Goal: Task Accomplishment & Management: Complete application form

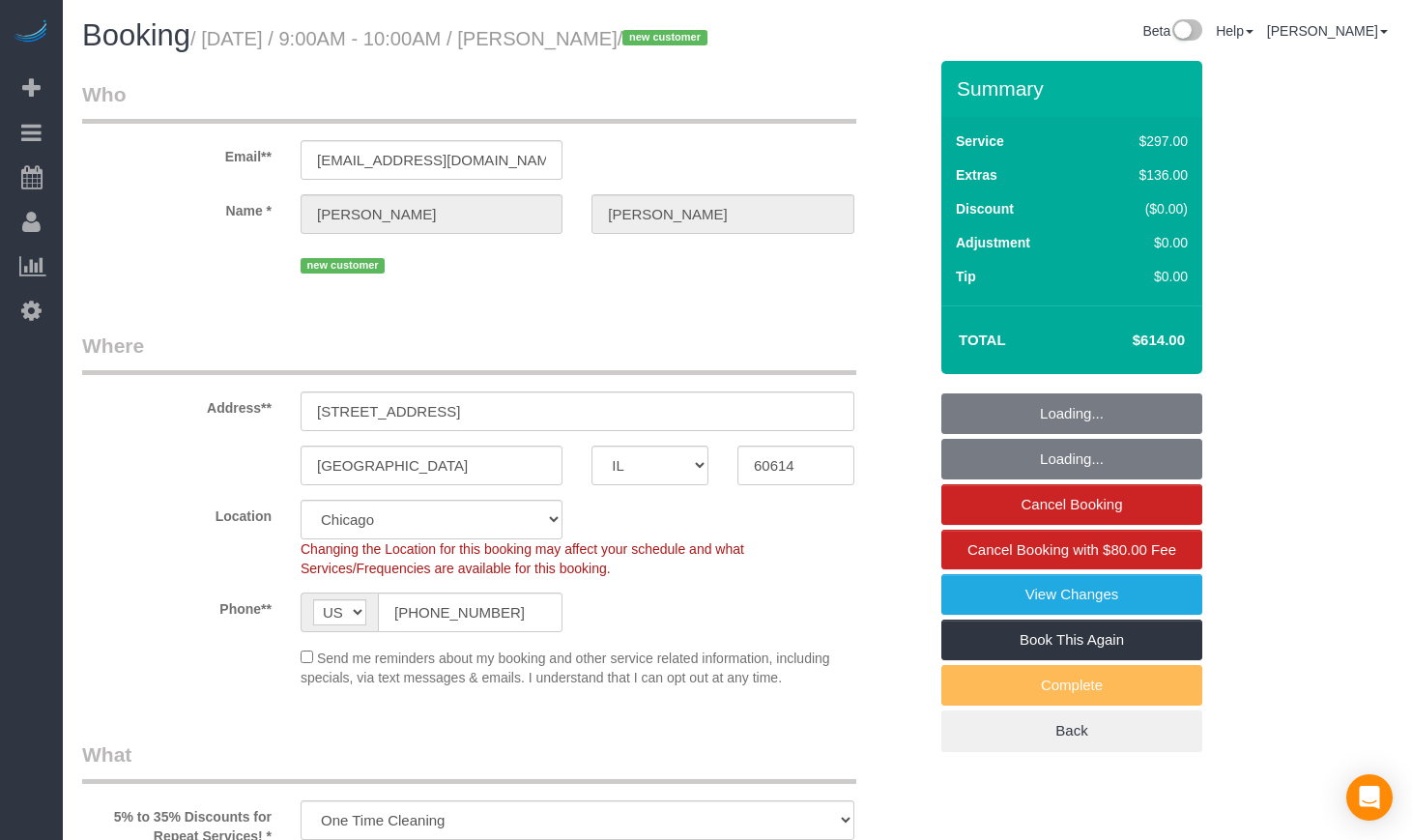
select select "IL"
select select "object:737"
select select "513"
select select "1"
select select "8"
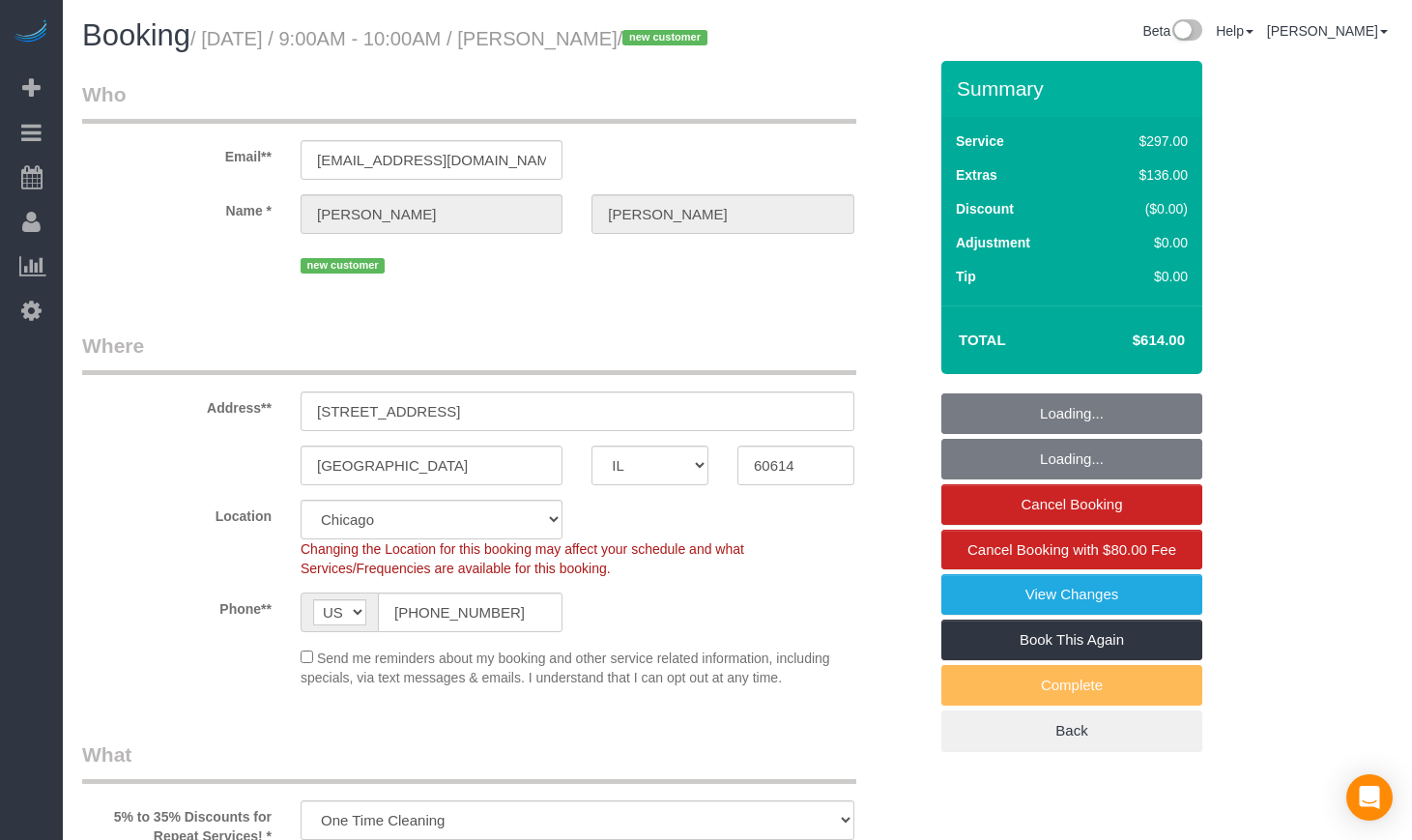
select select "string:fspay-5f182d03-466f-42fe-b688-c65ec231ece2"
select select "number:1"
select select "number:68"
select select "number:139"
select select "number:106"
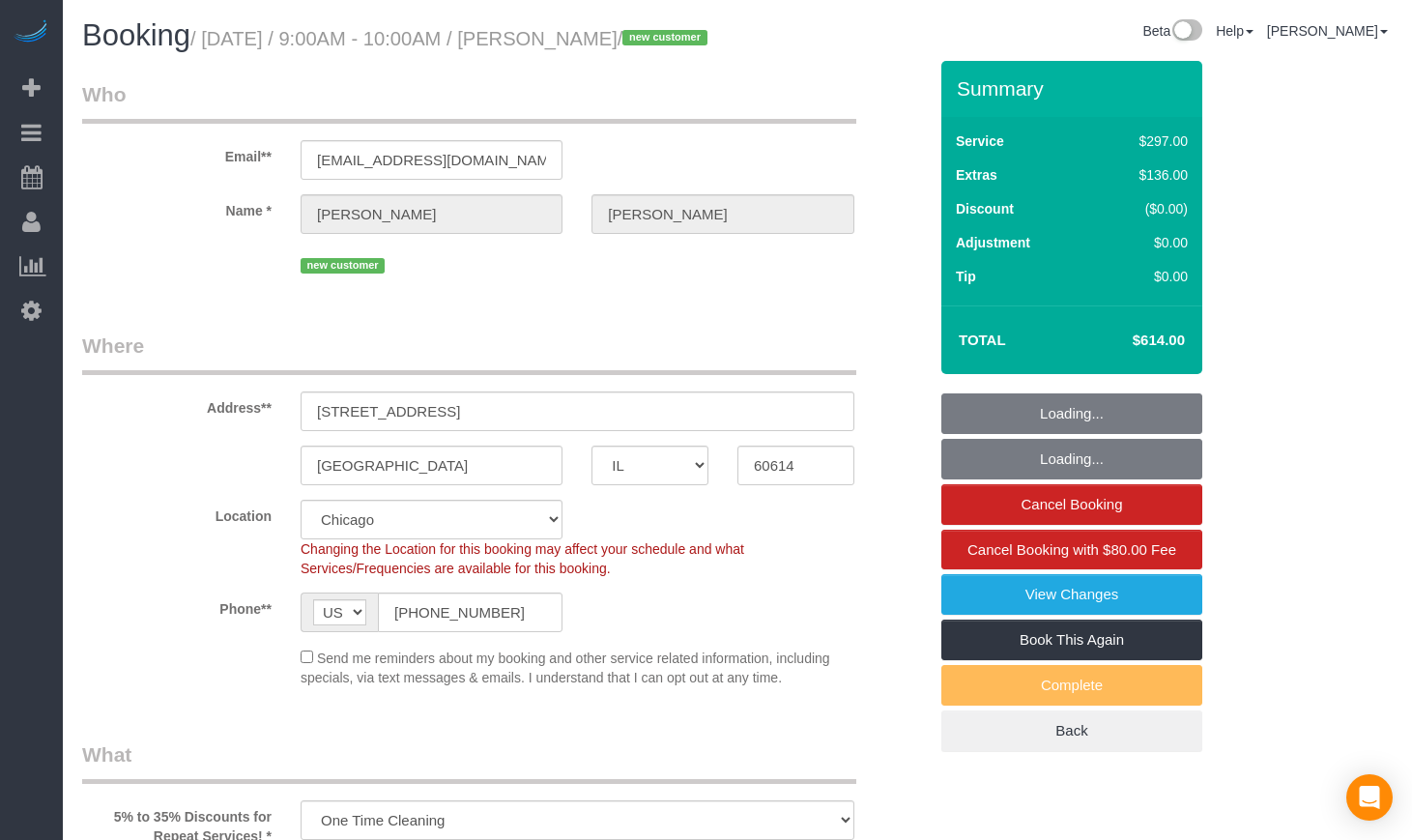
select select "spot1"
select select "1"
select select "8"
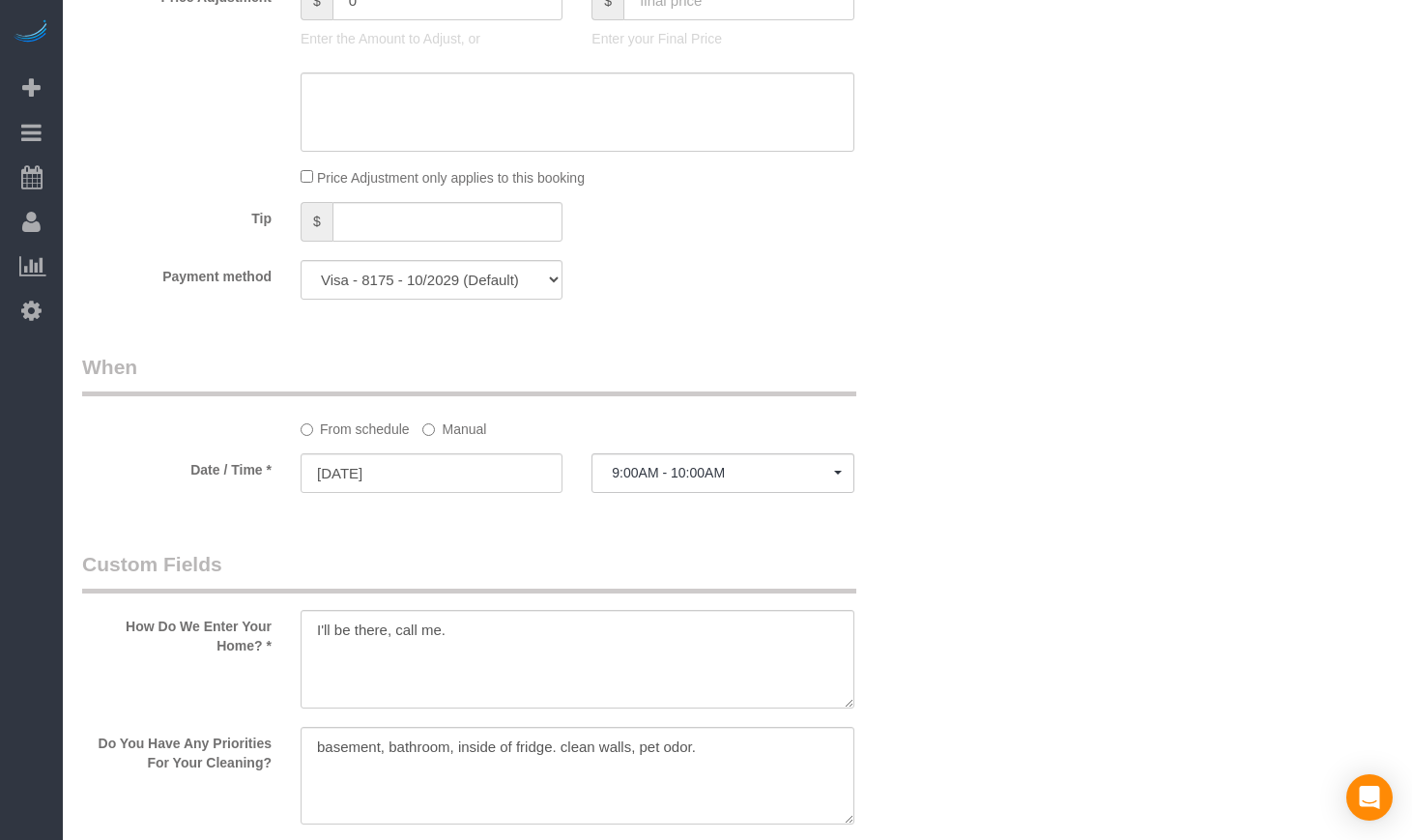
scroll to position [1771, 0]
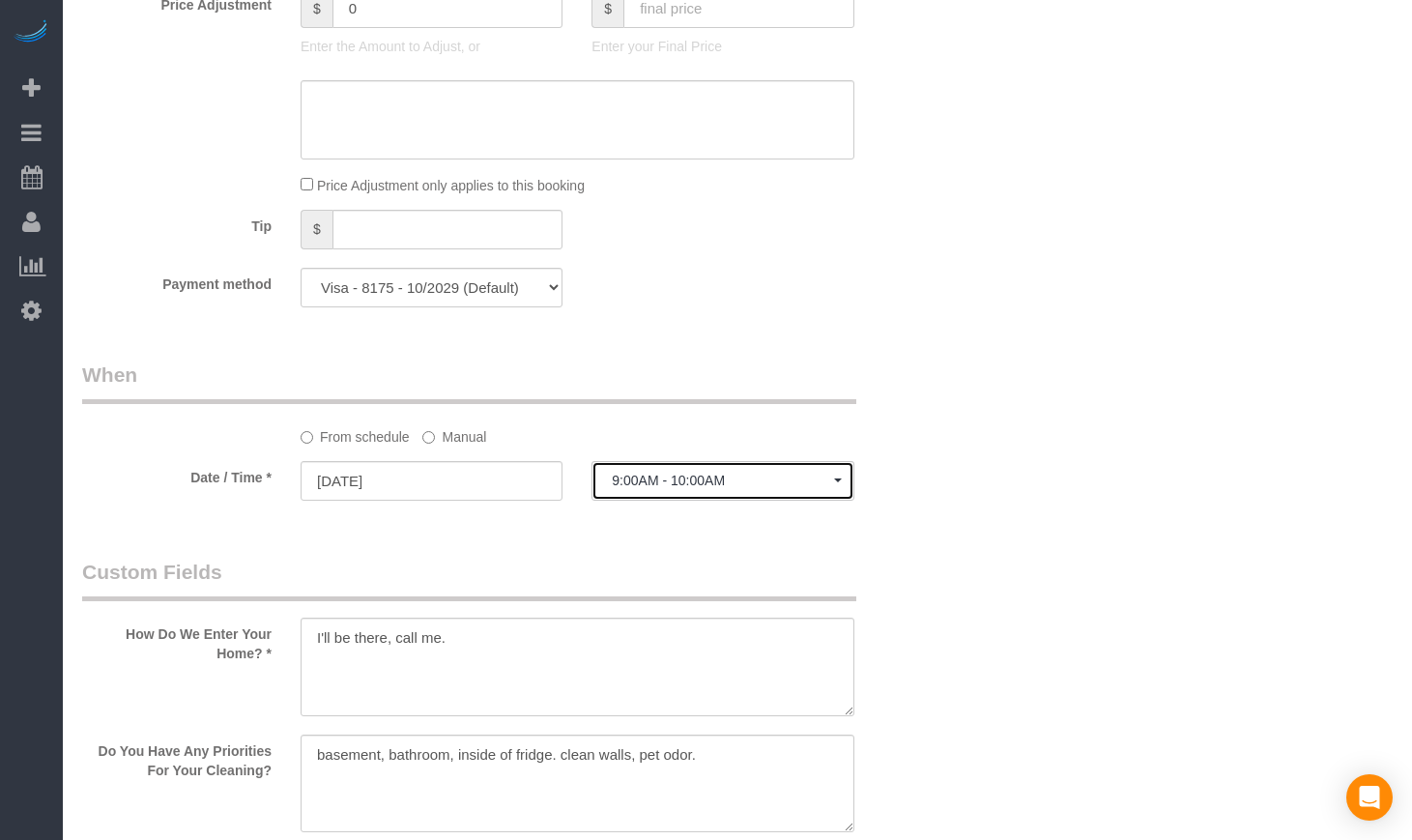
click at [760, 488] on span "9:00AM - 10:00AM" at bounding box center [722, 480] width 221 height 16
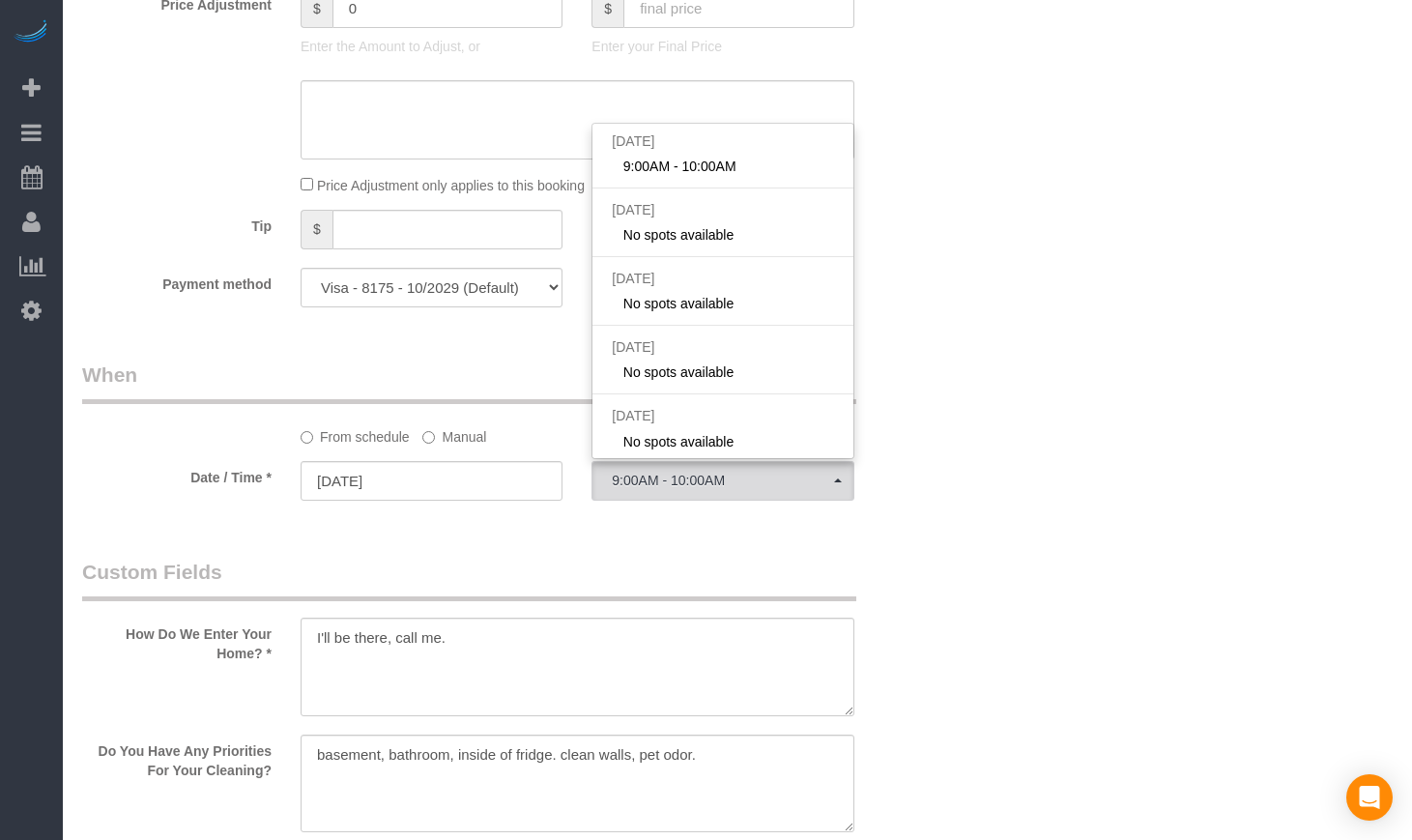
click at [963, 400] on div "Who Email** [EMAIL_ADDRESS][DOMAIN_NAME] Name * [PERSON_NAME][GEOGRAPHIC_DATA] …" at bounding box center [738, 336] width 1311 height 4093
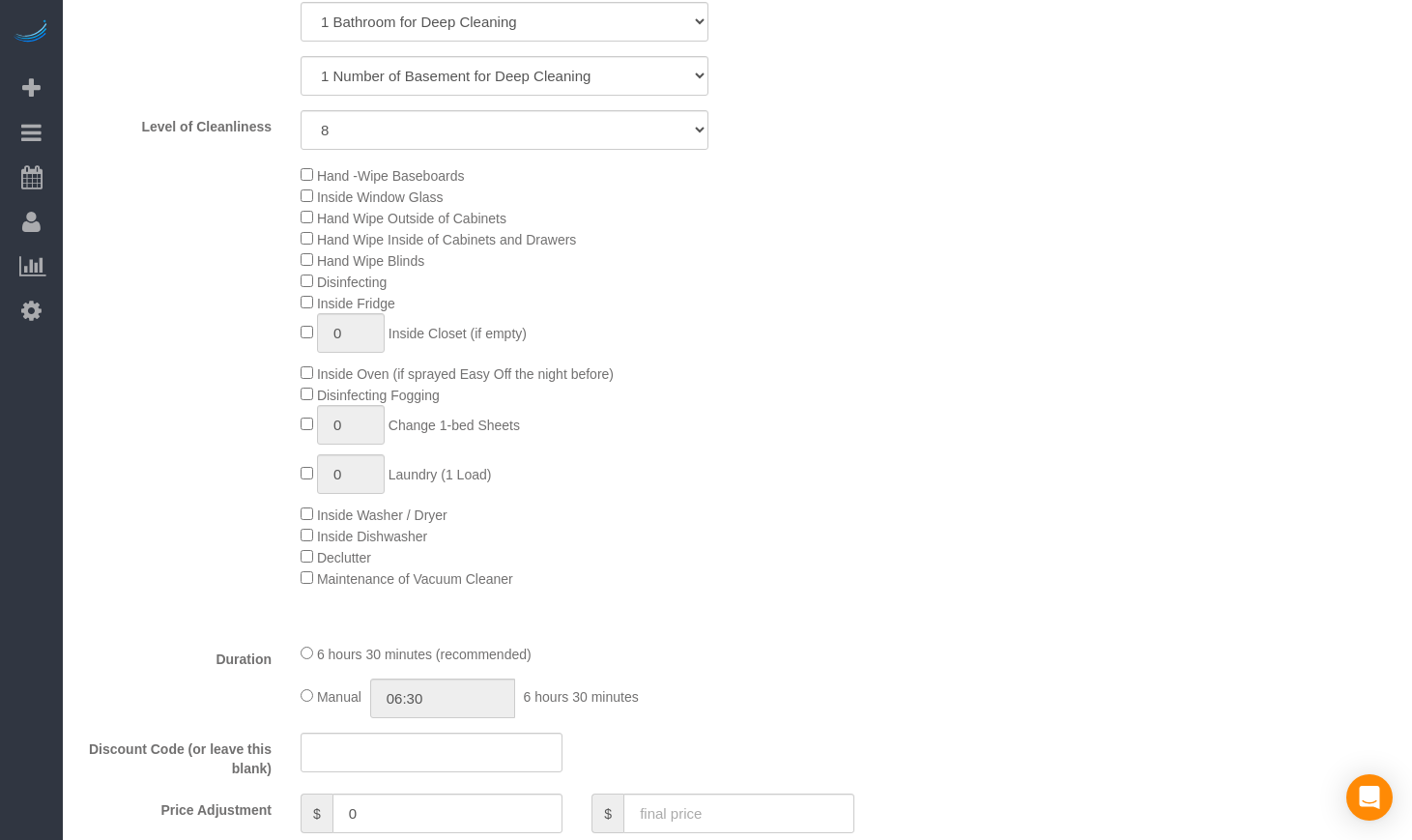
scroll to position [0, 0]
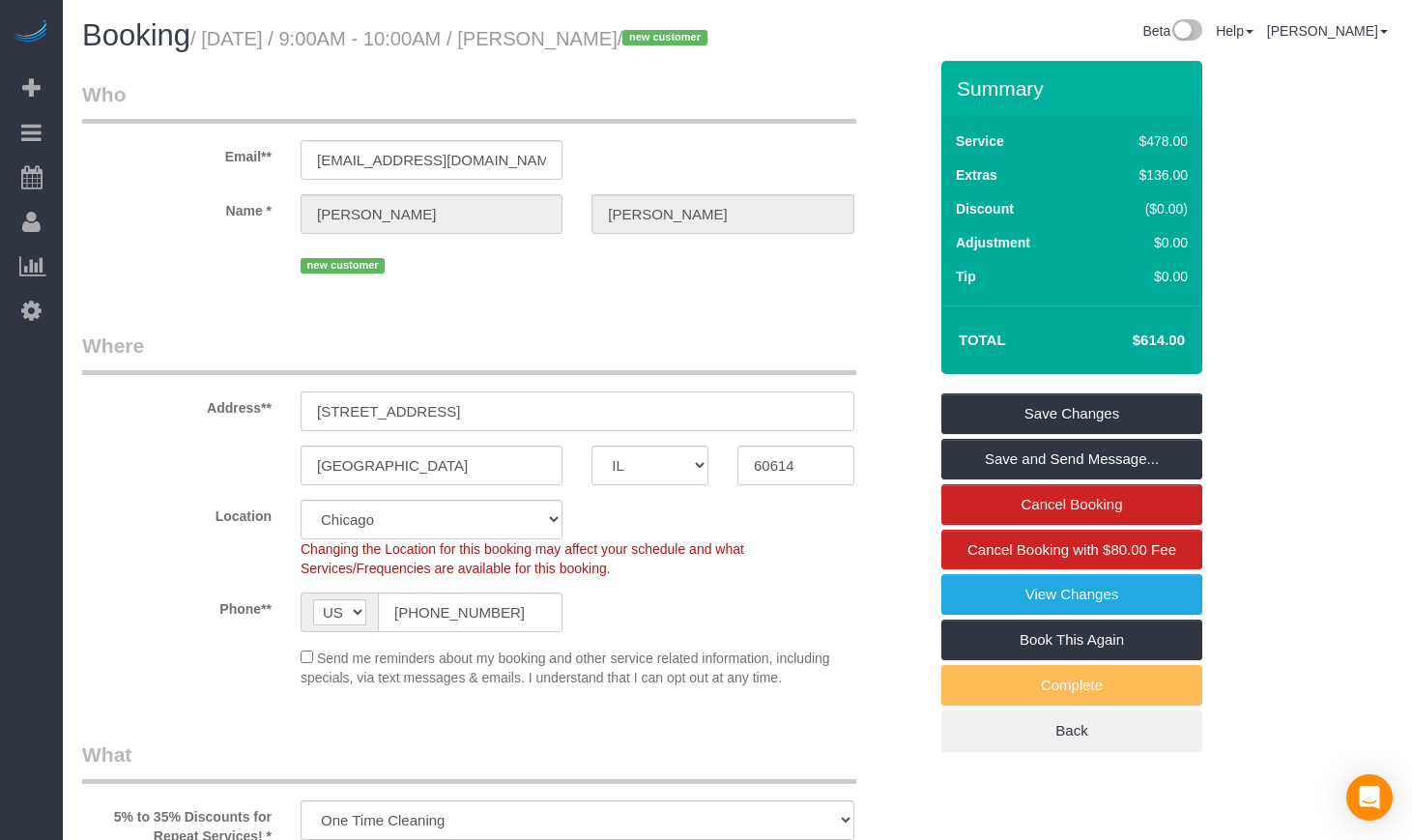
click at [522, 431] on input "[STREET_ADDRESS]" at bounding box center [578, 411] width 554 height 39
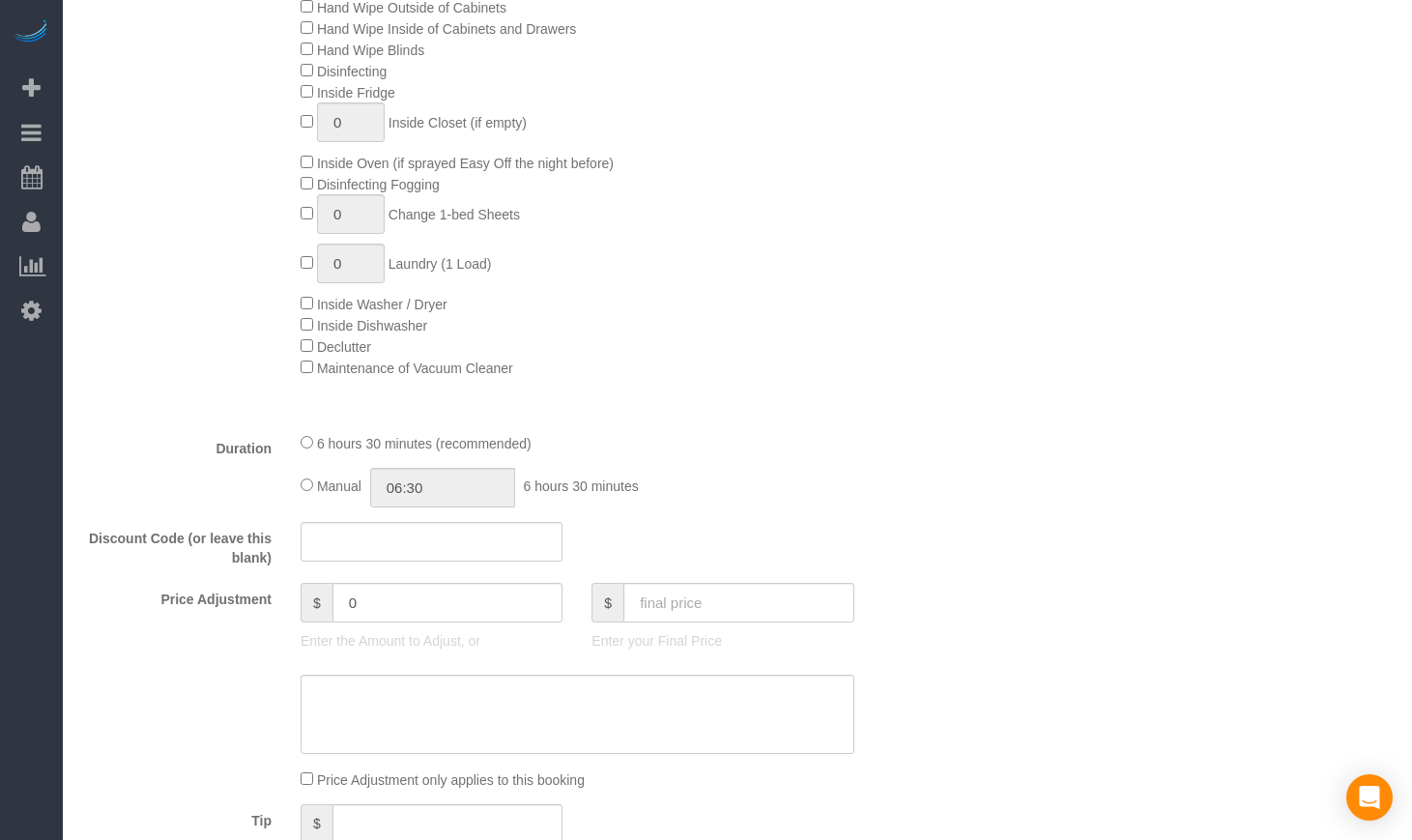
scroll to position [1611, 0]
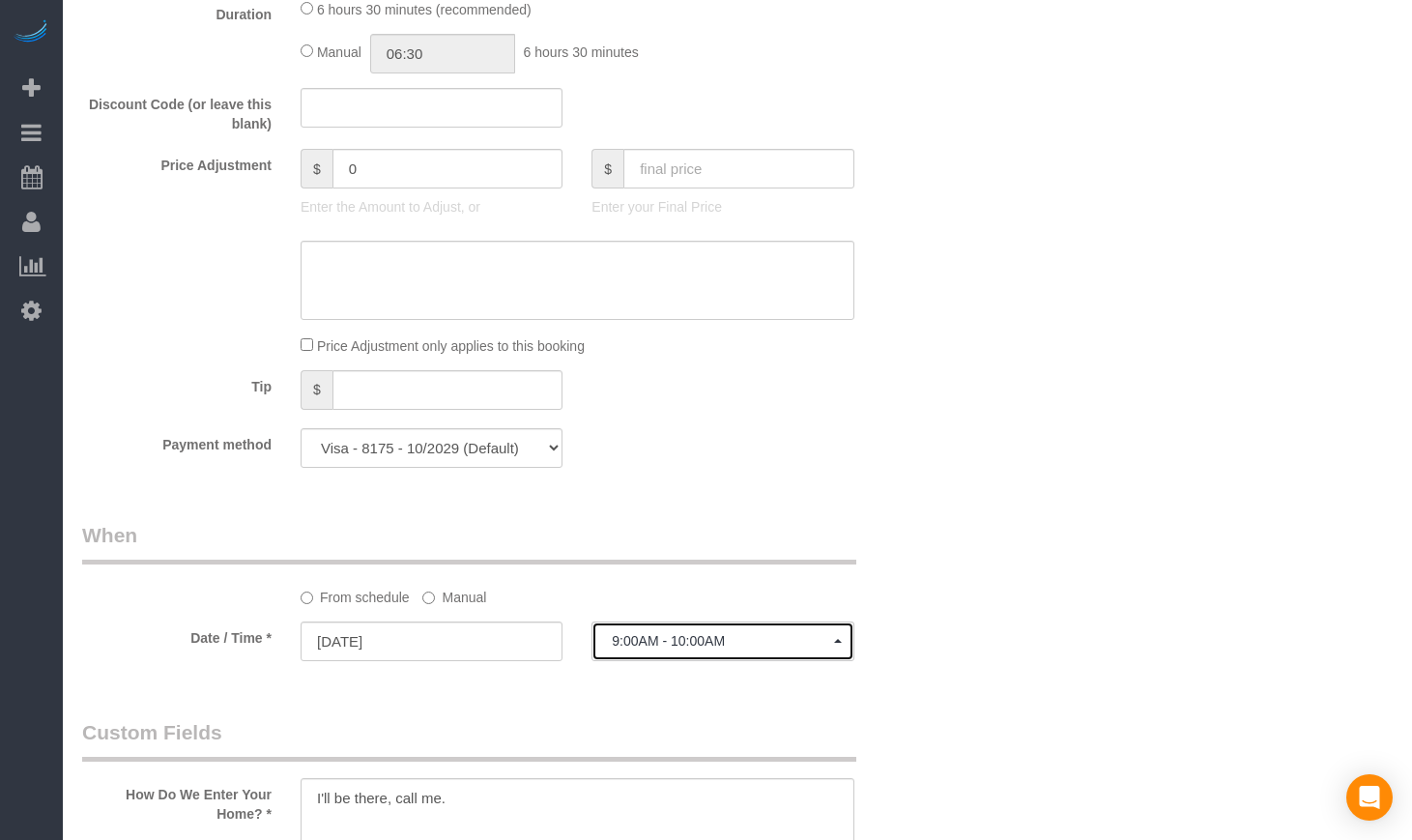
click at [798, 648] on span "9:00AM - 10:00AM" at bounding box center [722, 641] width 221 height 16
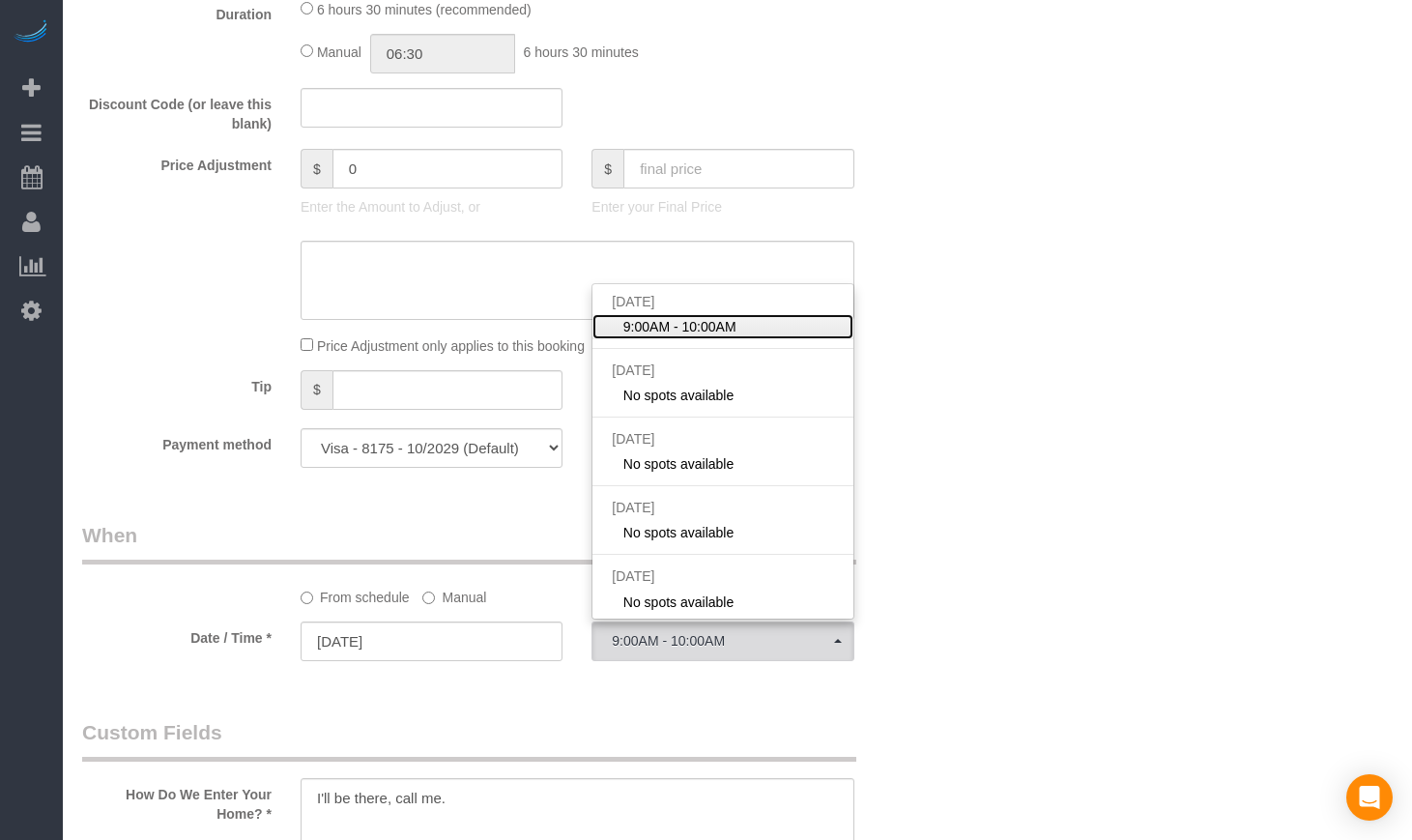
scroll to position [1, 0]
click at [929, 523] on div "Who Email** [EMAIL_ADDRESS][DOMAIN_NAME] Name * [PERSON_NAME][GEOGRAPHIC_DATA] …" at bounding box center [504, 496] width 874 height 4093
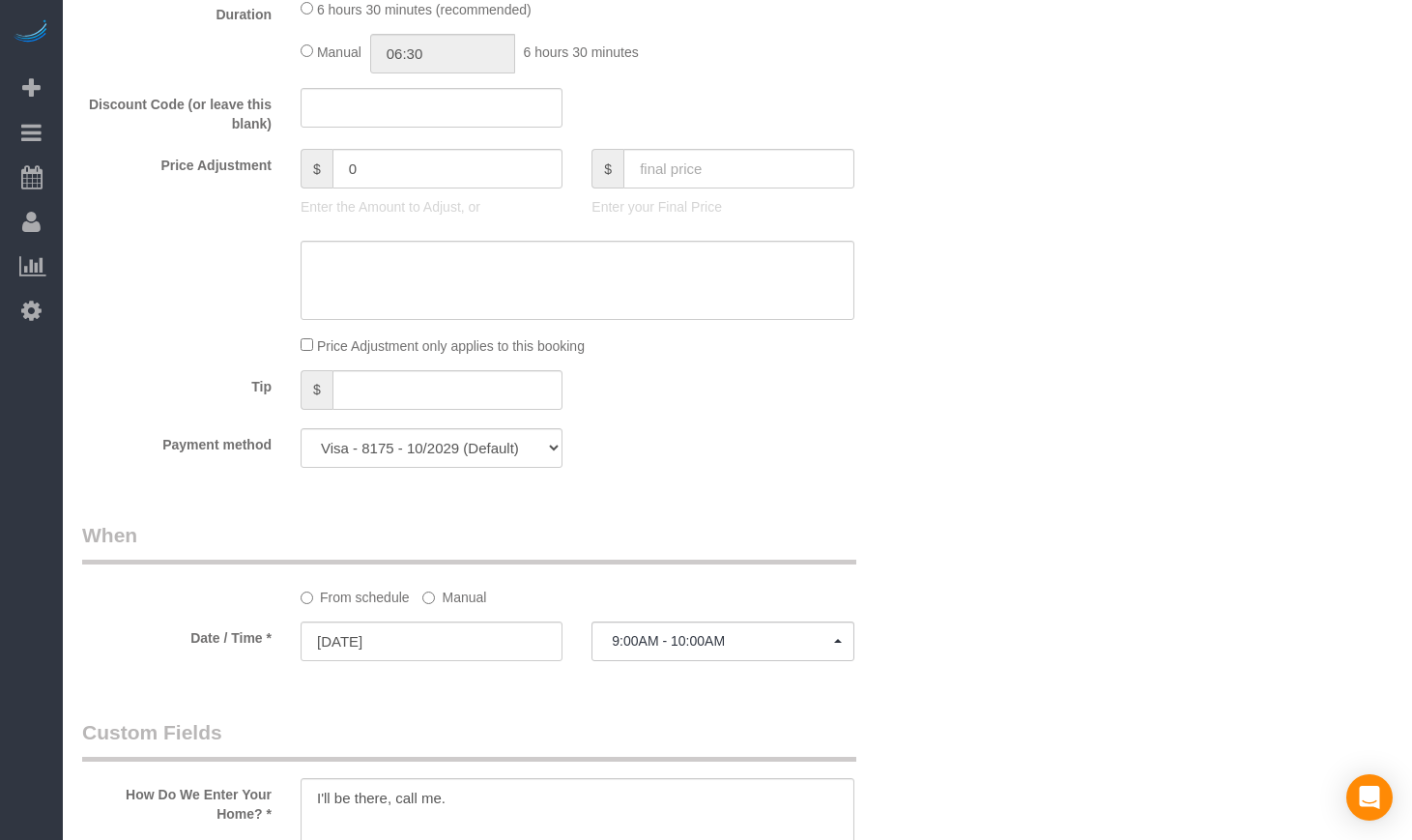
click at [450, 607] on label "Manual" at bounding box center [454, 593] width 64 height 27
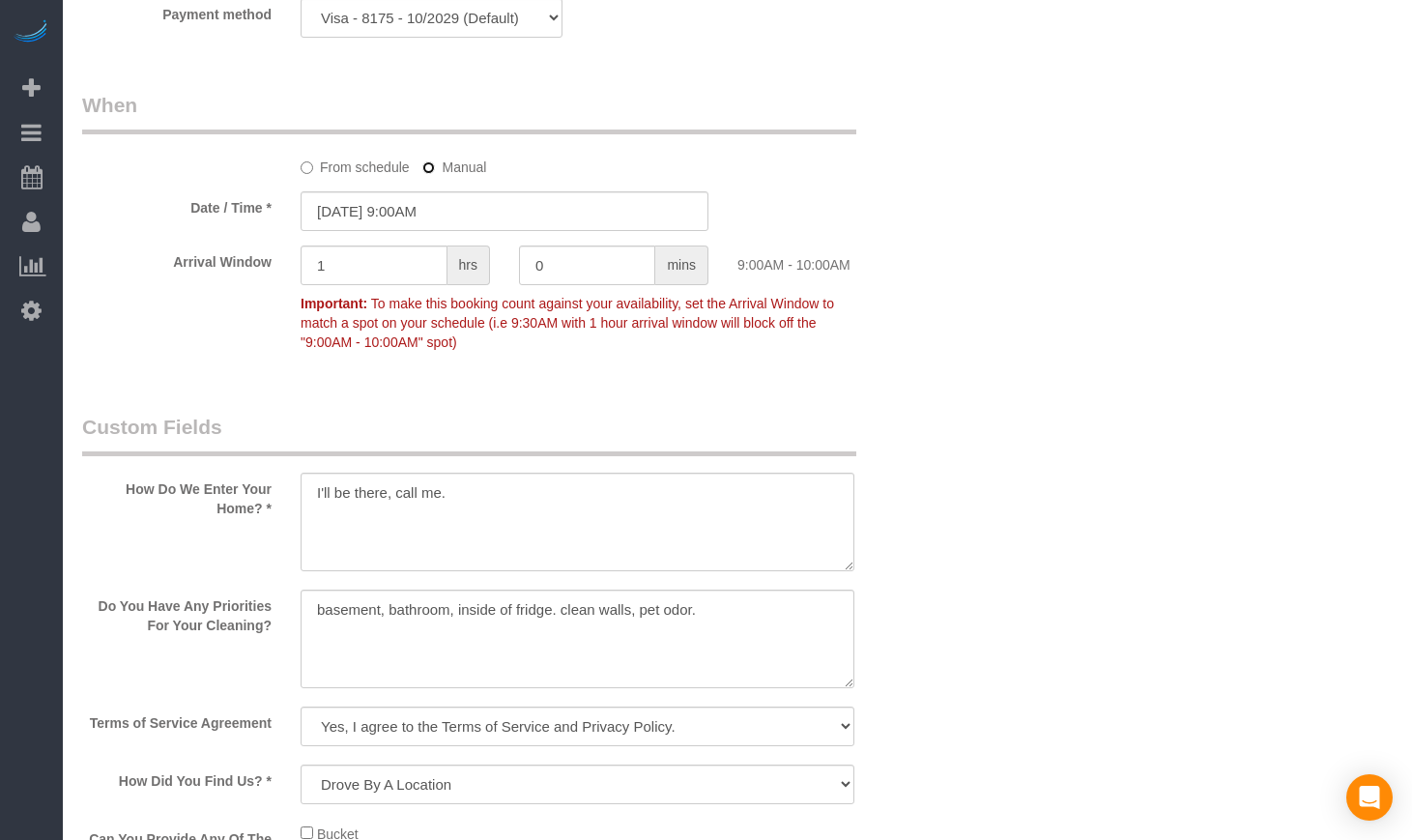
scroll to position [2094, 0]
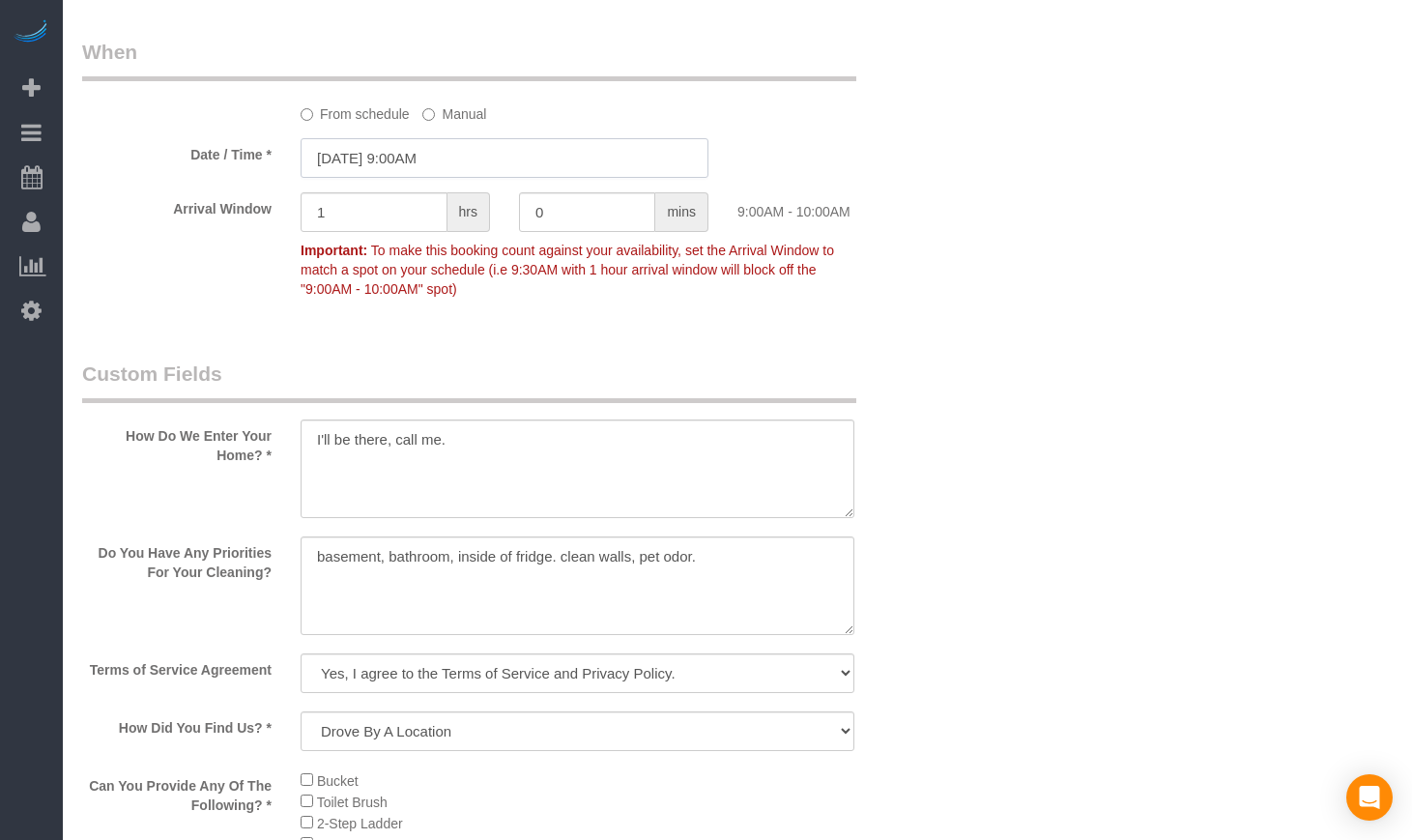
click at [436, 178] on input "[DATE] 9:00AM" at bounding box center [504, 158] width 408 height 39
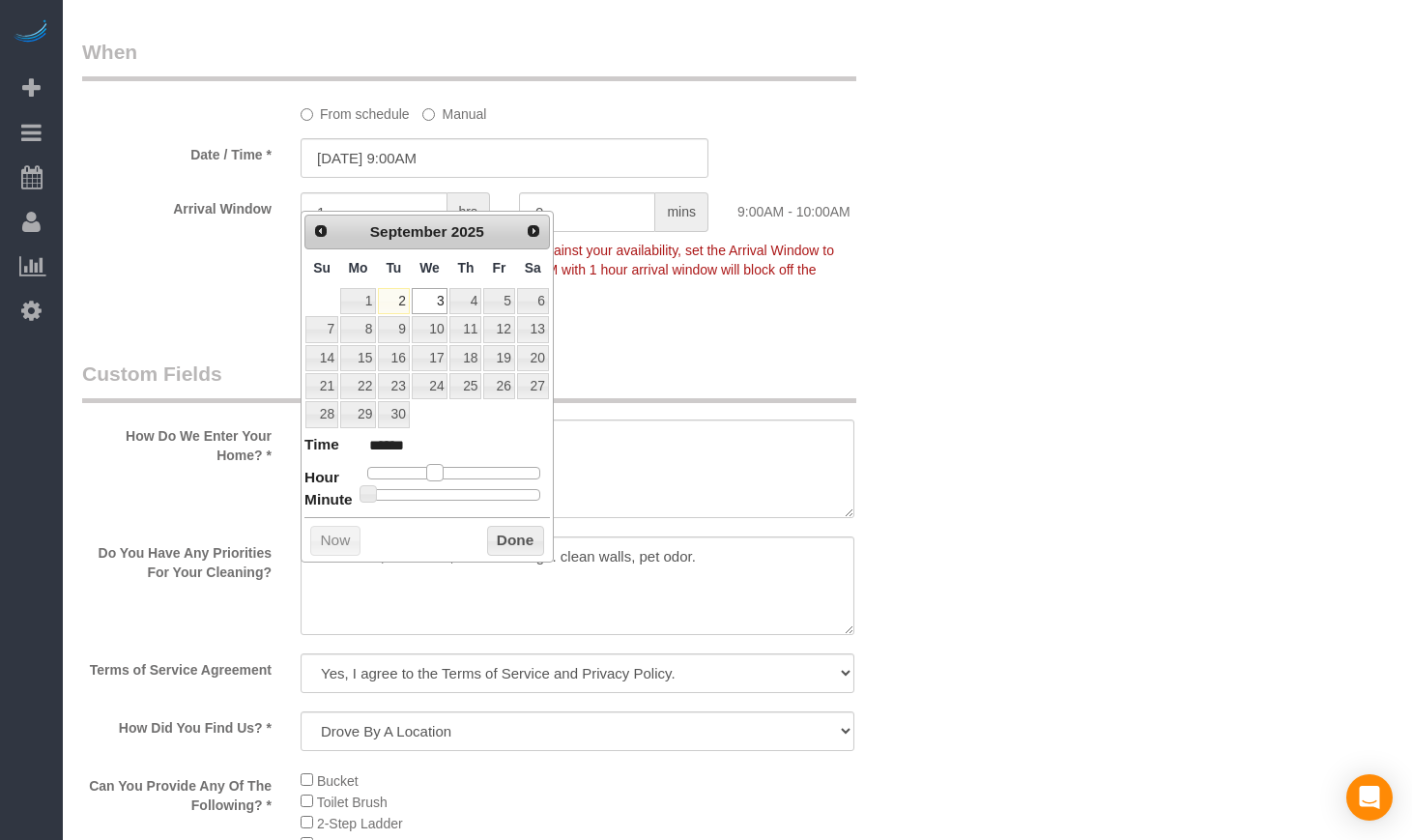
type input "[DATE] 10:00AM"
type input "*******"
type input "[DATE] 11:00AM"
type input "*******"
type input "[DATE] 12:00PM"
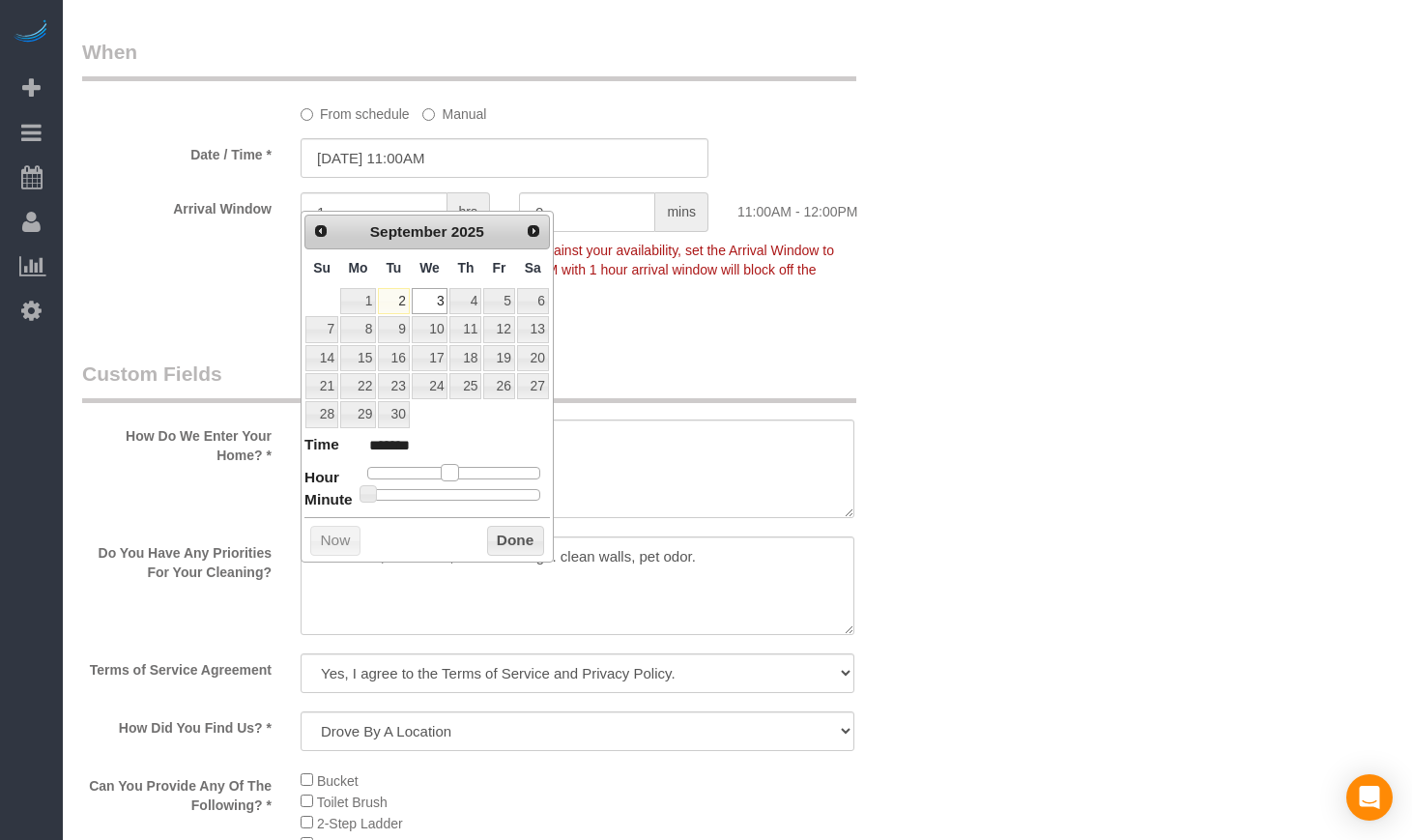
type input "*******"
drag, startPoint x: 436, startPoint y: 469, endPoint x: 456, endPoint y: 472, distance: 20.2
click at [456, 472] on span at bounding box center [457, 473] width 18 height 18
type input "[DATE] 1:00PM"
type input "******"
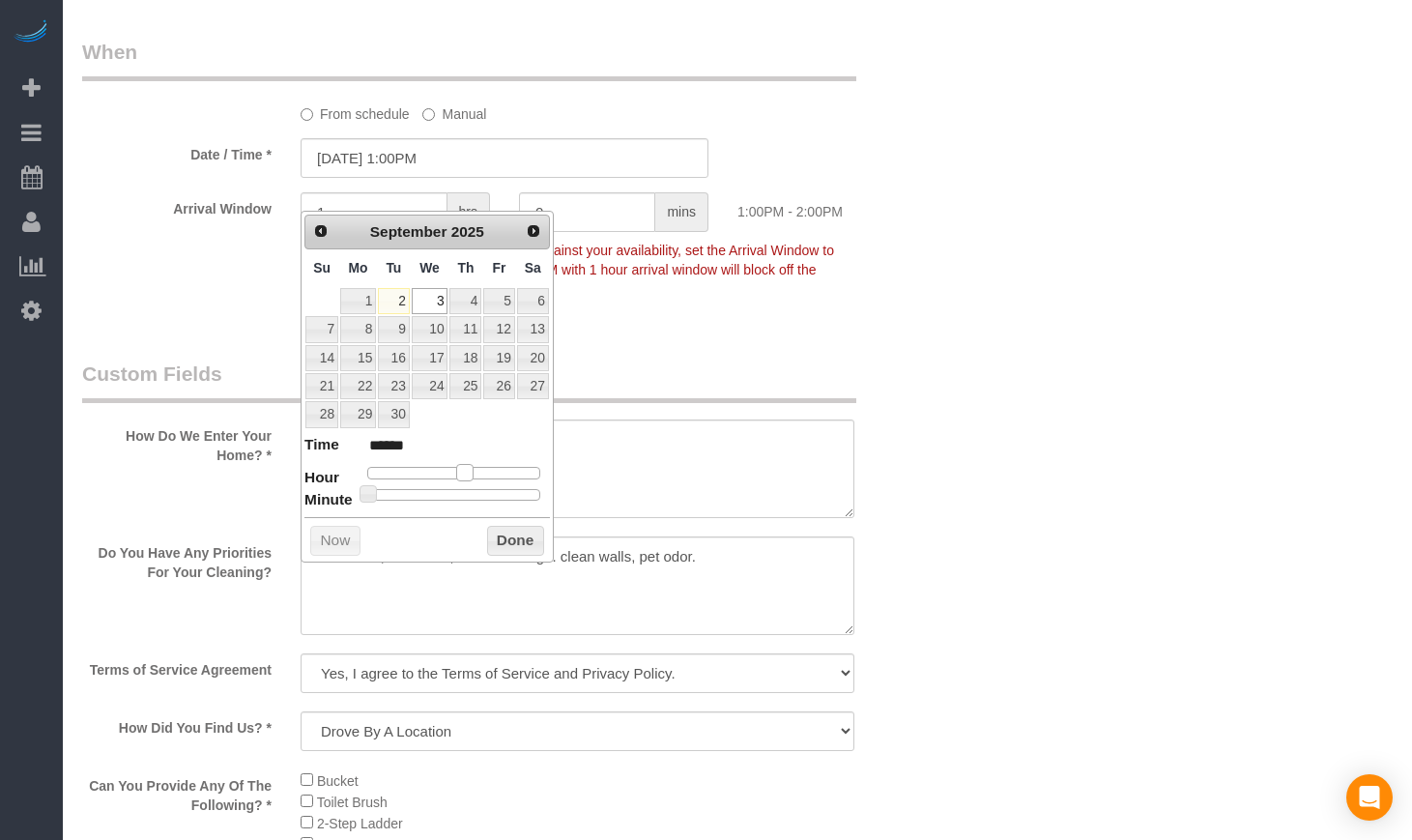
type input "[DATE] 2:00PM"
type input "******"
type input "[DATE] 3:00PM"
type input "******"
type input "[DATE] 2:00PM"
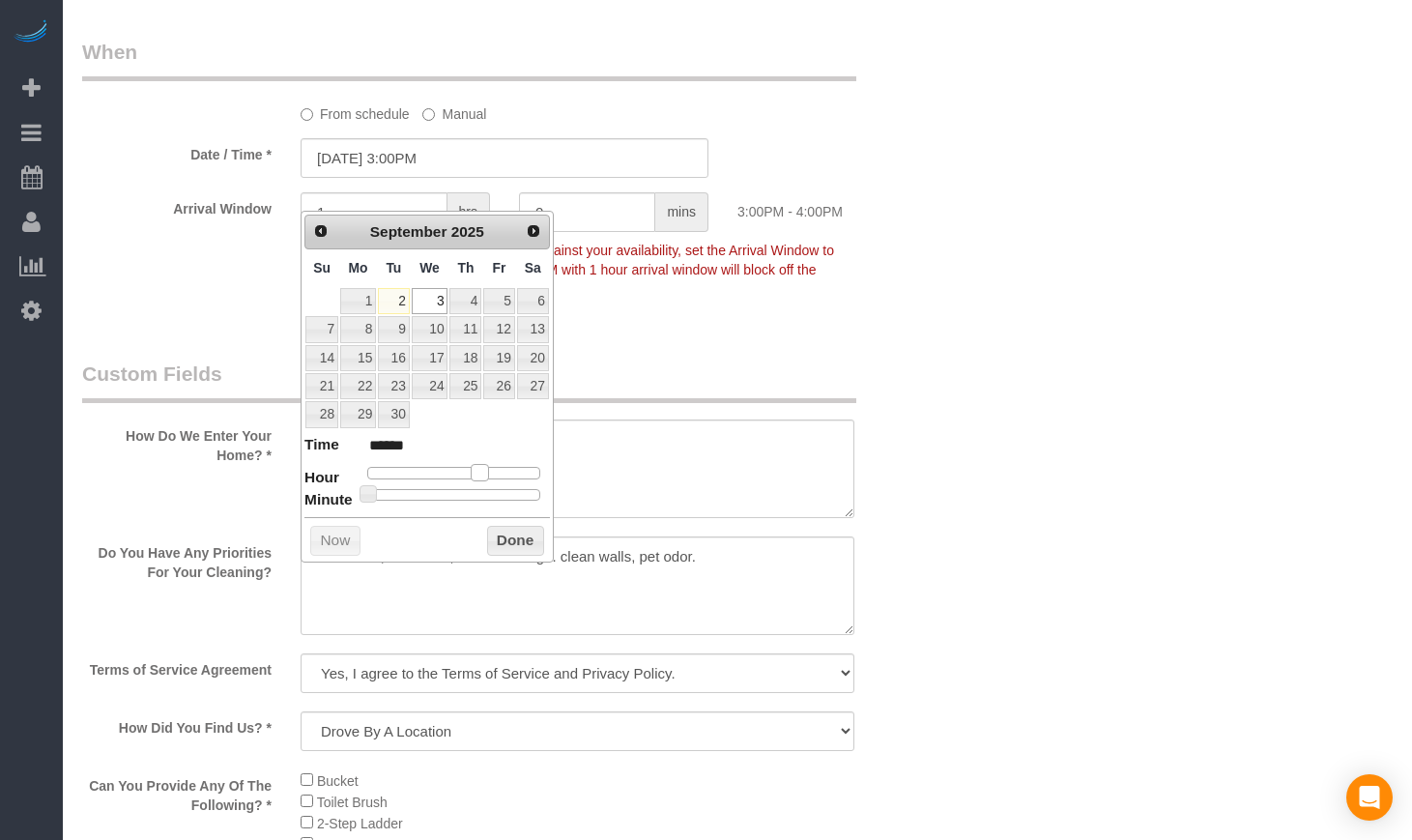
type input "******"
type input "[DATE] 1:00PM"
type input "******"
drag, startPoint x: 454, startPoint y: 472, endPoint x: 466, endPoint y: 475, distance: 12.4
click at [466, 475] on span at bounding box center [465, 473] width 18 height 18
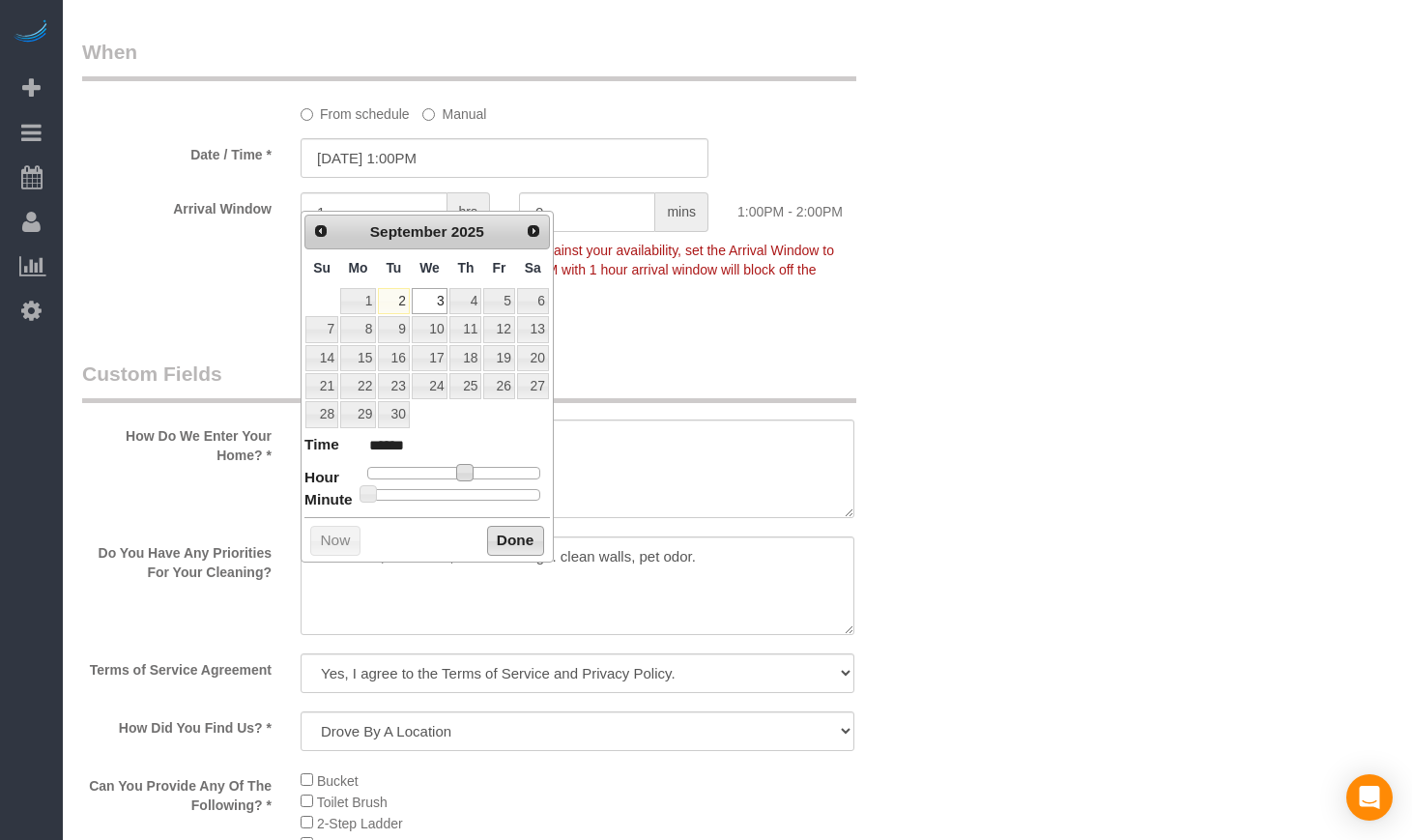
click at [517, 533] on button "Done" at bounding box center [516, 540] width 57 height 30
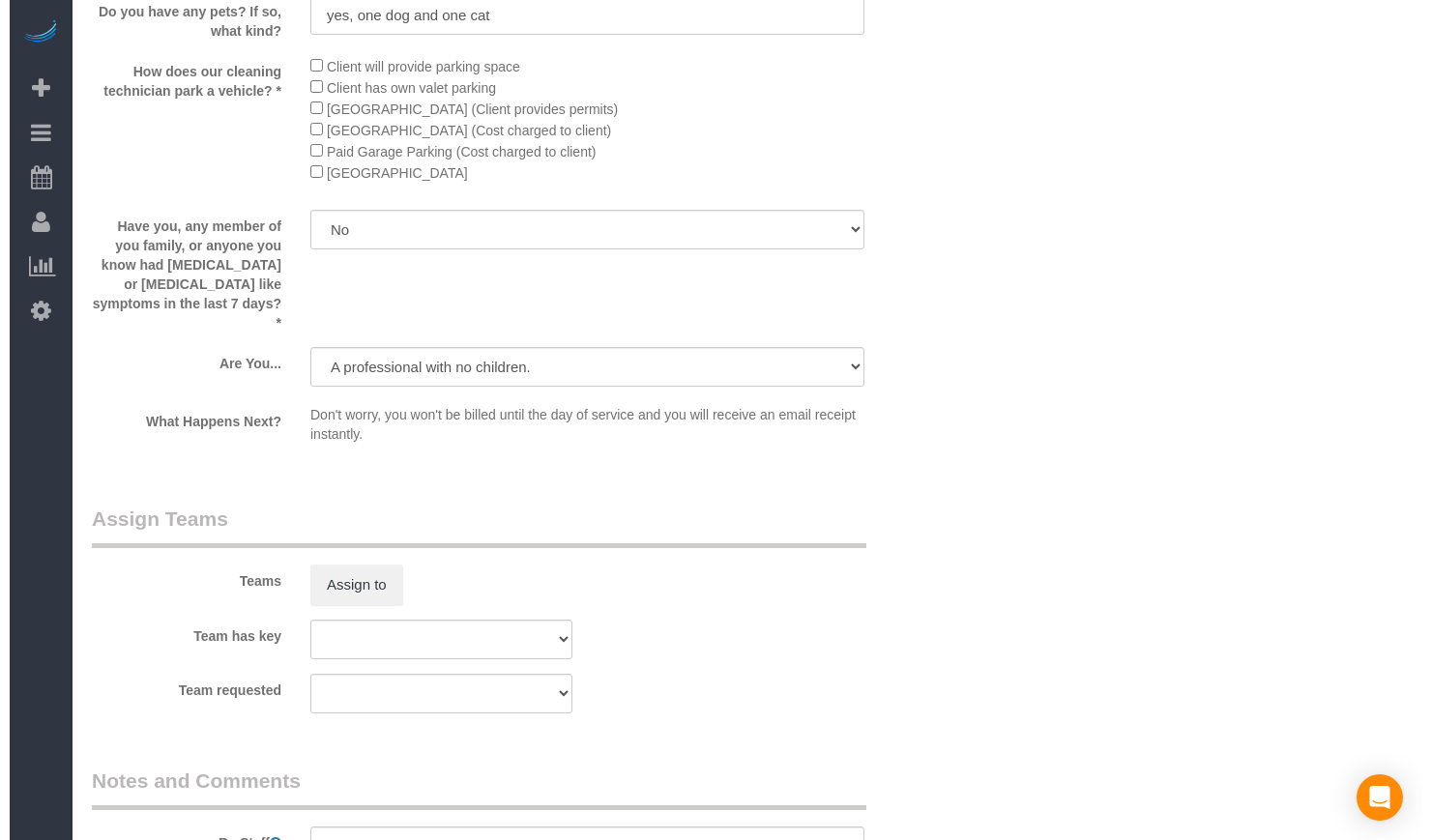
scroll to position [3220, 0]
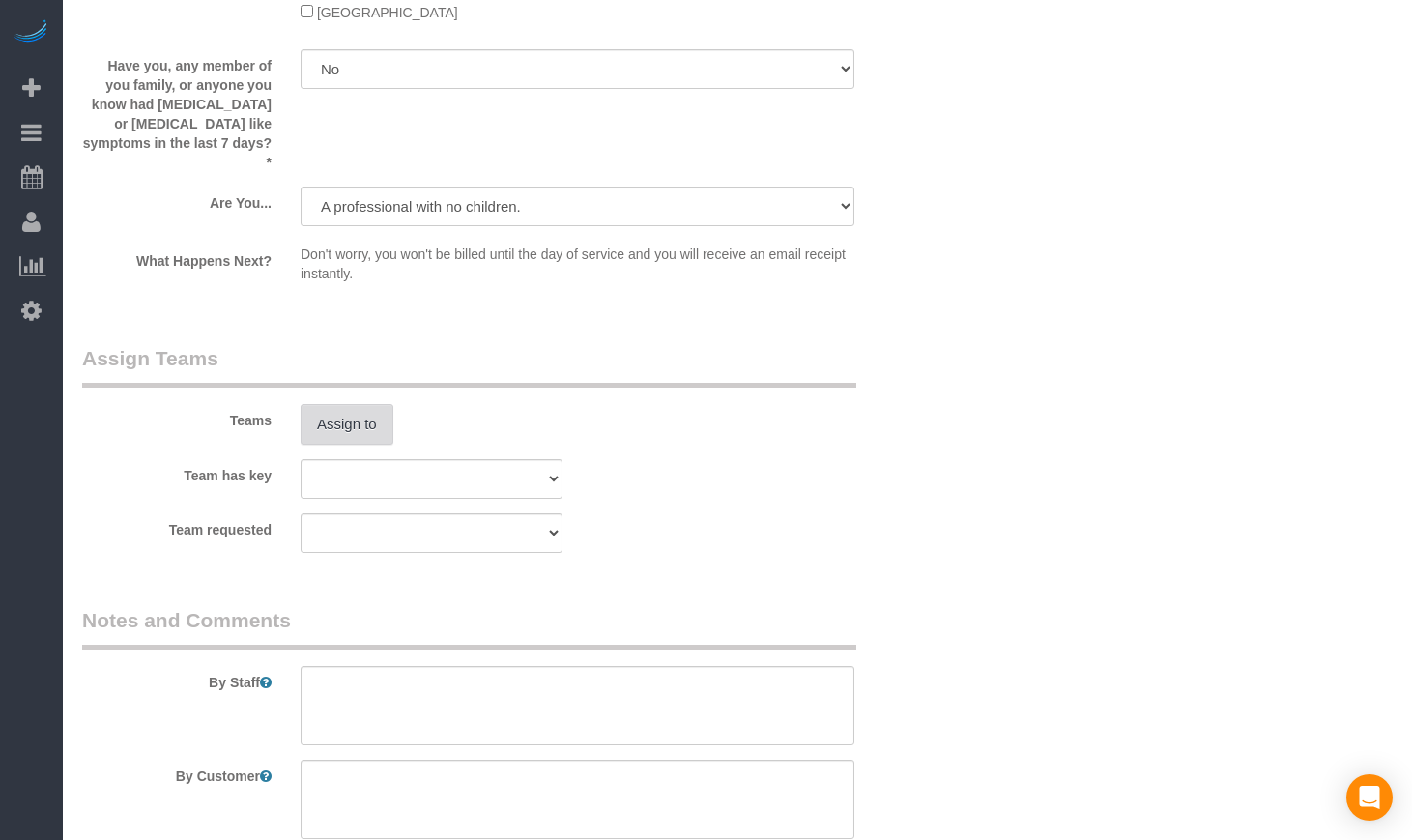
click at [349, 426] on button "Assign to" at bounding box center [347, 423] width 92 height 40
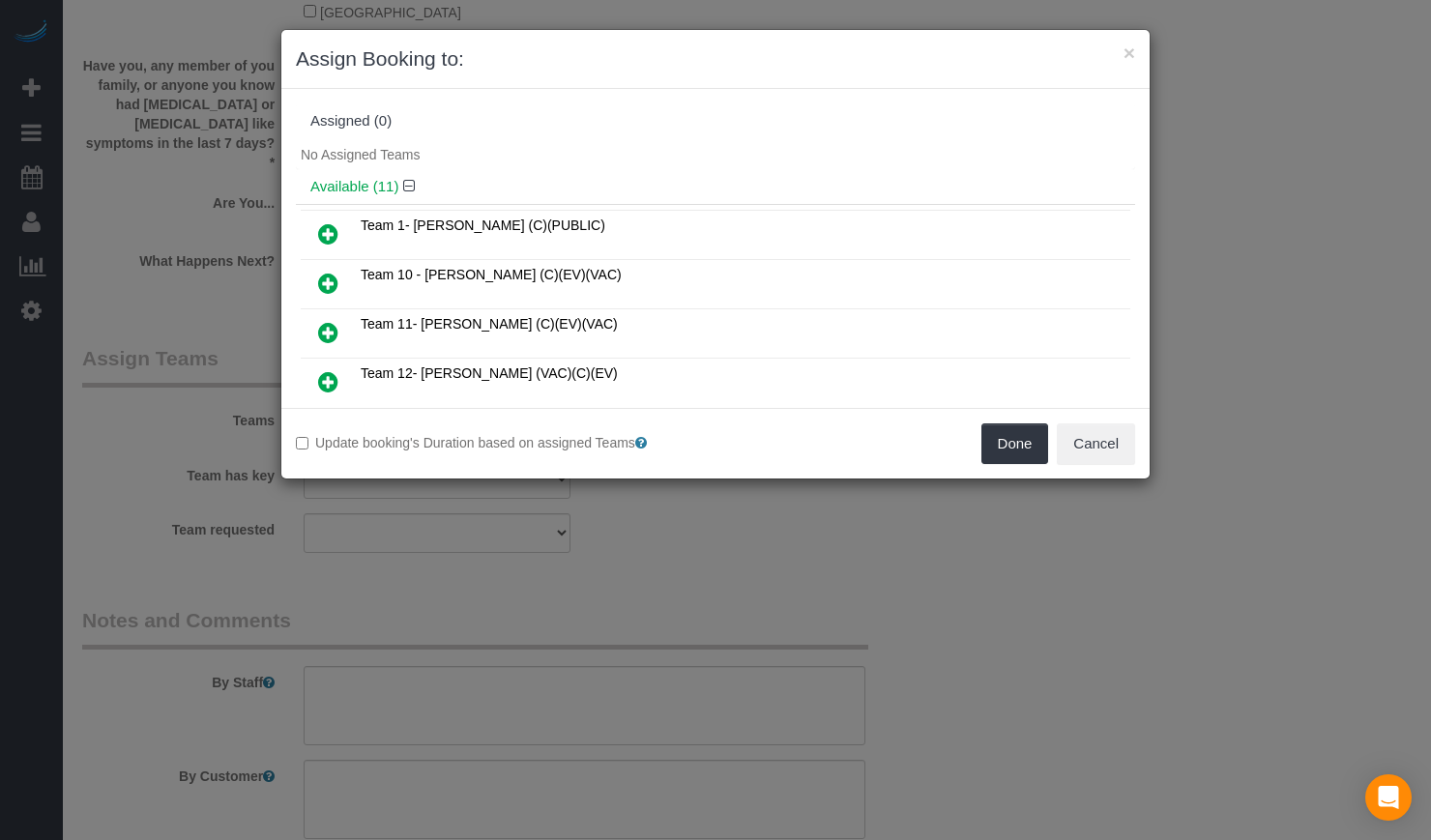
click at [326, 241] on icon at bounding box center [328, 234] width 21 height 24
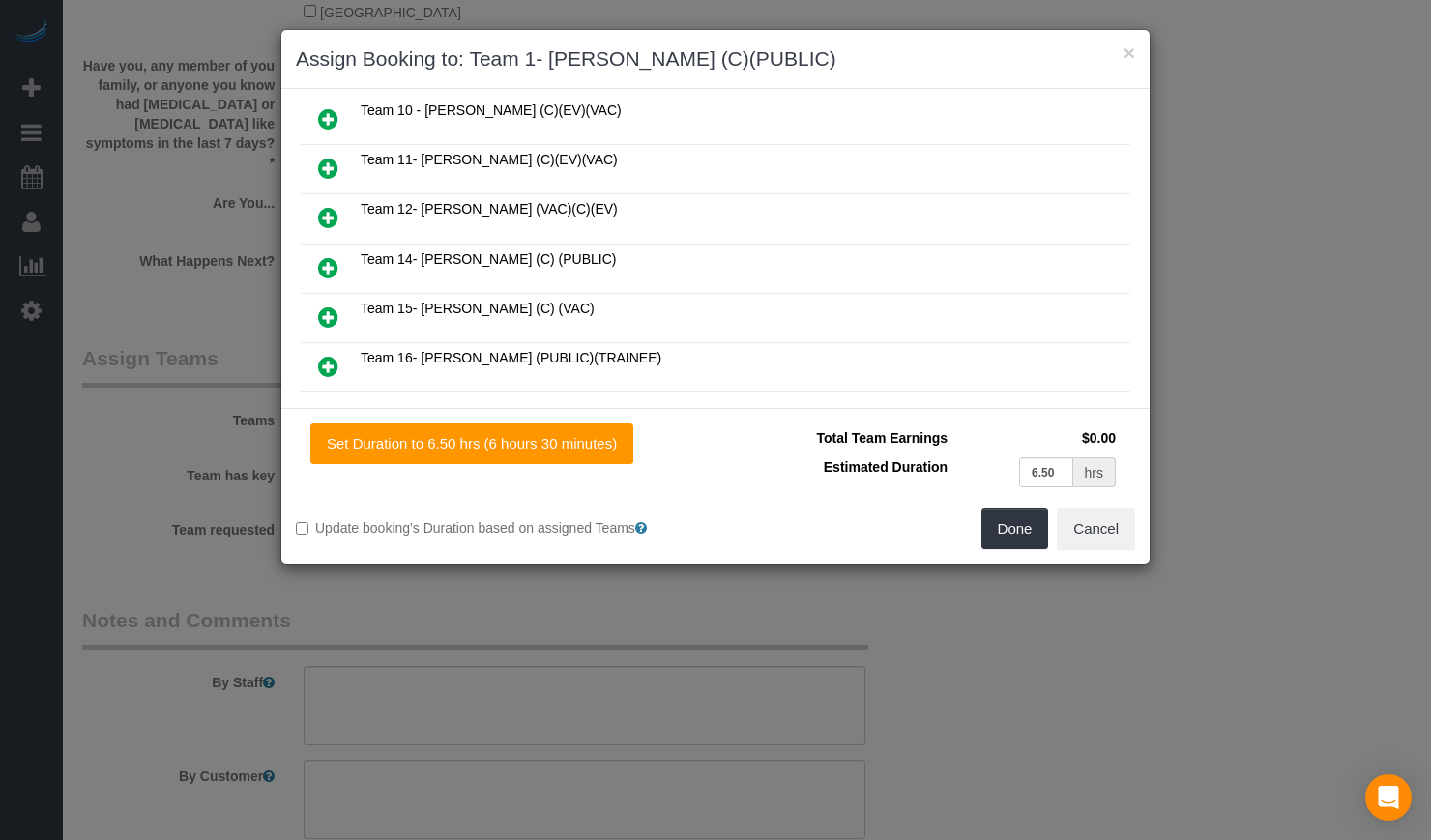
click at [324, 270] on icon at bounding box center [328, 268] width 21 height 24
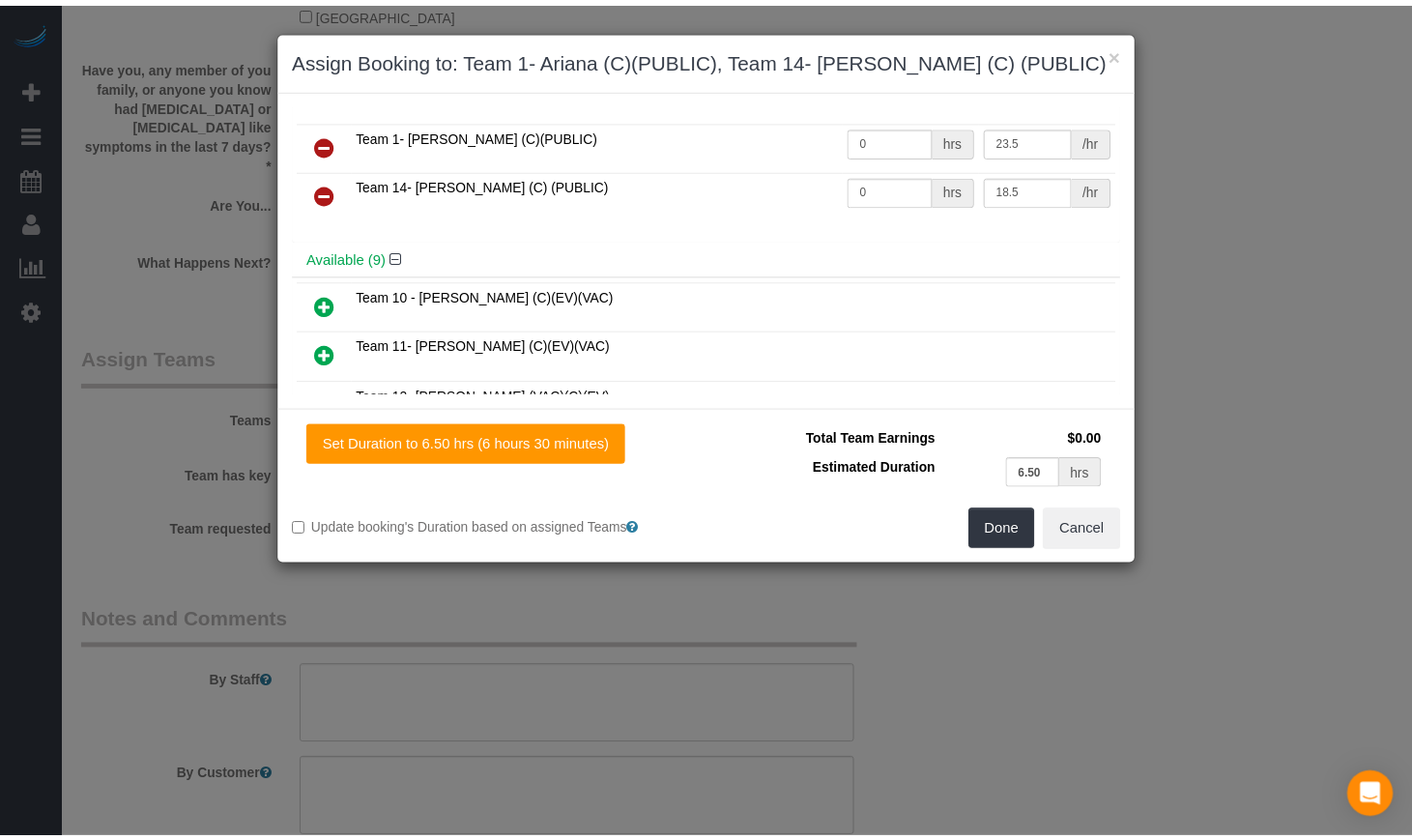
scroll to position [0, 0]
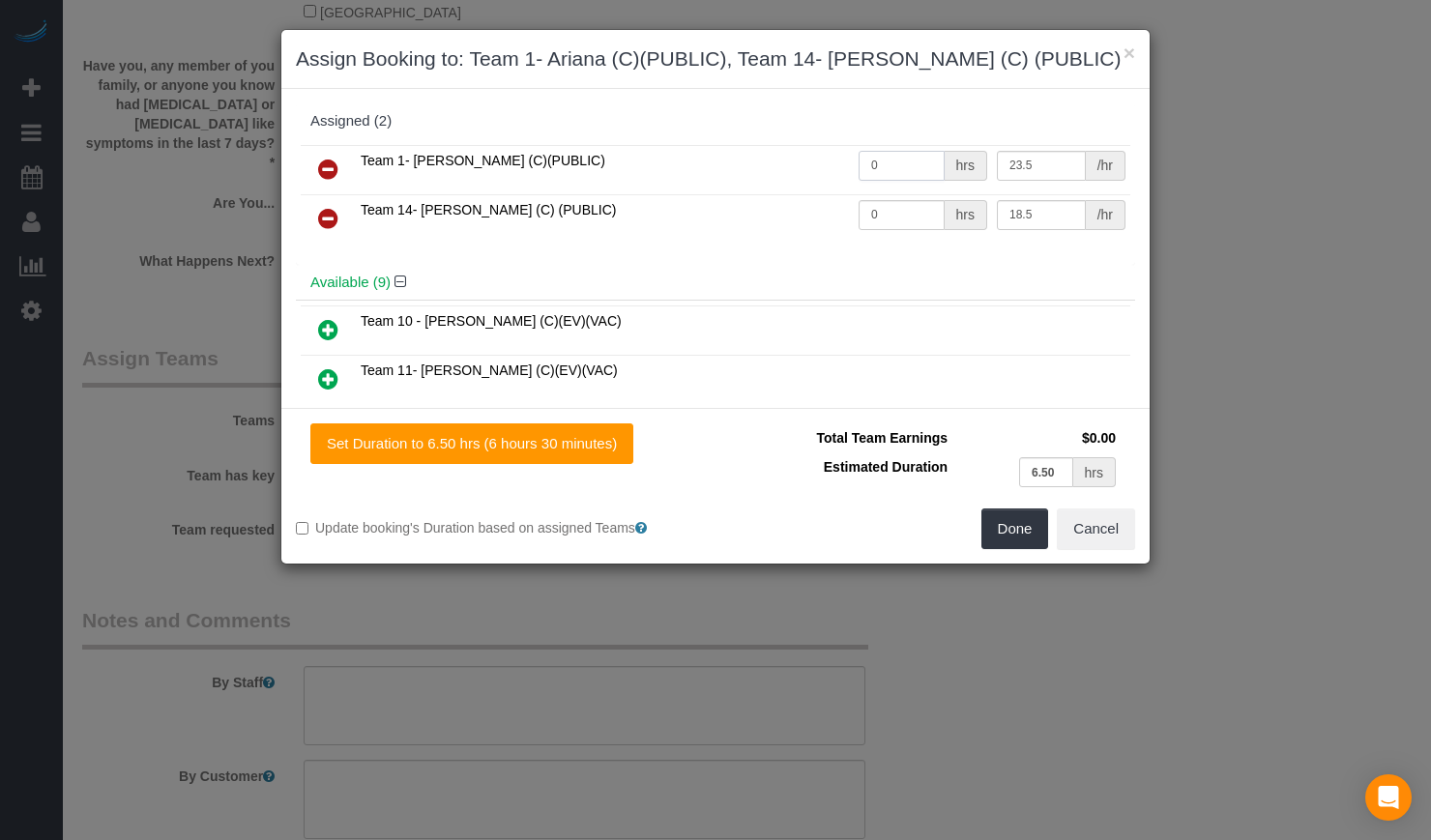
drag, startPoint x: 902, startPoint y: 165, endPoint x: 807, endPoint y: 166, distance: 95.0
click at [807, 166] on tr "Team 1- [PERSON_NAME] (C)(PUBLIC) 0 hrs 23.5 /hr" at bounding box center [716, 170] width 830 height 49
click at [897, 162] on input "0" at bounding box center [901, 165] width 86 height 29
drag, startPoint x: 884, startPoint y: 162, endPoint x: 737, endPoint y: 162, distance: 147.0
click at [740, 162] on tr "Team 1- [PERSON_NAME] (C)(PUBLIC) 0 hrs 23.5 /hr" at bounding box center [716, 170] width 830 height 49
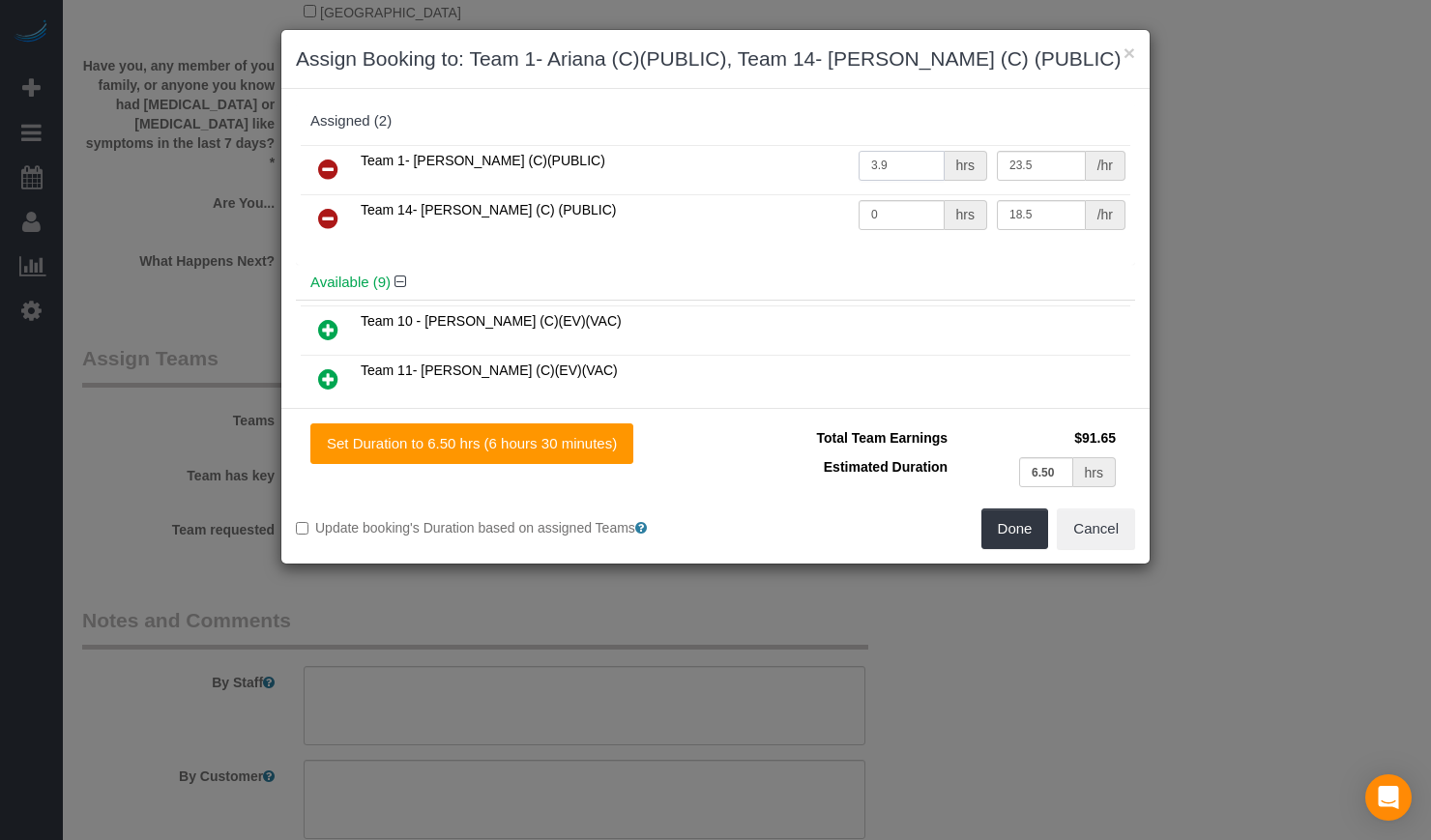
type input "3.9"
drag, startPoint x: 874, startPoint y: 165, endPoint x: 735, endPoint y: 157, distance: 139.2
click at [729, 157] on tr "Team 1- [PERSON_NAME] (C)(PUBLIC) 3.9 hrs 23.5 /hr" at bounding box center [716, 170] width 830 height 49
click at [860, 208] on input "0" at bounding box center [901, 215] width 86 height 29
paste input "3.9"
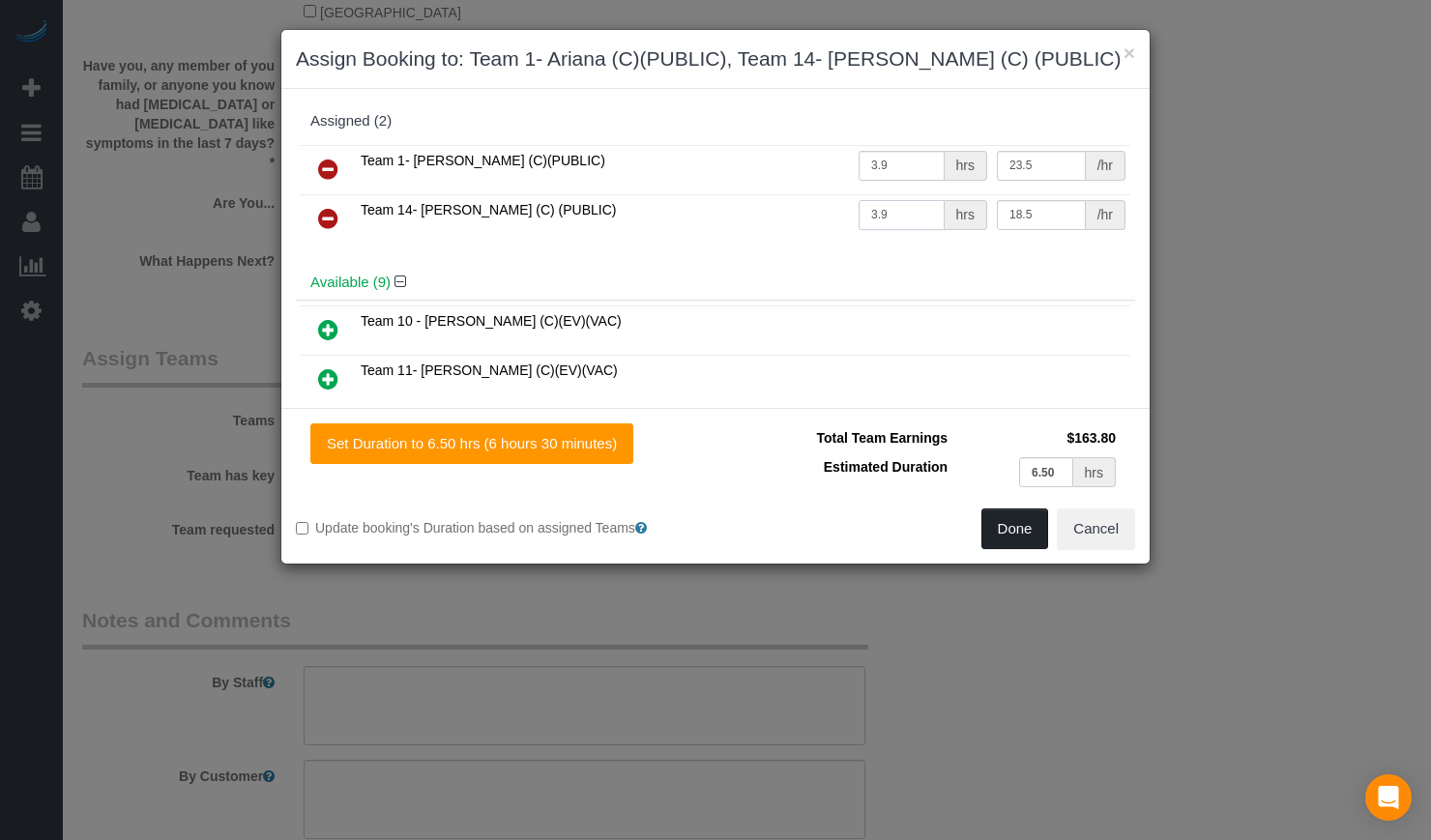
type input "3.9"
click at [1025, 518] on button "Done" at bounding box center [1014, 528] width 68 height 40
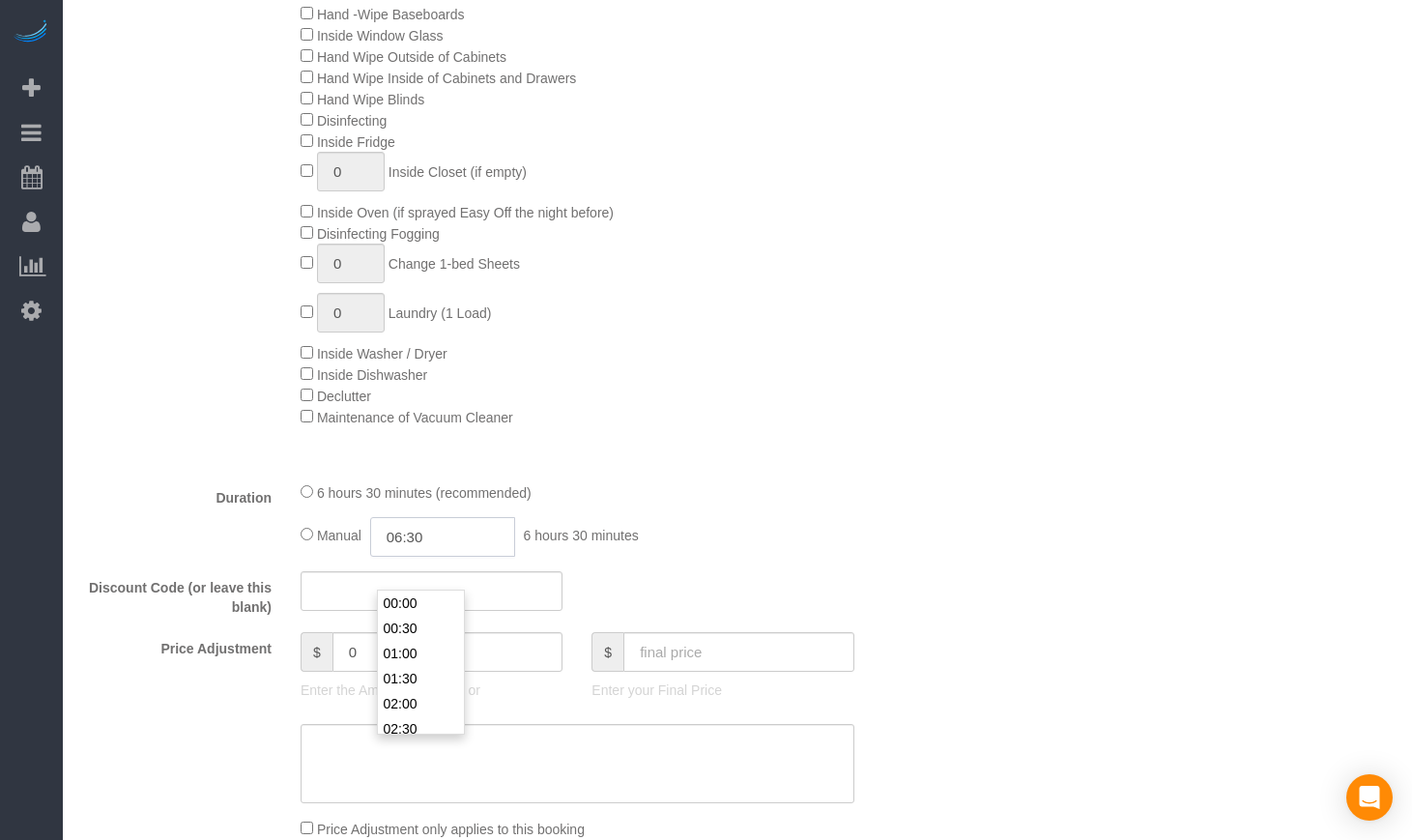
scroll to position [302, 0]
drag, startPoint x: 469, startPoint y: 573, endPoint x: 334, endPoint y: 569, distance: 135.1
click at [334, 557] on div "Manual 06:30 6 hours 30 minutes" at bounding box center [578, 536] width 554 height 39
type input "03:55"
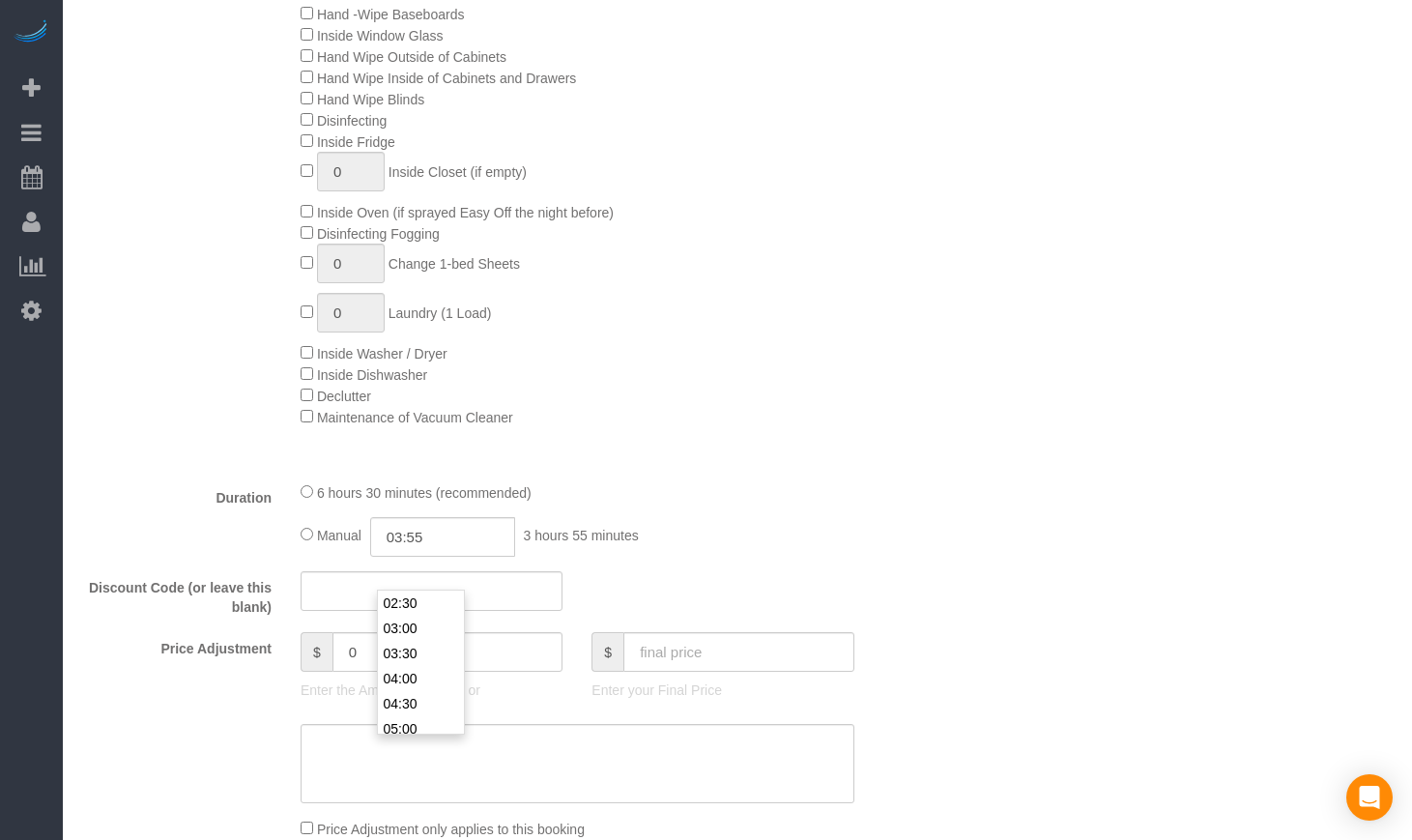
click at [799, 502] on div "6 hours 30 minutes (recommended)" at bounding box center [578, 492] width 554 height 22
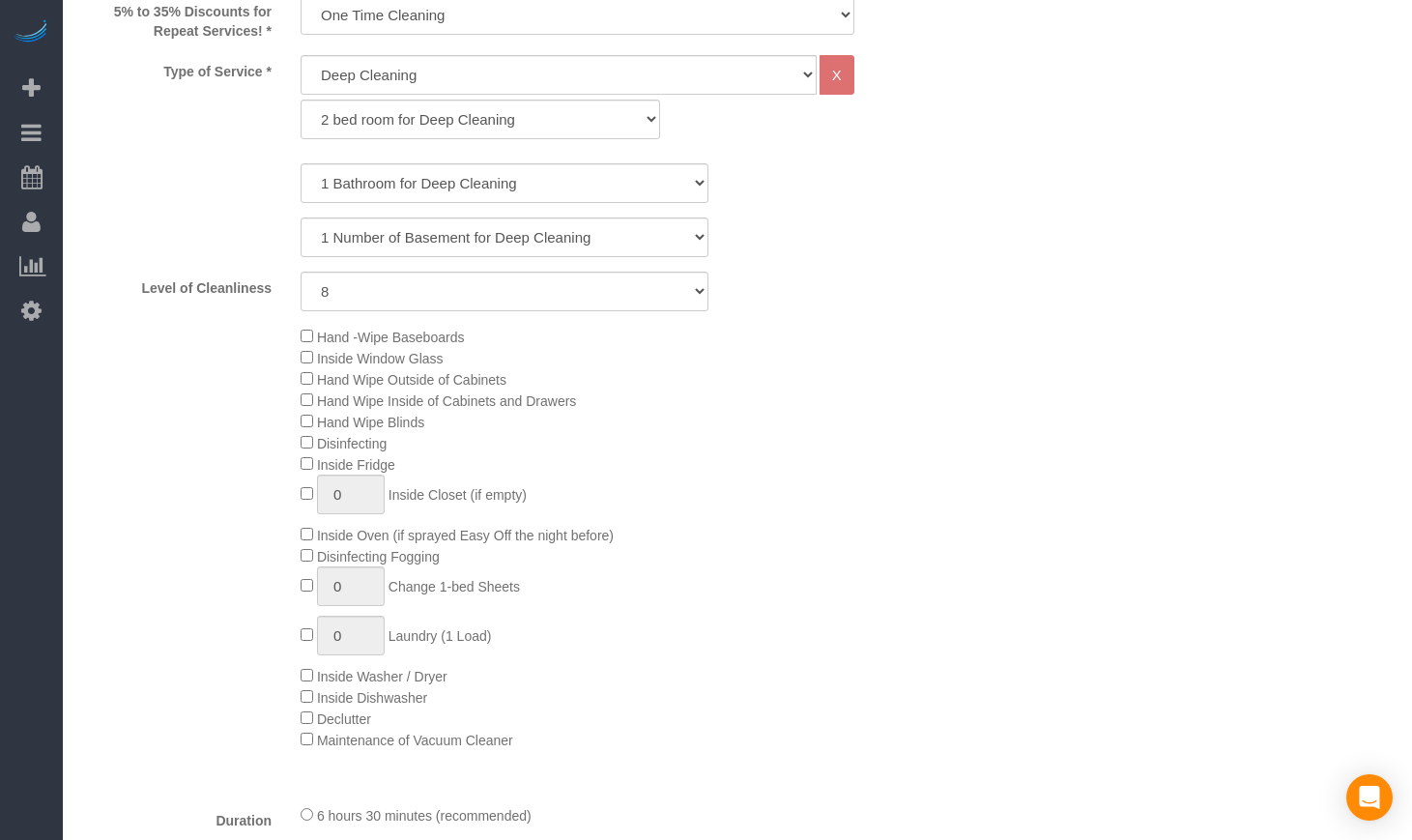
scroll to position [0, 0]
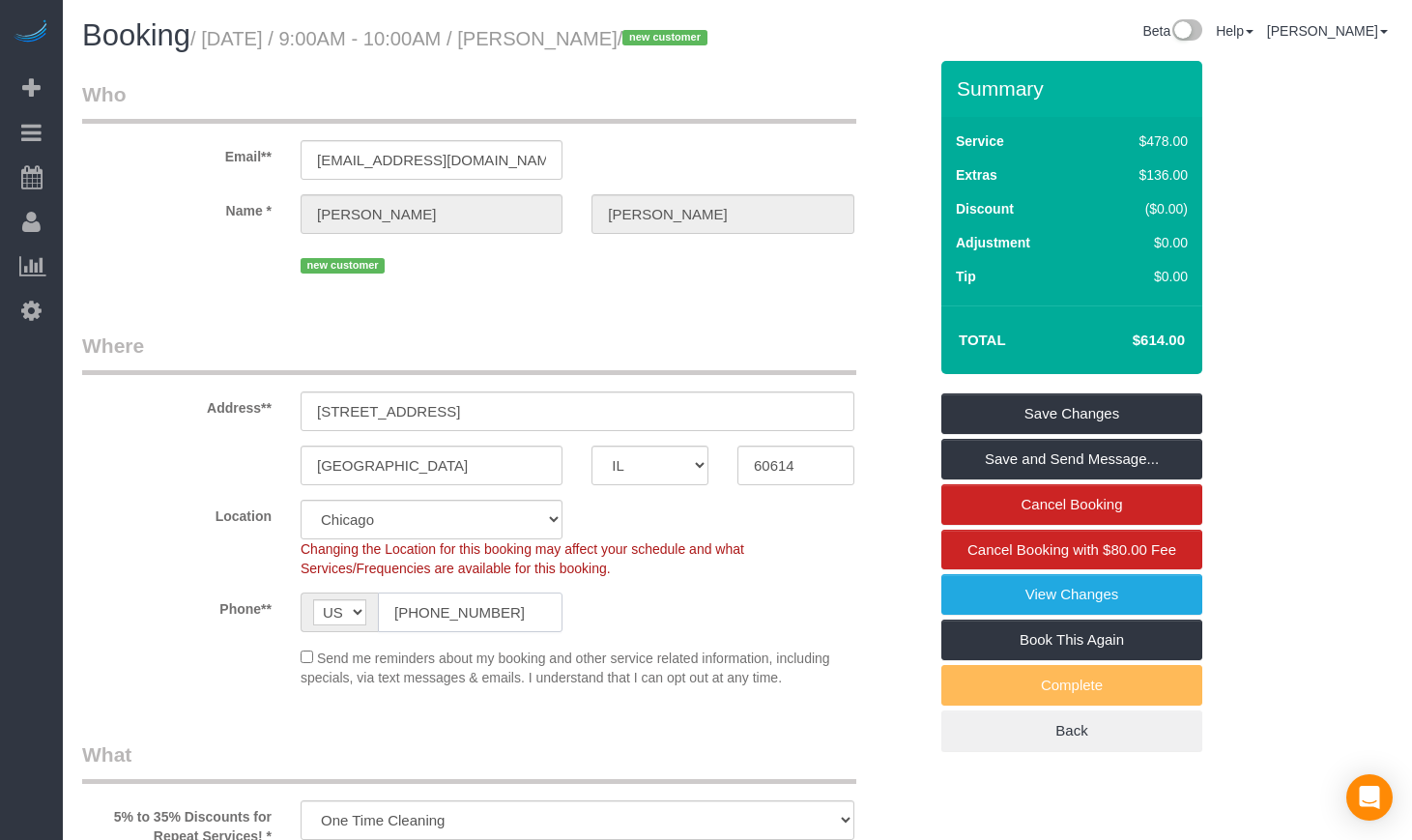
drag, startPoint x: 525, startPoint y: 645, endPoint x: 277, endPoint y: 614, distance: 249.9
click at [283, 627] on div "Phone** AF AL DZ AD AO AI AQ AG AR AM AW AU AT AZ BS BH BD BB BY BE BZ BJ BM BT…" at bounding box center [504, 612] width 874 height 39
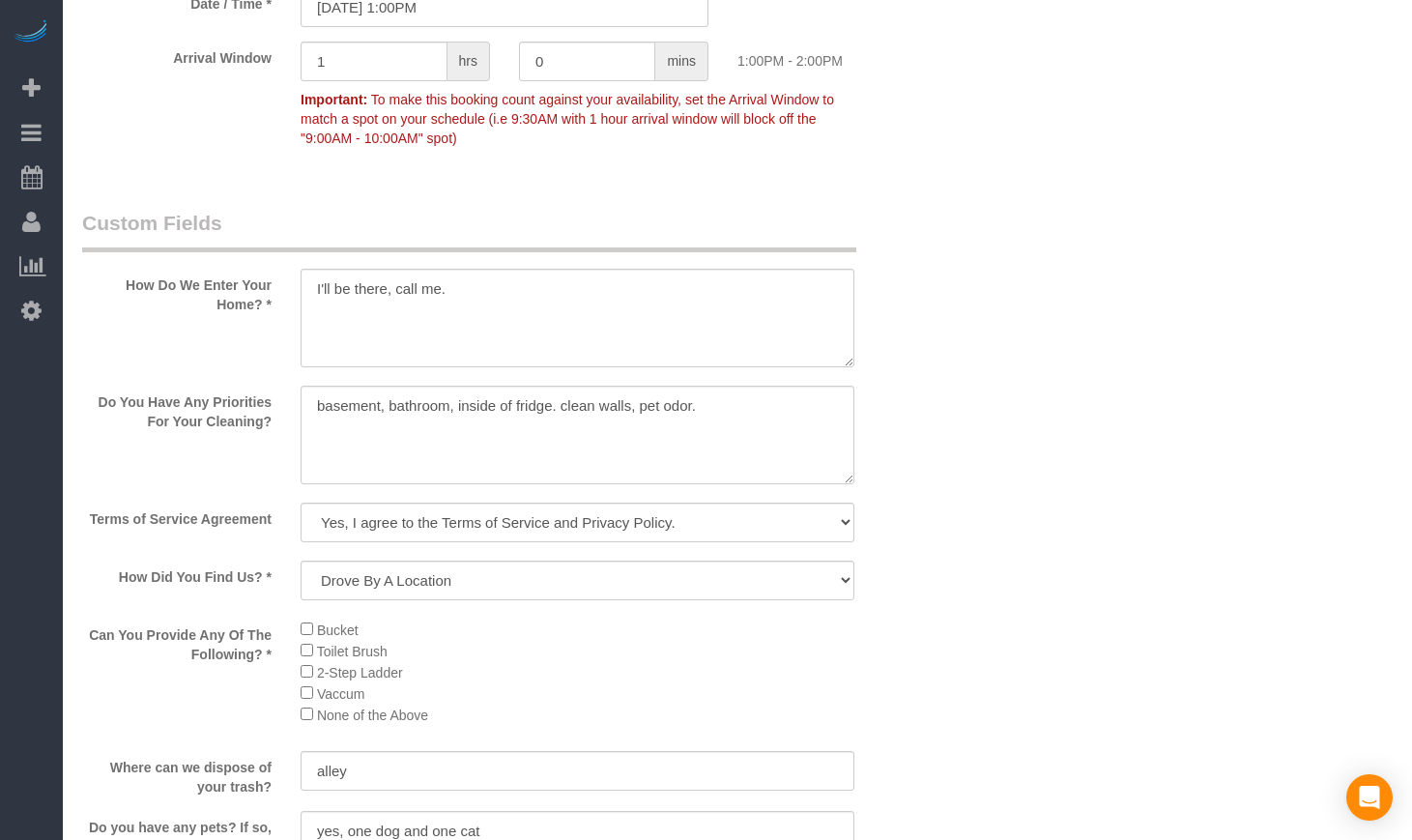
scroll to position [2255, 0]
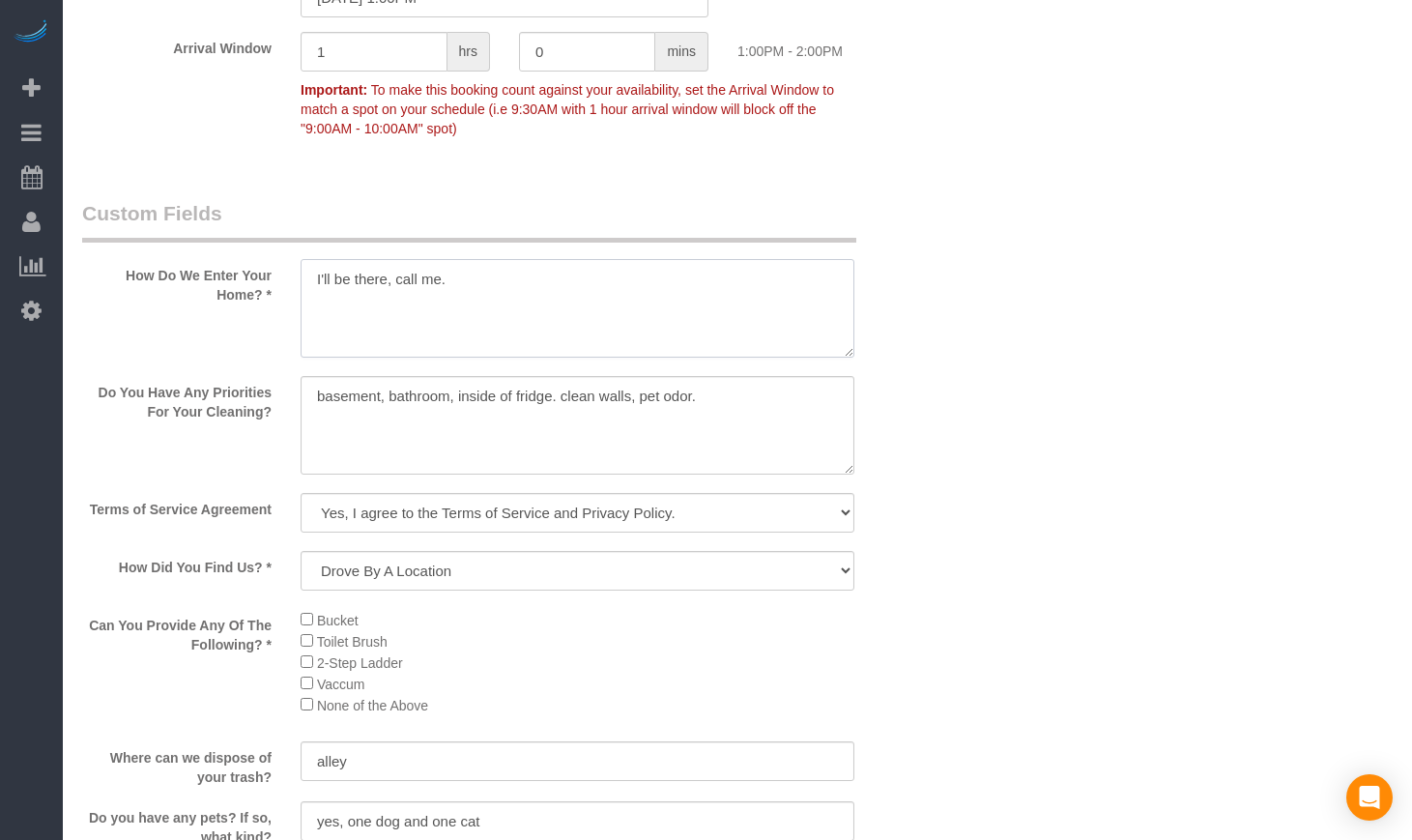
drag, startPoint x: 482, startPoint y: 310, endPoint x: 241, endPoint y: 307, distance: 241.0
click at [243, 307] on div "How Do We Enter Your Home? *" at bounding box center [504, 280] width 874 height 162
click at [131, 362] on div "How Do We Enter Your Home? *" at bounding box center [504, 280] width 874 height 162
drag, startPoint x: 481, startPoint y: 309, endPoint x: 243, endPoint y: 309, distance: 238.0
click at [243, 309] on div "How Do We Enter Your Home? *" at bounding box center [504, 280] width 874 height 162
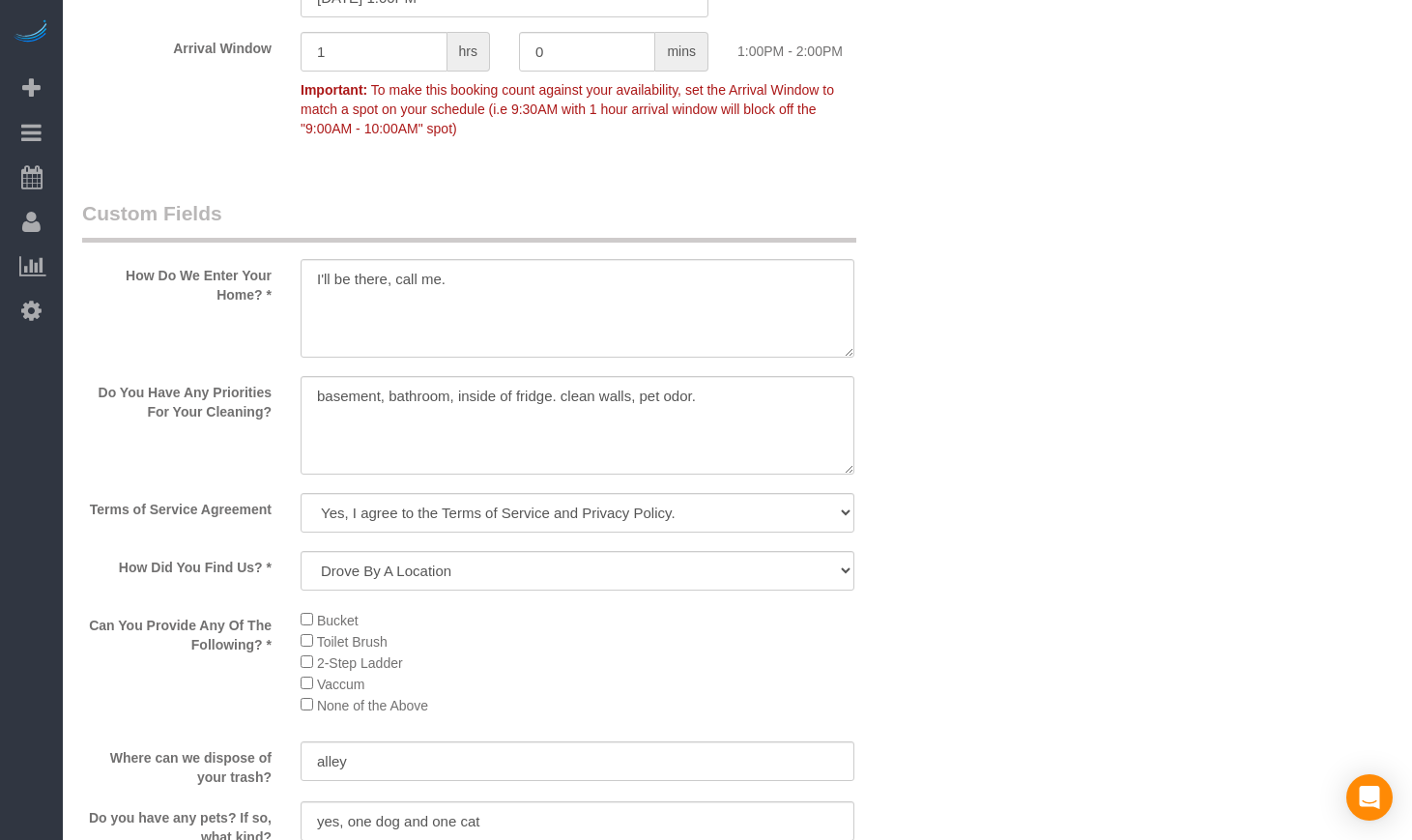
click at [175, 362] on div "How Do We Enter Your Home? *" at bounding box center [504, 280] width 874 height 162
drag, startPoint x: 279, startPoint y: 447, endPoint x: 118, endPoint y: 419, distance: 163.4
click at [118, 419] on label "Do You Have Any Priorities For Your Cleaning?" at bounding box center [177, 399] width 218 height 45
click at [410, 428] on textarea at bounding box center [578, 425] width 554 height 98
click at [491, 431] on textarea at bounding box center [578, 425] width 554 height 98
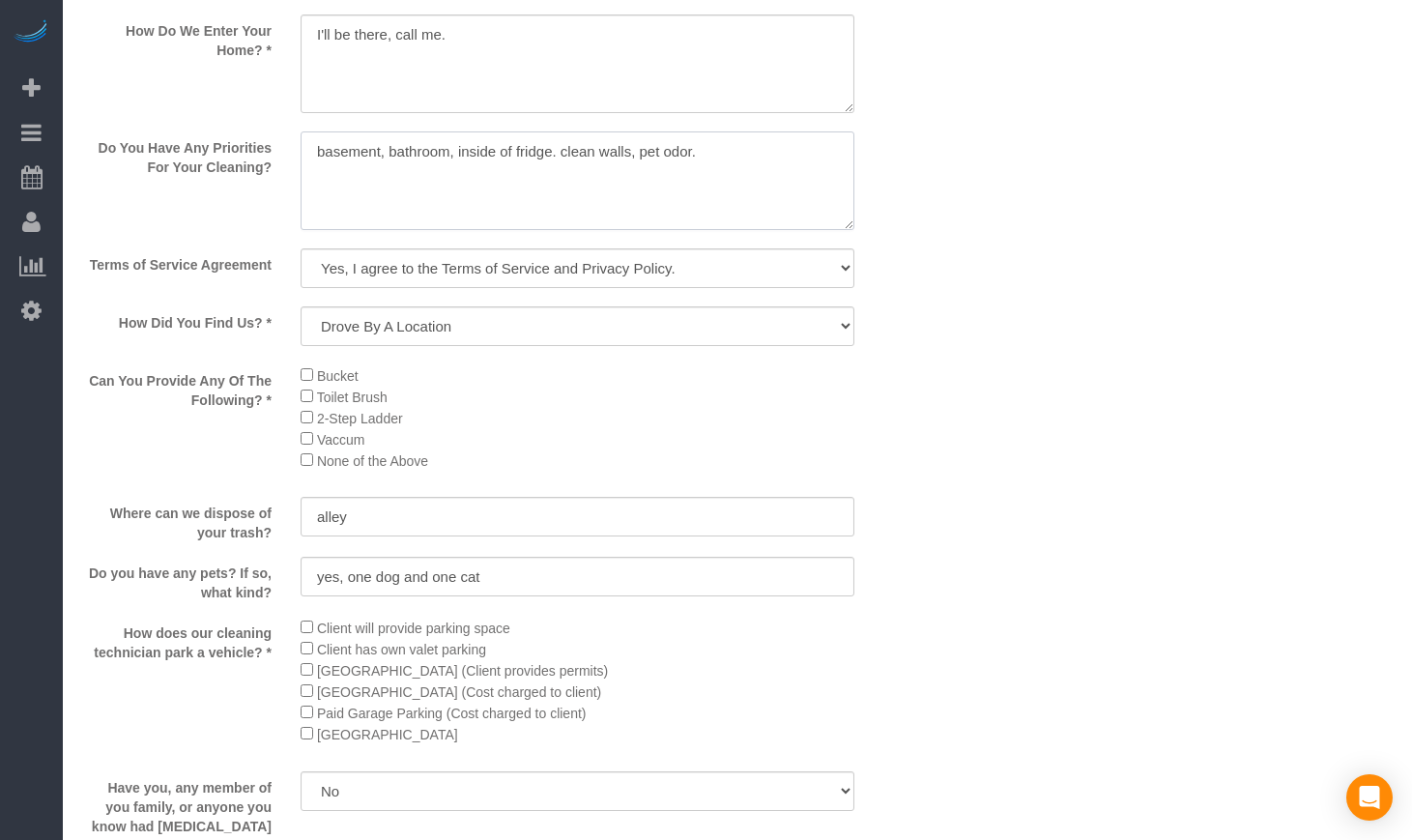
scroll to position [2577, 0]
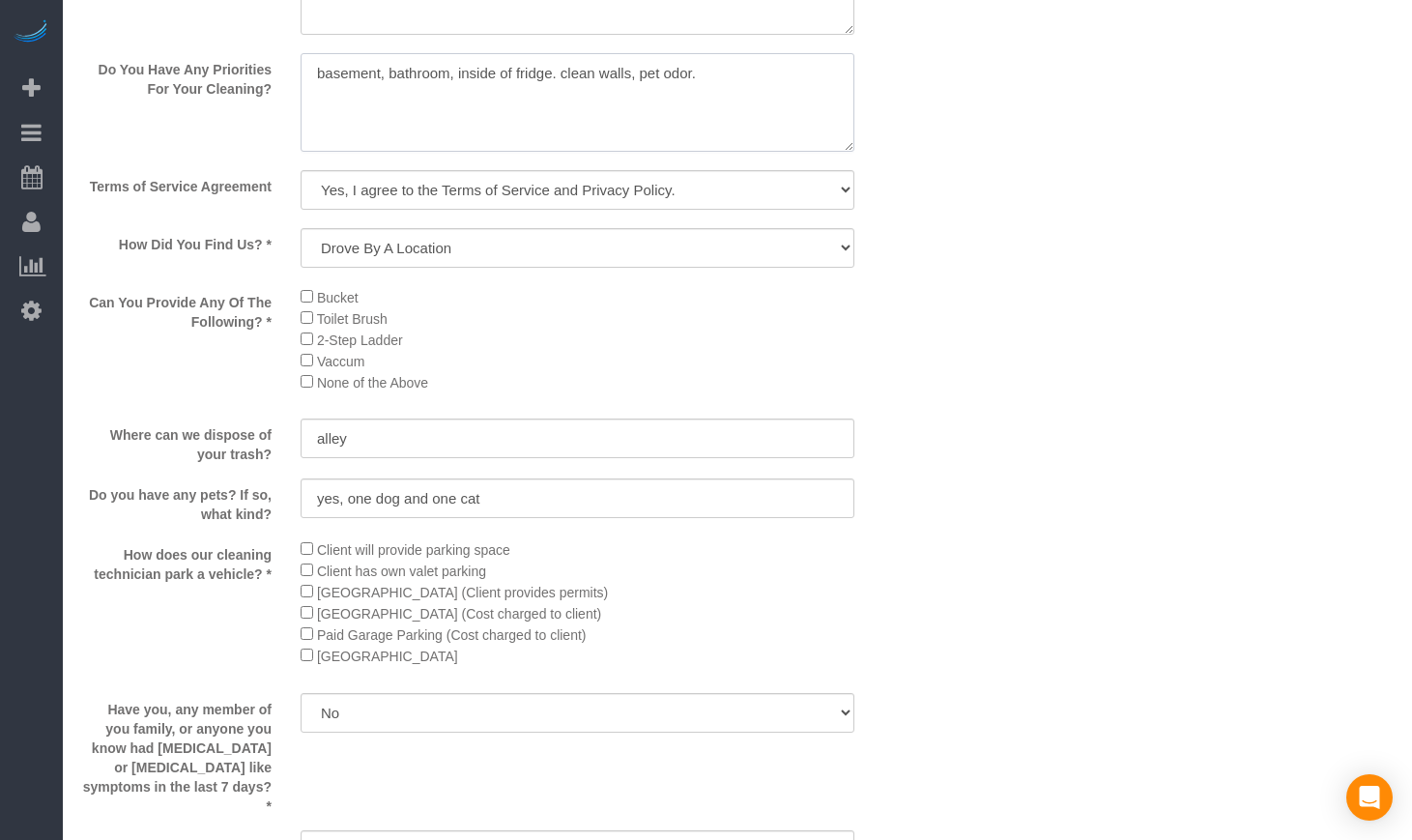
drag, startPoint x: 749, startPoint y: 107, endPoint x: 500, endPoint y: 110, distance: 249.0
click at [500, 110] on textarea at bounding box center [578, 102] width 554 height 98
click at [571, 110] on textarea at bounding box center [578, 102] width 554 height 98
click at [562, 108] on textarea at bounding box center [578, 102] width 554 height 98
click at [558, 108] on textarea at bounding box center [578, 102] width 554 height 98
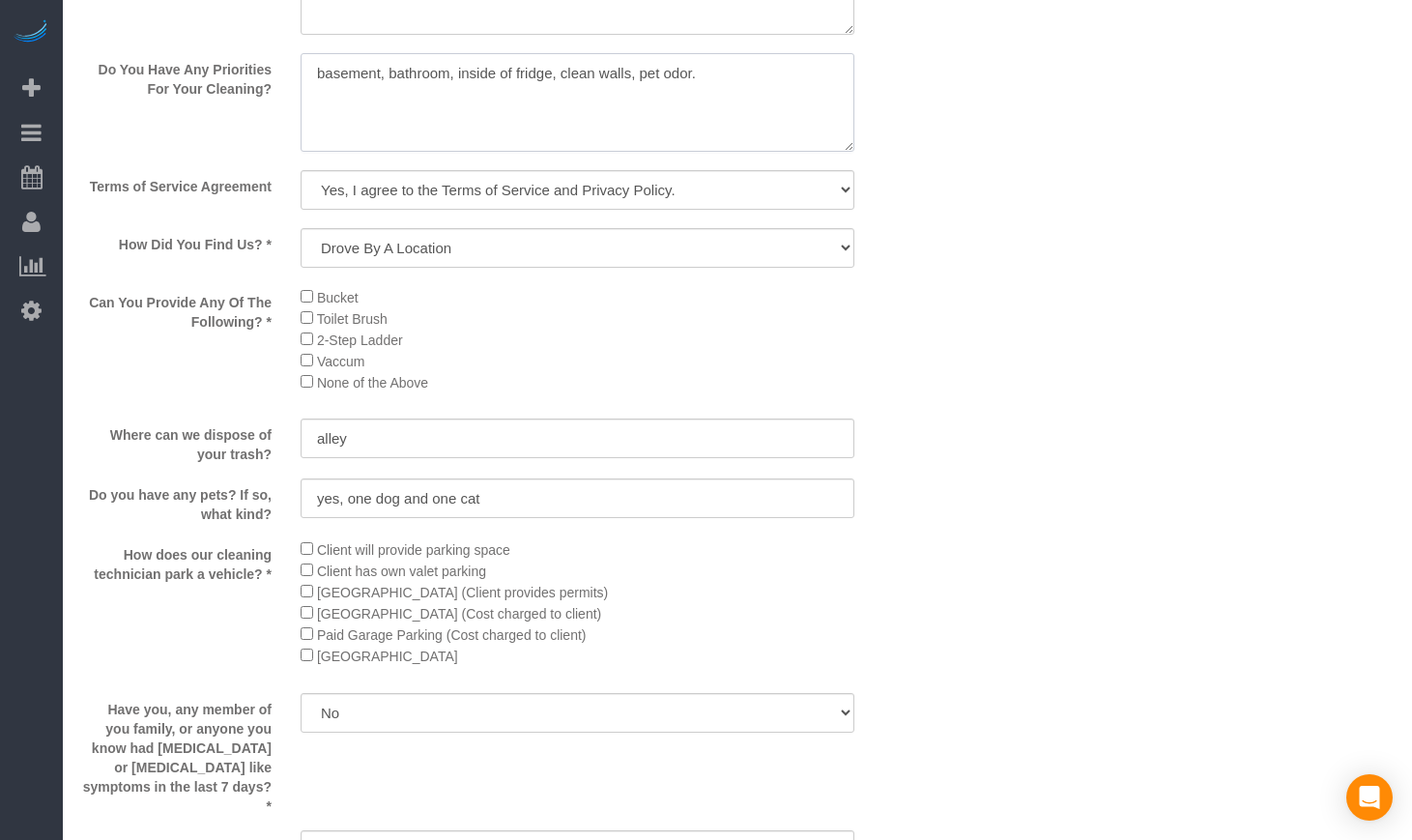
type textarea "basement, bathroom, inside of fridge, clean walls, pet odor."
drag, startPoint x: 536, startPoint y: 532, endPoint x: 261, endPoint y: 533, distance: 275.0
click at [261, 524] on div "Do you have any pets? If so, what kind? yes, one dog and one cat" at bounding box center [504, 501] width 874 height 45
click at [239, 524] on label "Do you have any pets? If so, what kind?" at bounding box center [177, 501] width 218 height 45
drag, startPoint x: 317, startPoint y: 529, endPoint x: 475, endPoint y: 529, distance: 158.0
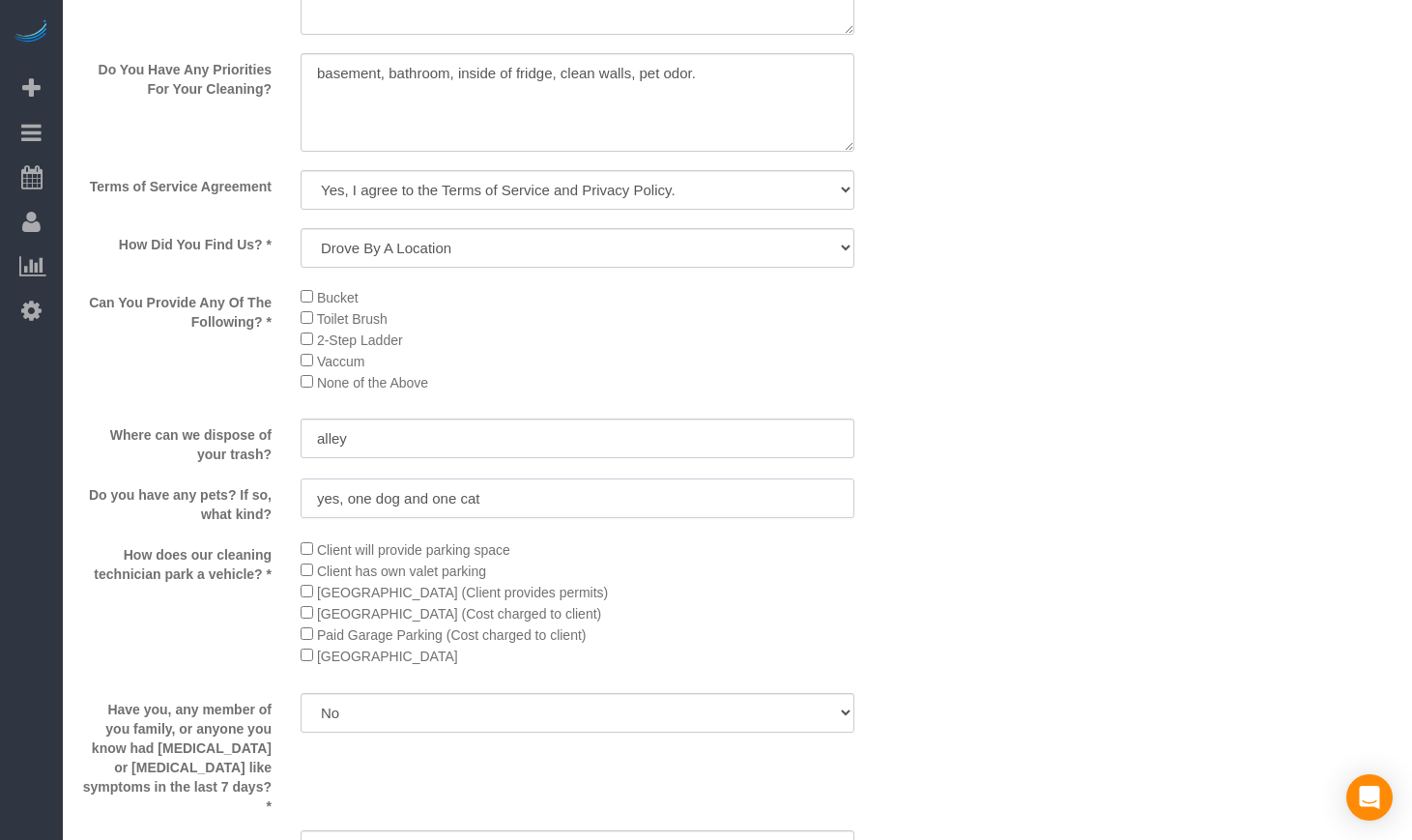
click at [475, 518] on input "yes, one dog and one cat" at bounding box center [578, 498] width 554 height 39
click at [494, 518] on input "yes, one dog and one cat" at bounding box center [578, 498] width 554 height 39
click at [323, 458] on input "alley" at bounding box center [578, 438] width 554 height 39
click at [717, 458] on input "Alley" at bounding box center [578, 438] width 554 height 39
drag, startPoint x: 586, startPoint y: 471, endPoint x: 138, endPoint y: 471, distance: 448.0
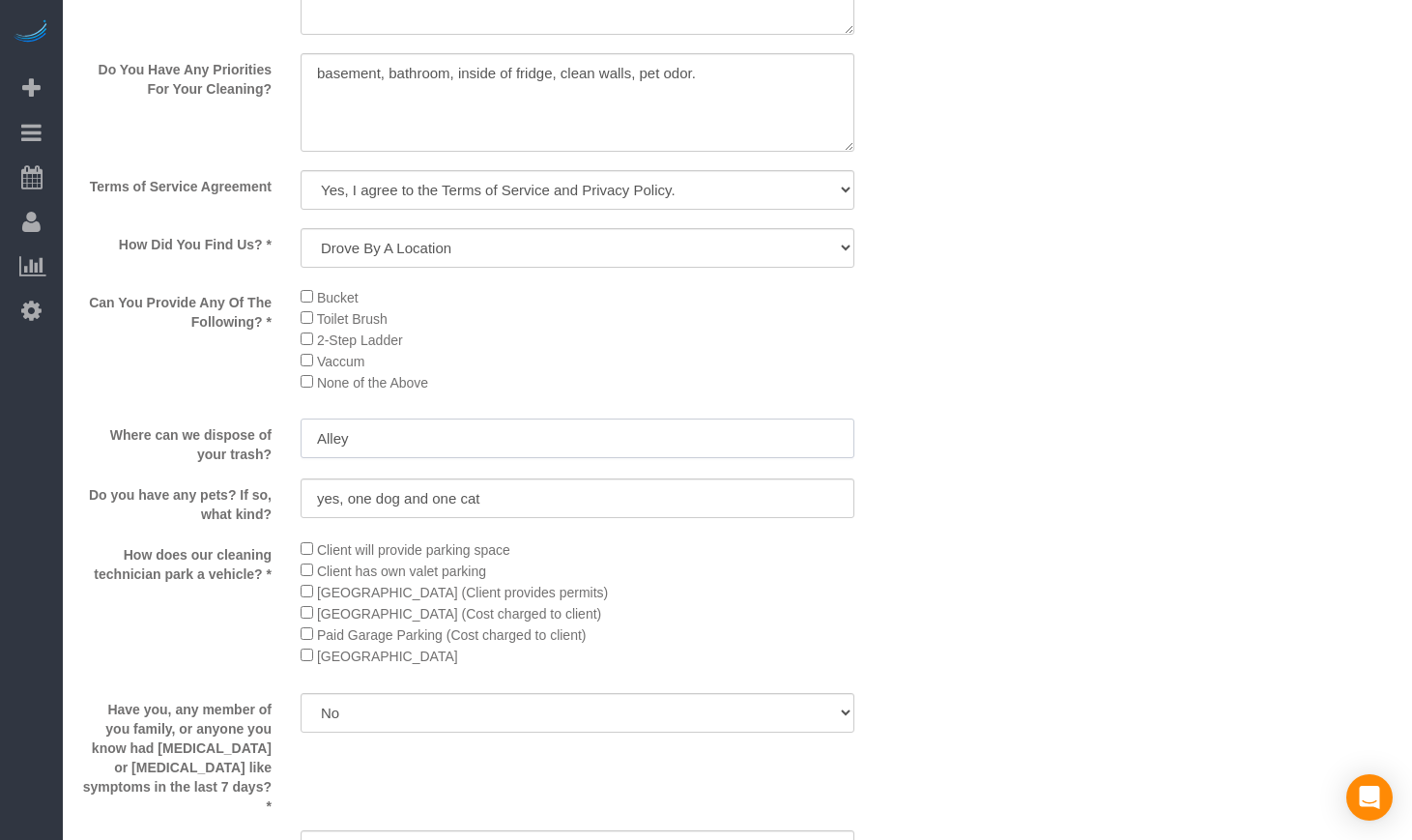
click at [143, 464] on div "Where can we dispose of your trash? Alley" at bounding box center [504, 441] width 874 height 45
type input "Alley"
click at [144, 464] on label "Where can we dispose of your trash?" at bounding box center [177, 441] width 218 height 45
drag, startPoint x: 270, startPoint y: 490, endPoint x: 60, endPoint y: 460, distance: 212.1
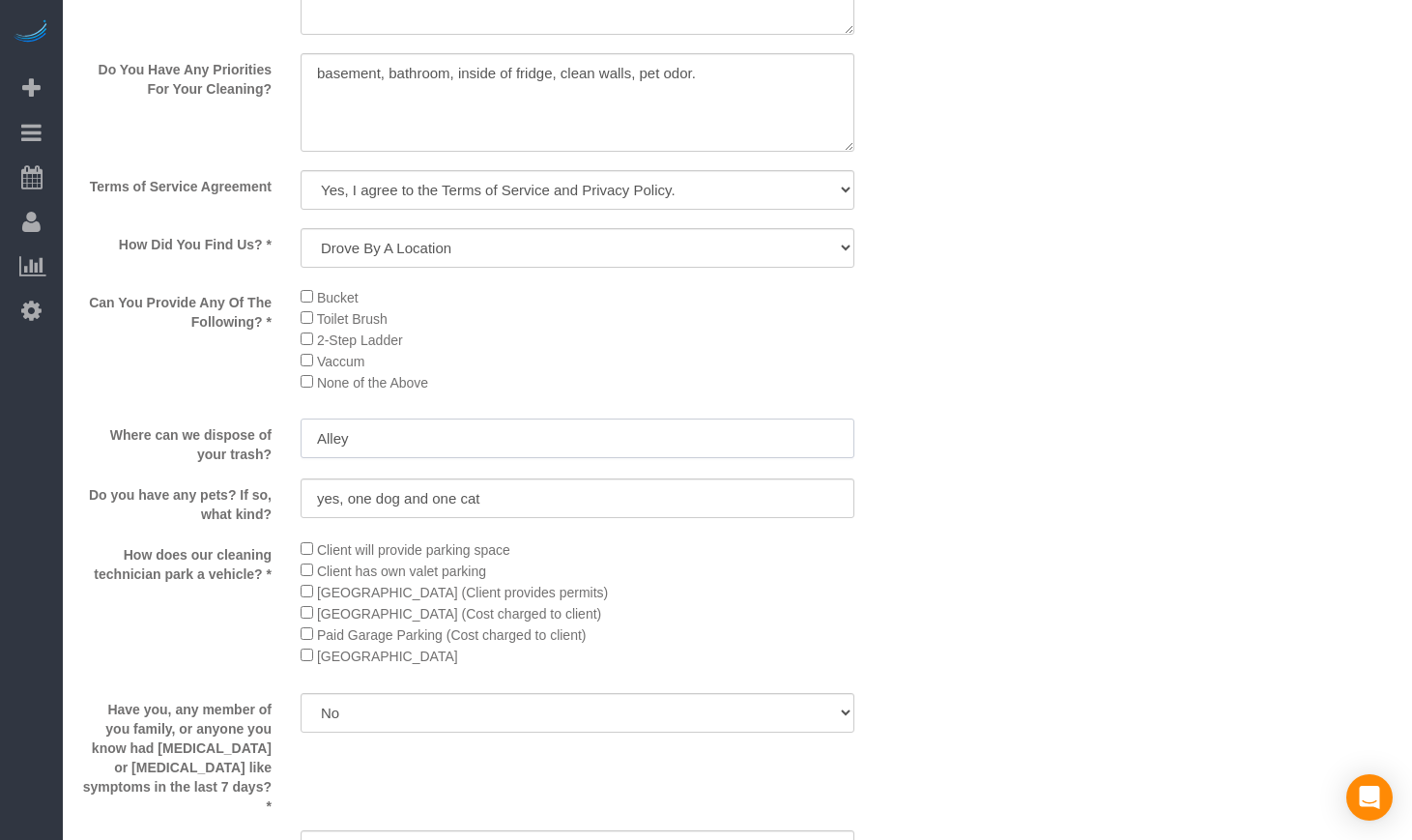
click at [380, 458] on input "Alley" at bounding box center [578, 438] width 554 height 39
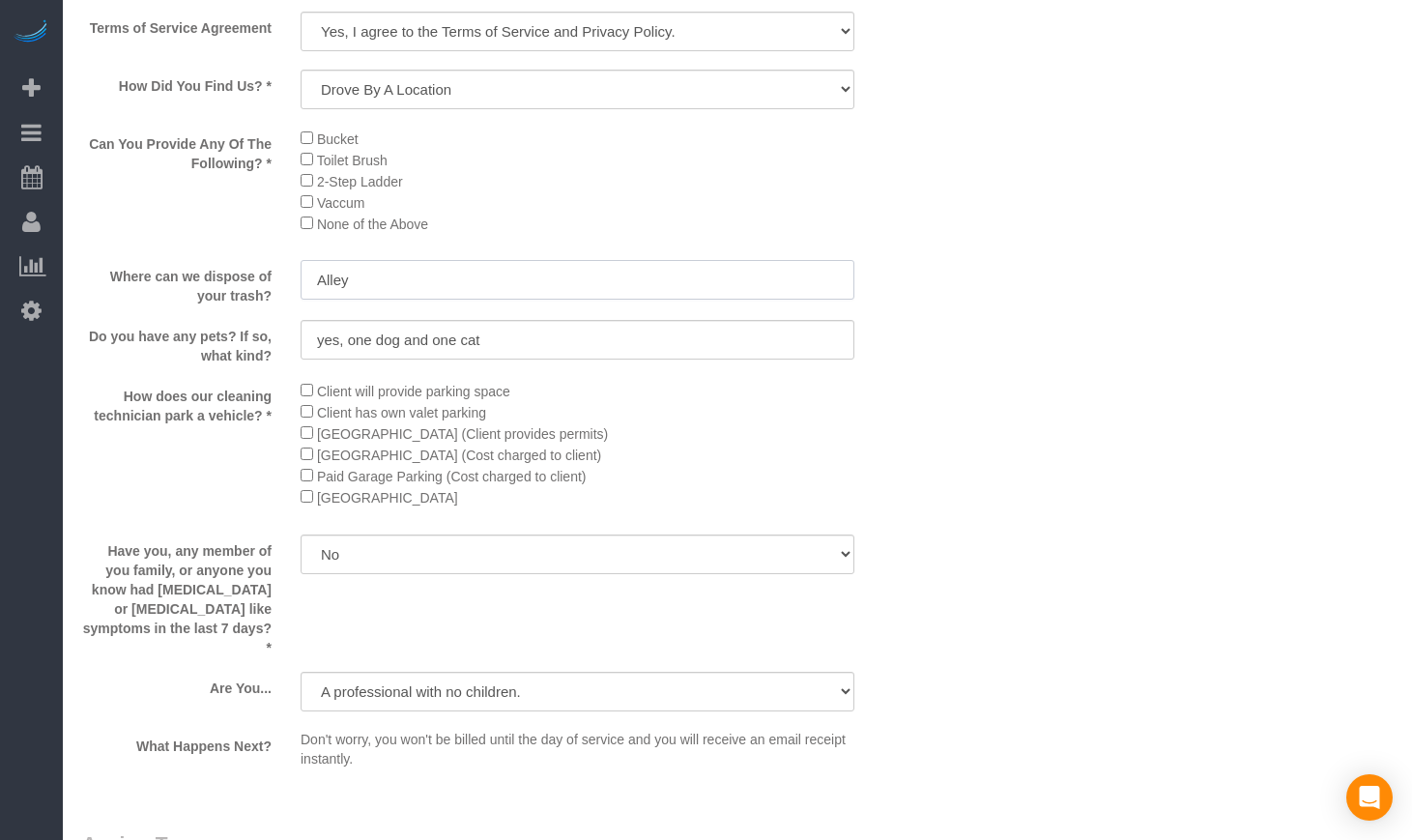
scroll to position [2737, 0]
click at [376, 358] on input "yes, one dog and one cat" at bounding box center [578, 338] width 554 height 39
type input "yes, one small dog and one small cat"
drag, startPoint x: 323, startPoint y: 418, endPoint x: 522, endPoint y: 421, distance: 199.0
click at [522, 399] on li "Client will provide parking space" at bounding box center [578, 389] width 554 height 22
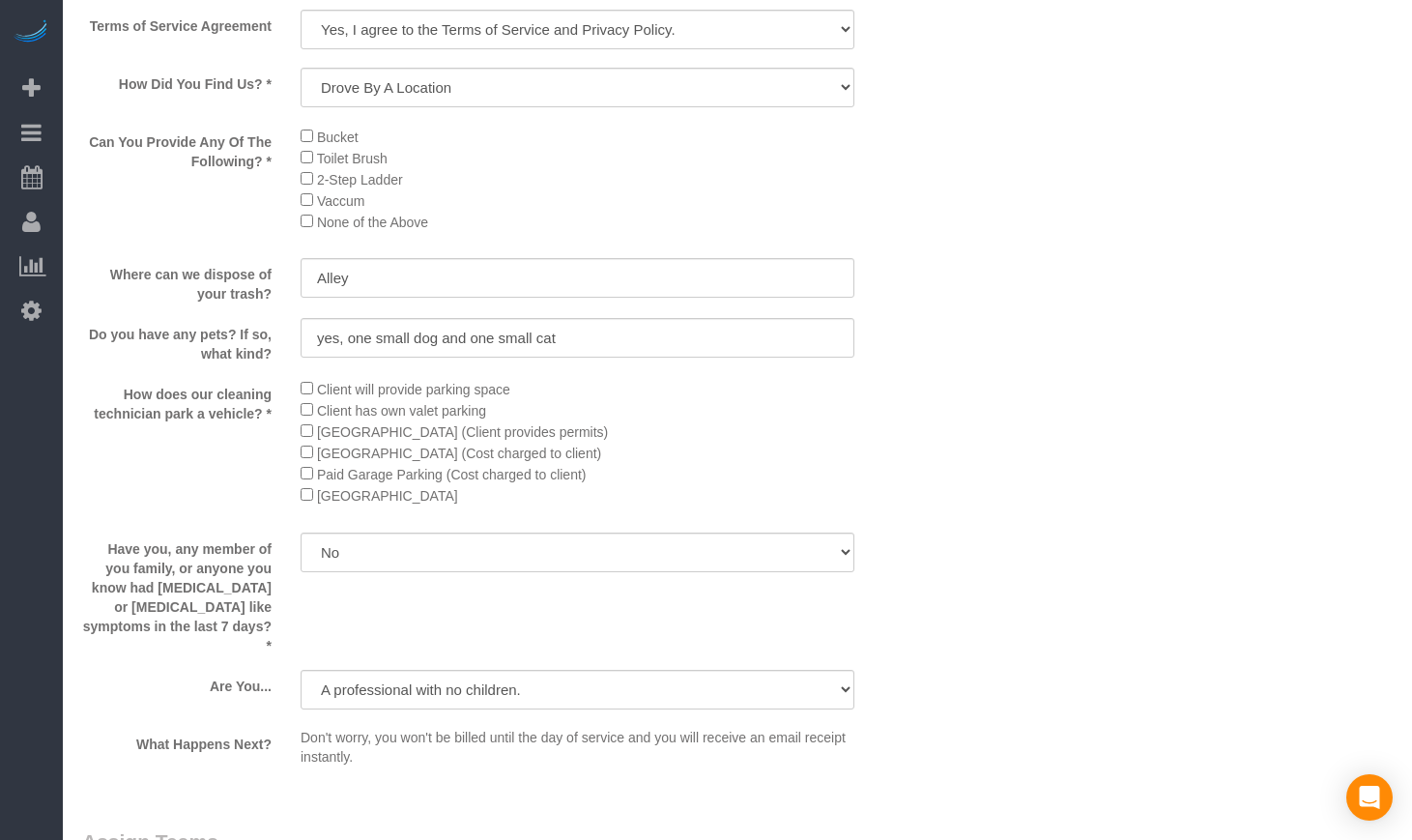
drag, startPoint x: 459, startPoint y: 530, endPoint x: 321, endPoint y: 532, distance: 138.0
click at [321, 505] on li "[GEOGRAPHIC_DATA]" at bounding box center [578, 495] width 554 height 22
click at [237, 518] on div "How does our cleaning technician park a vehicle? * Client will provide parking …" at bounding box center [504, 448] width 874 height 140
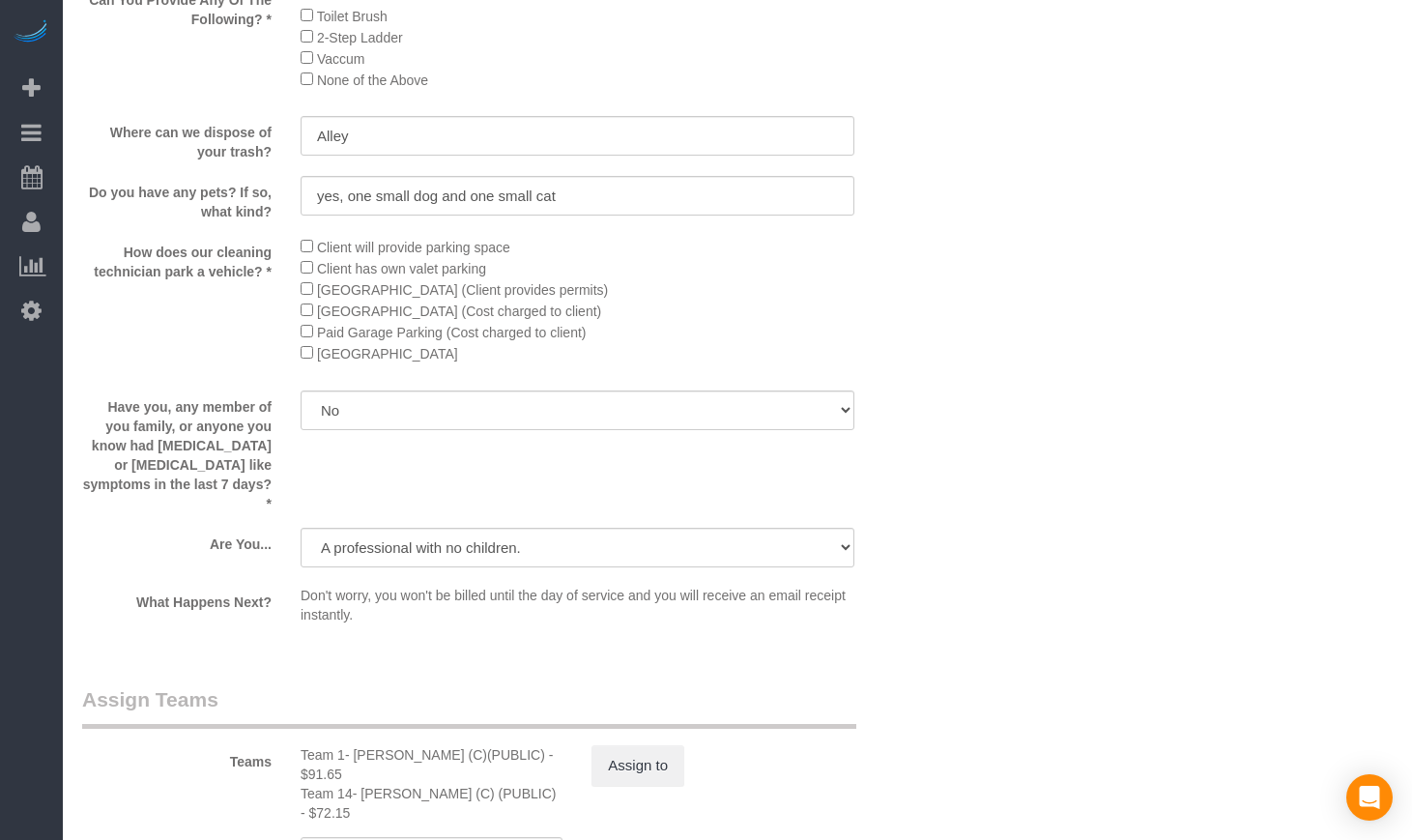
scroll to position [2876, 0]
click at [611, 500] on div "Have you, any member of you family, or anyone you know had [MEDICAL_DATA] or [M…" at bounding box center [504, 455] width 874 height 123
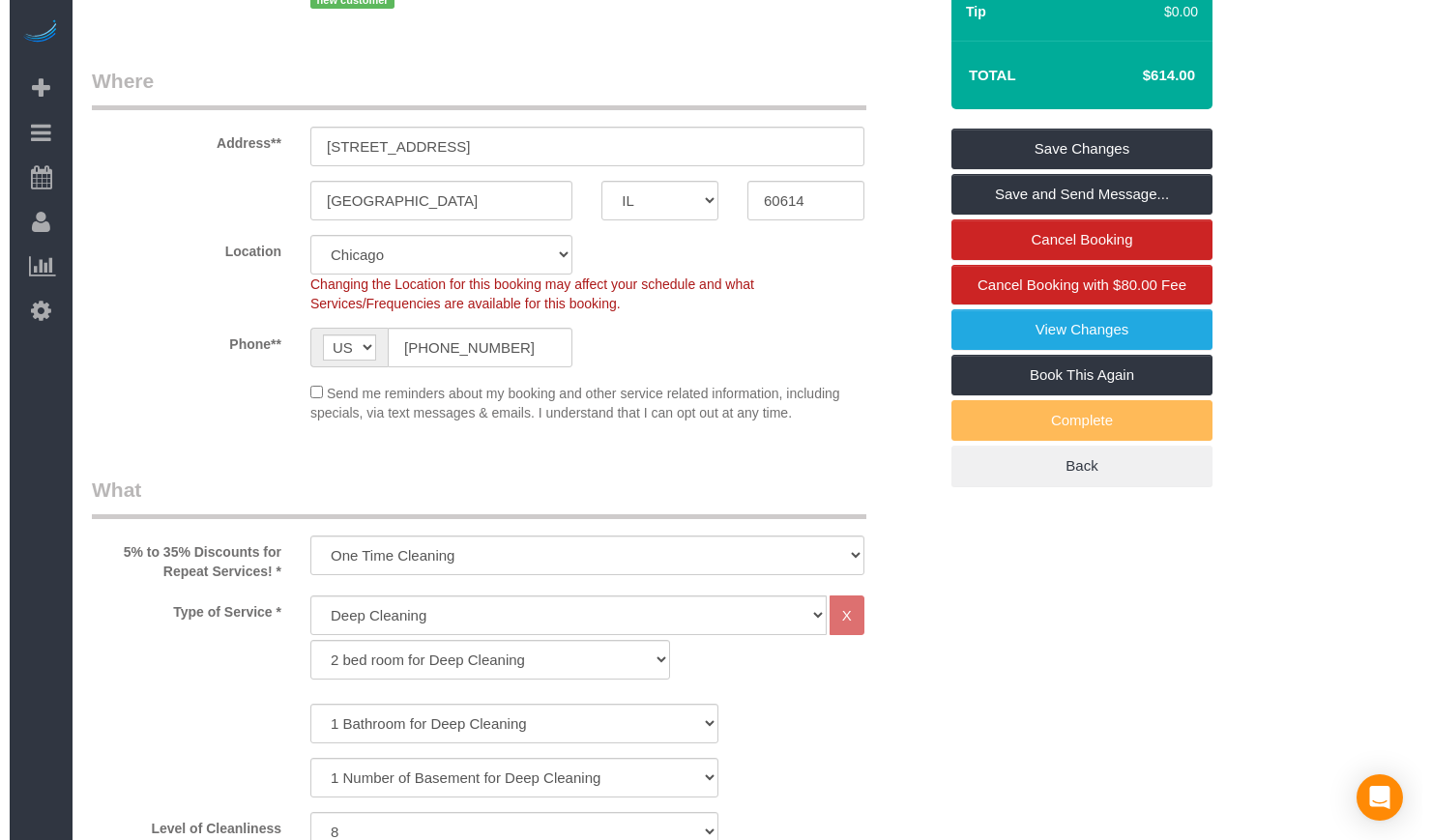
scroll to position [0, 0]
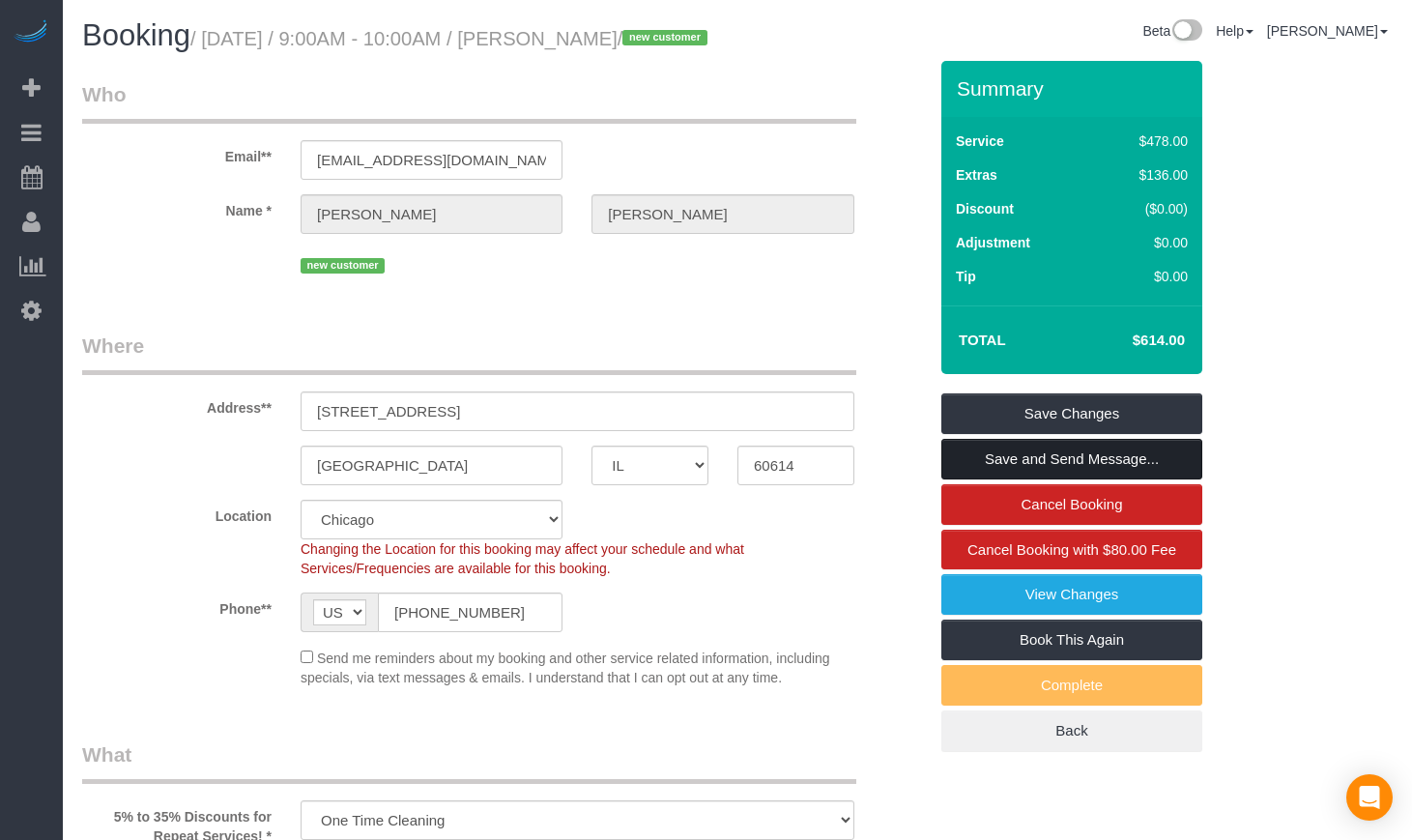
click at [993, 479] on link "Save and Send Message..." at bounding box center [1072, 459] width 261 height 40
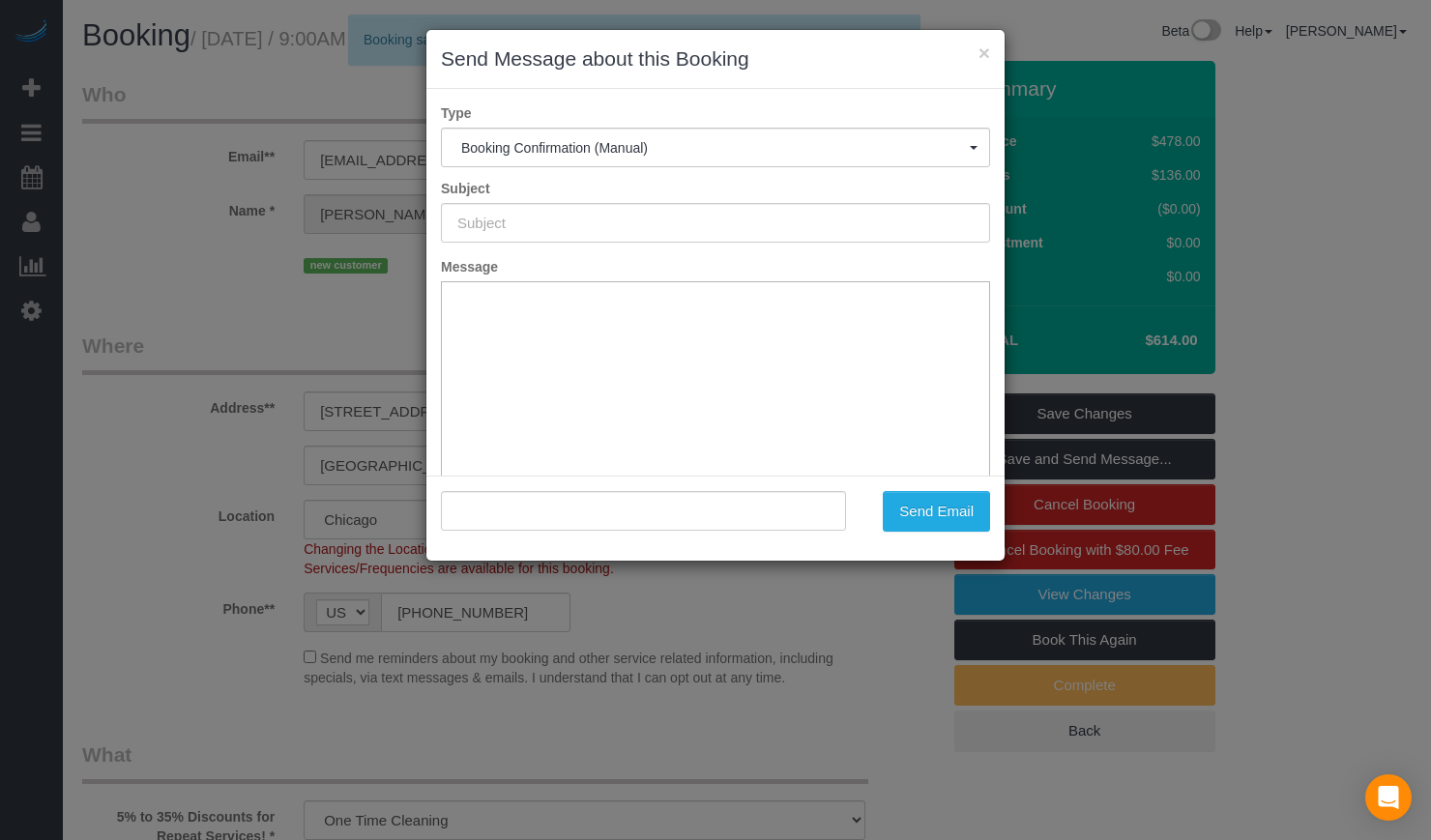
type input "Your Booking With Fresh Tech Maid, Confirmed!"
type input ""[PERSON_NAME]" <[EMAIL_ADDRESS][DOMAIN_NAME]>"
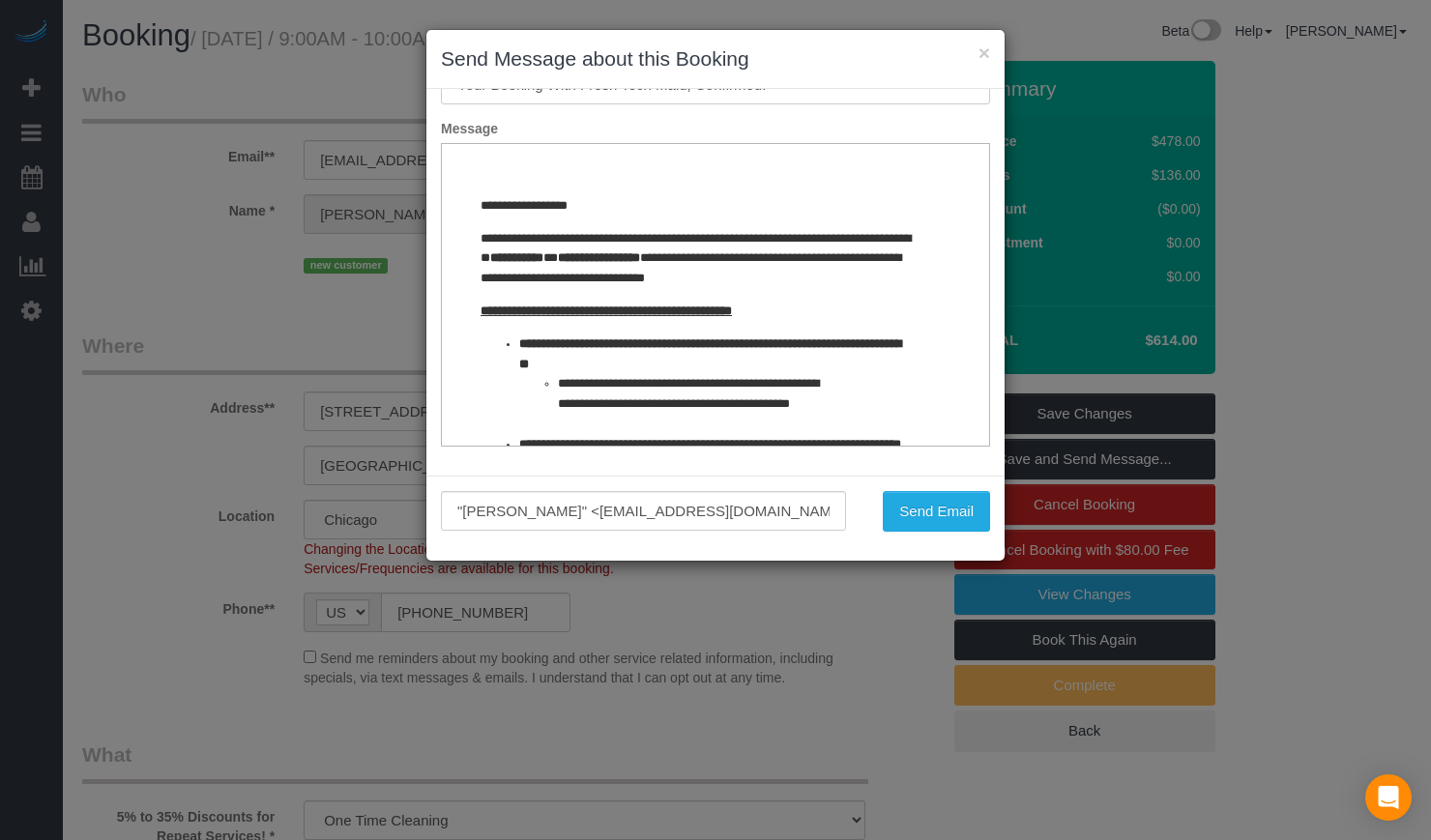
scroll to position [142, 0]
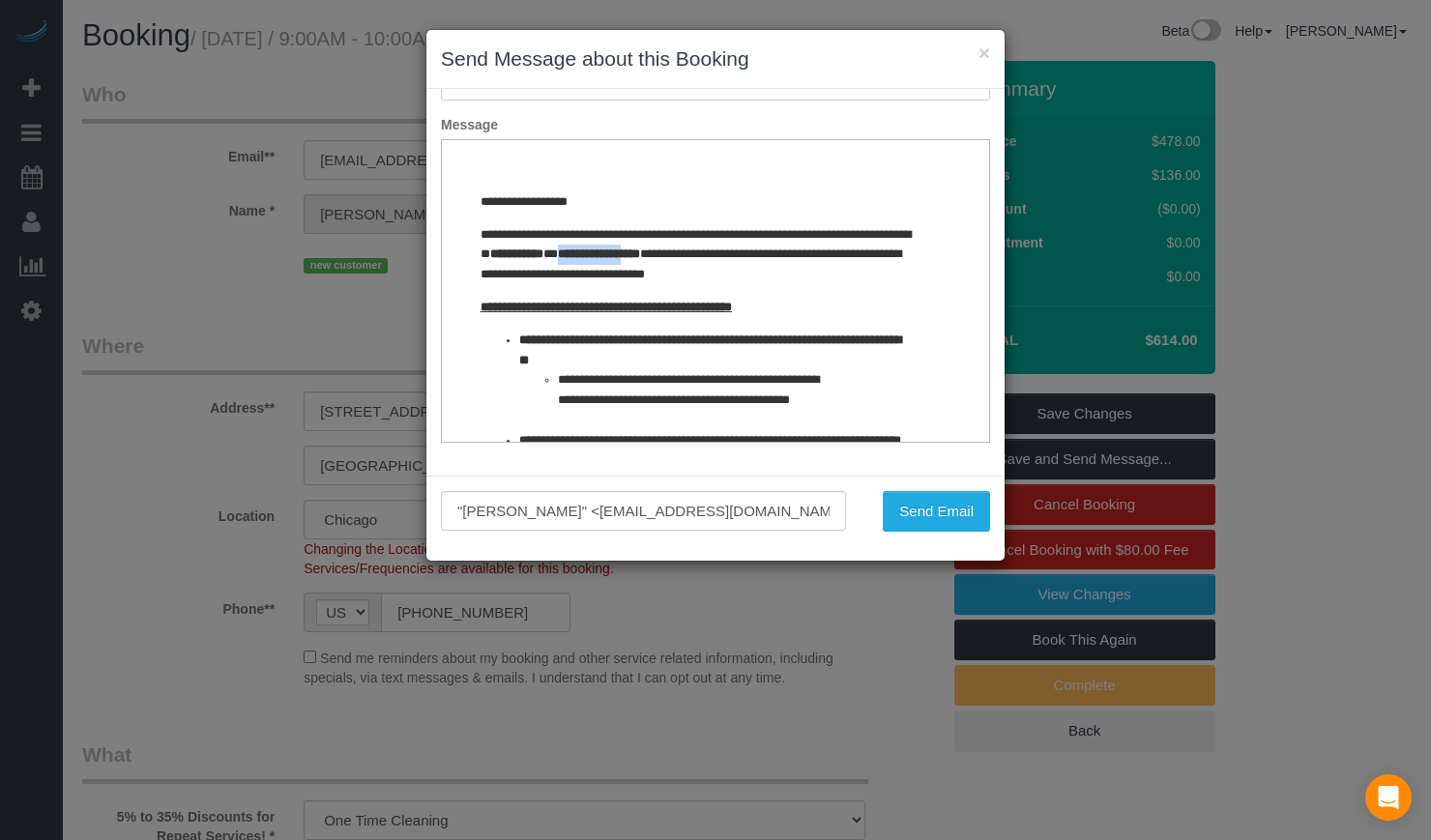
drag, startPoint x: 691, startPoint y: 249, endPoint x: 774, endPoint y: 253, distance: 83.1
click at [640, 253] on strong "**********" at bounding box center [600, 253] width 83 height 13
click at [862, 348] on li "**********" at bounding box center [715, 380] width 392 height 100
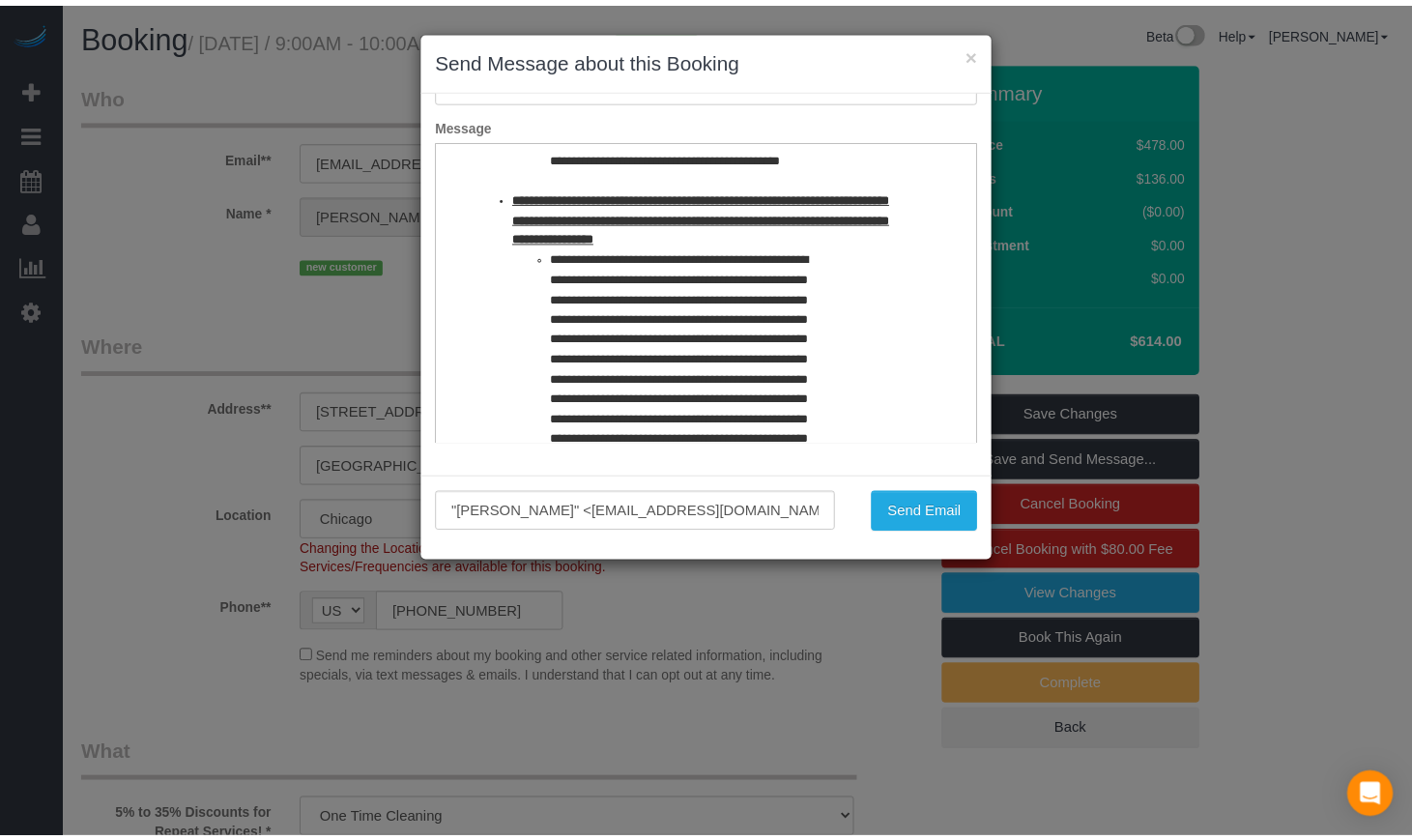
scroll to position [0, 0]
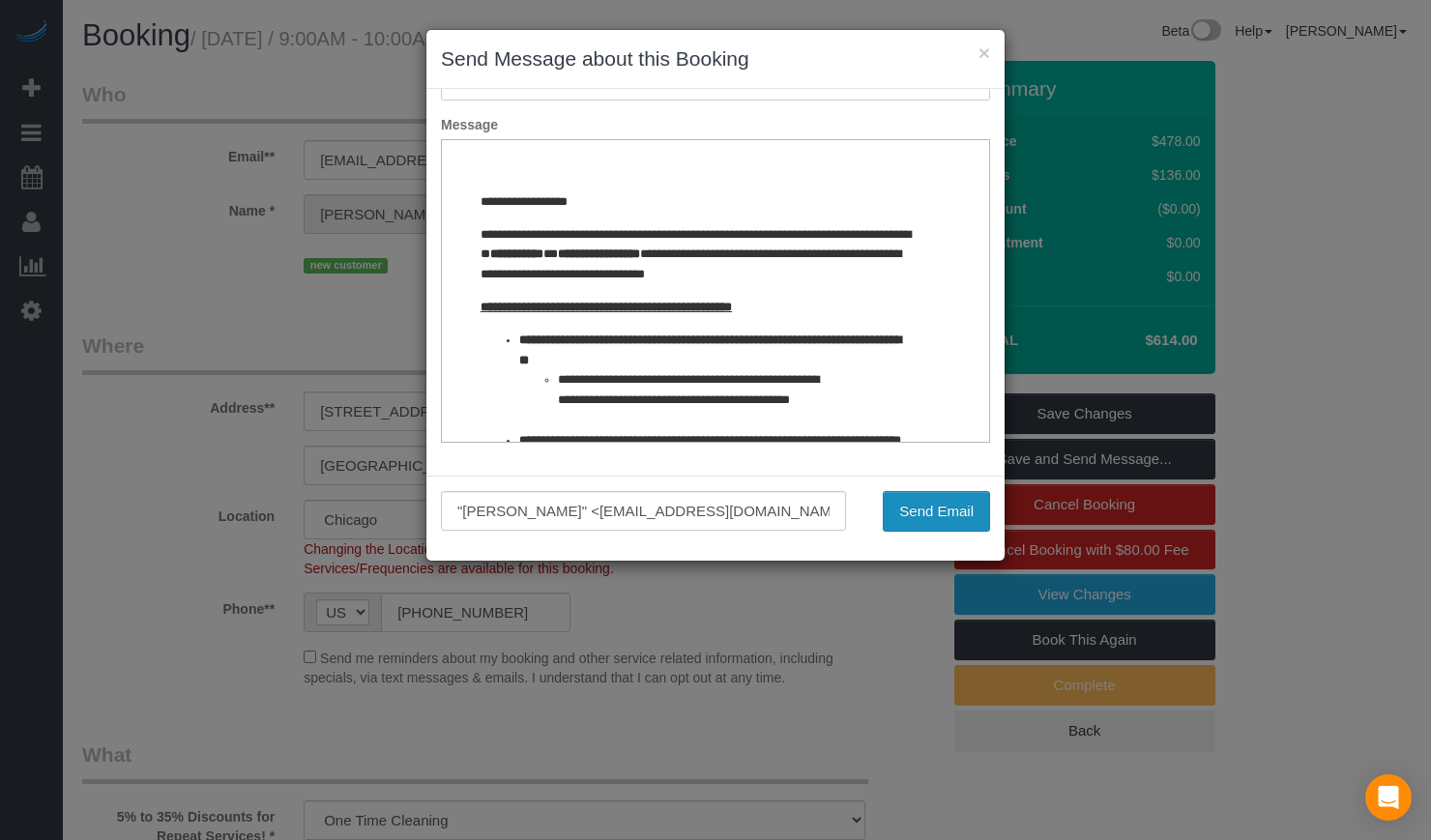
click at [965, 507] on button "Send Email" at bounding box center [936, 511] width 107 height 40
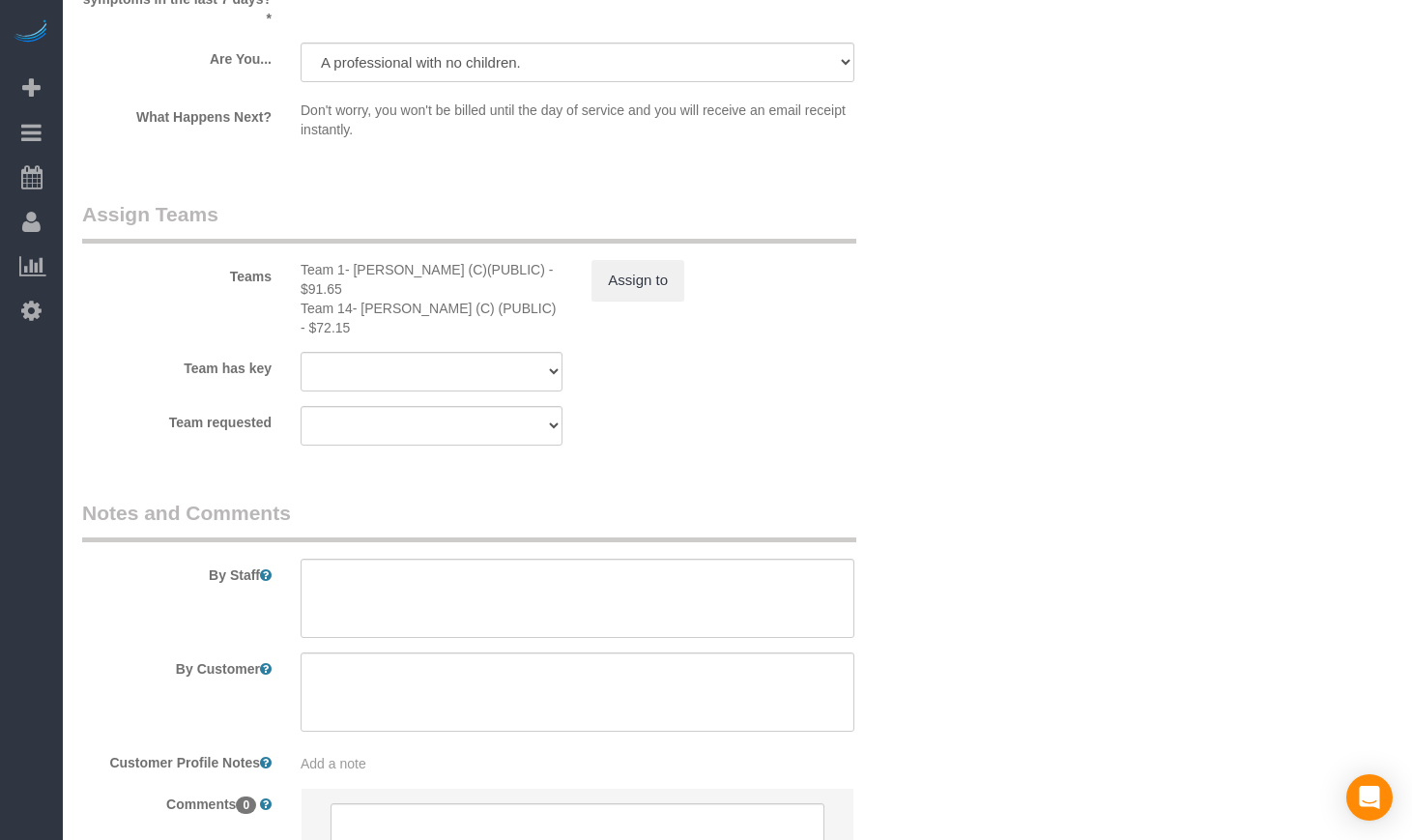
scroll to position [3544, 0]
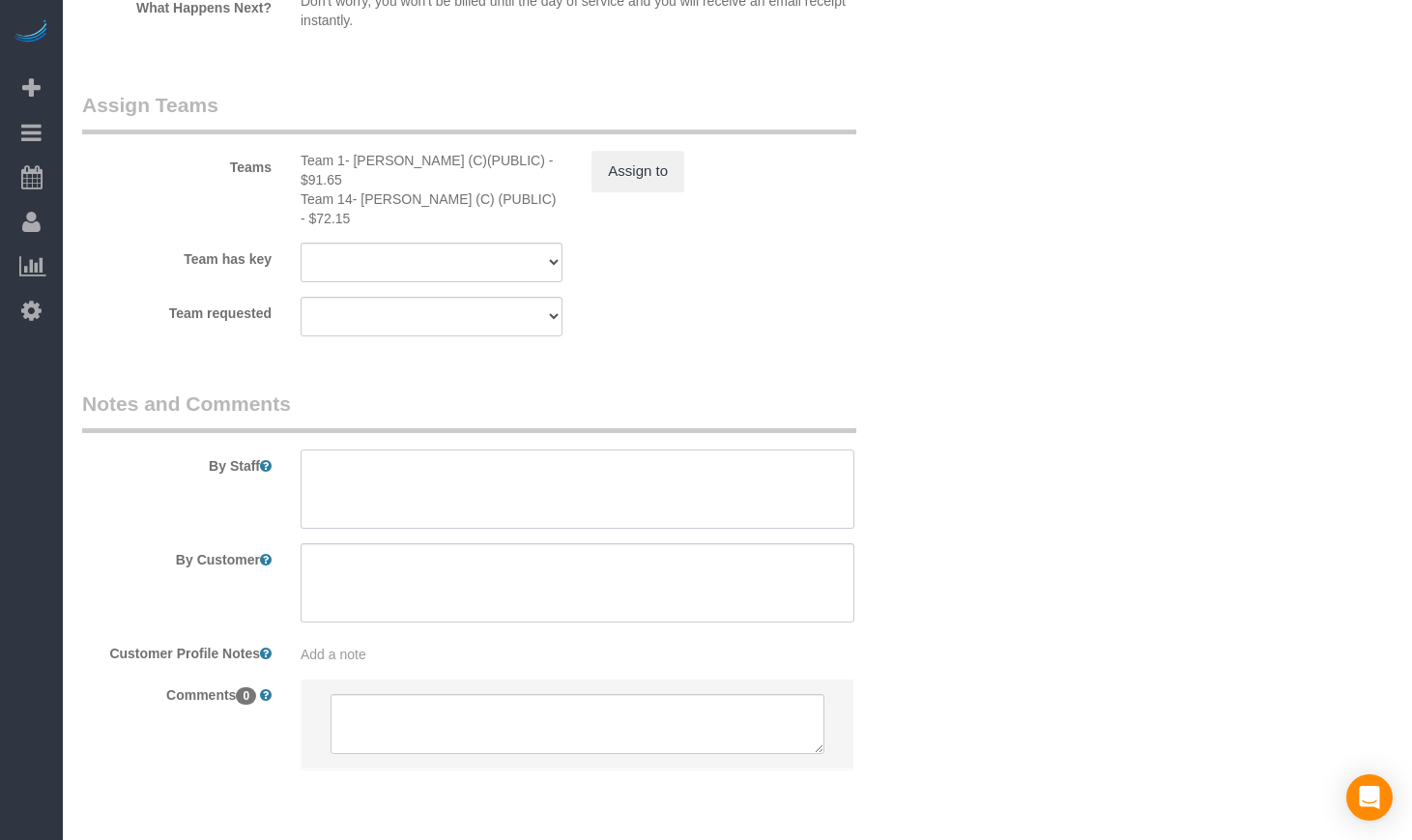
click at [681, 469] on textarea at bounding box center [578, 488] width 554 height 80
paste textarea "Initial Cleaning. 1) Deep cleaning 2) See priority listed in above section 3) 3…"
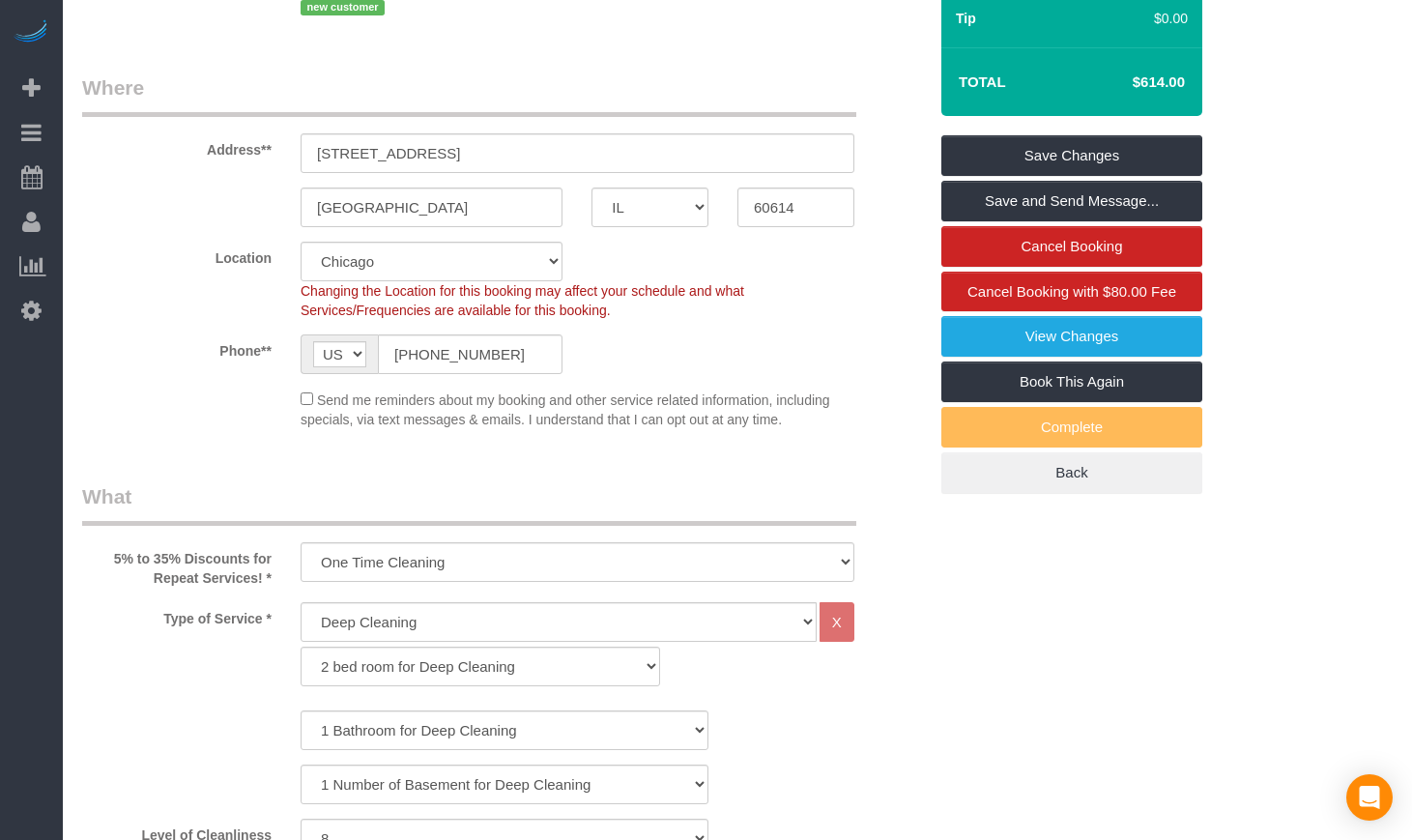
scroll to position [322, 0]
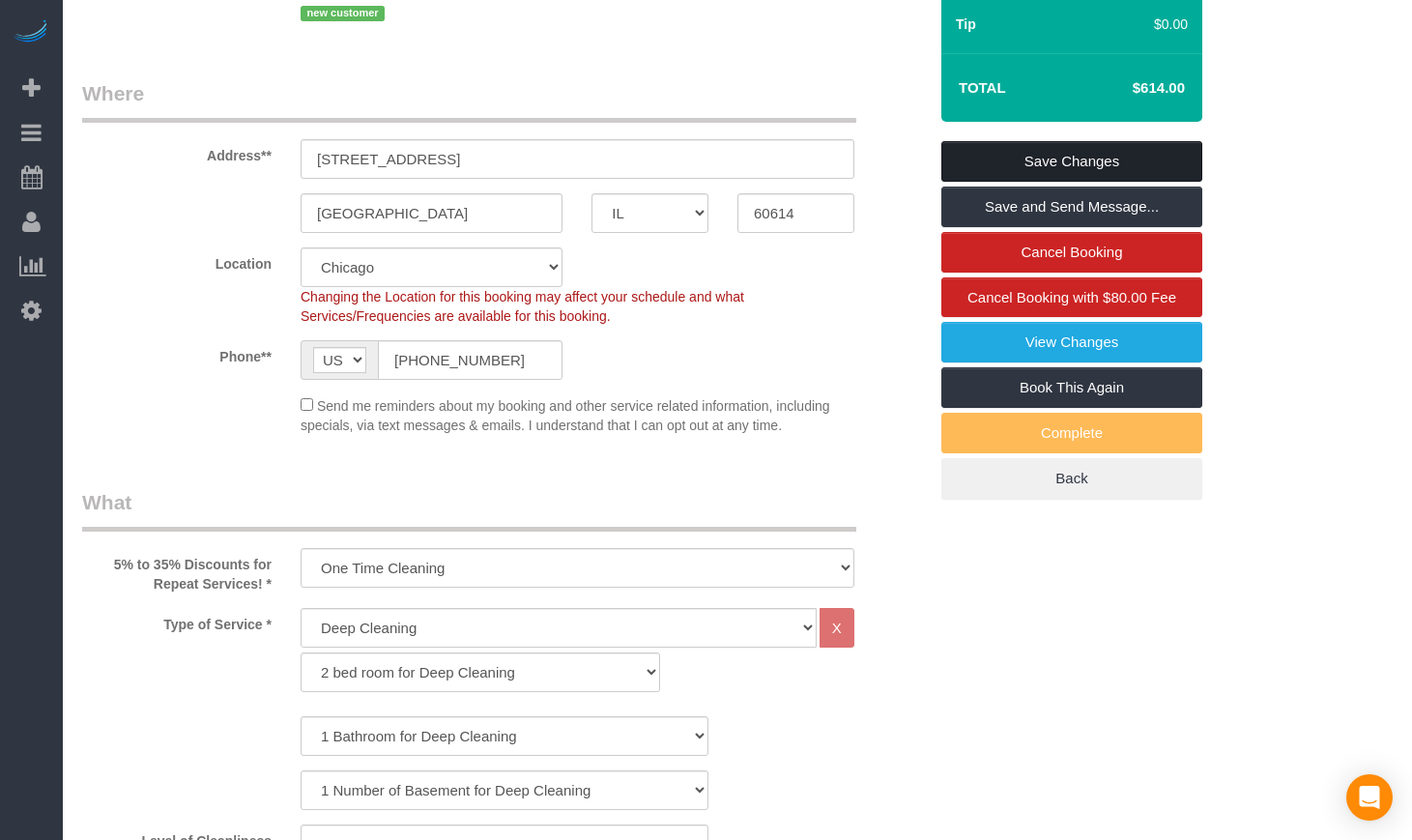
type textarea "Initial Cleaning. 1) Deep cleaning 2) See priority listed in above section 3) 3…"
click at [1112, 182] on link "Save Changes" at bounding box center [1072, 161] width 261 height 40
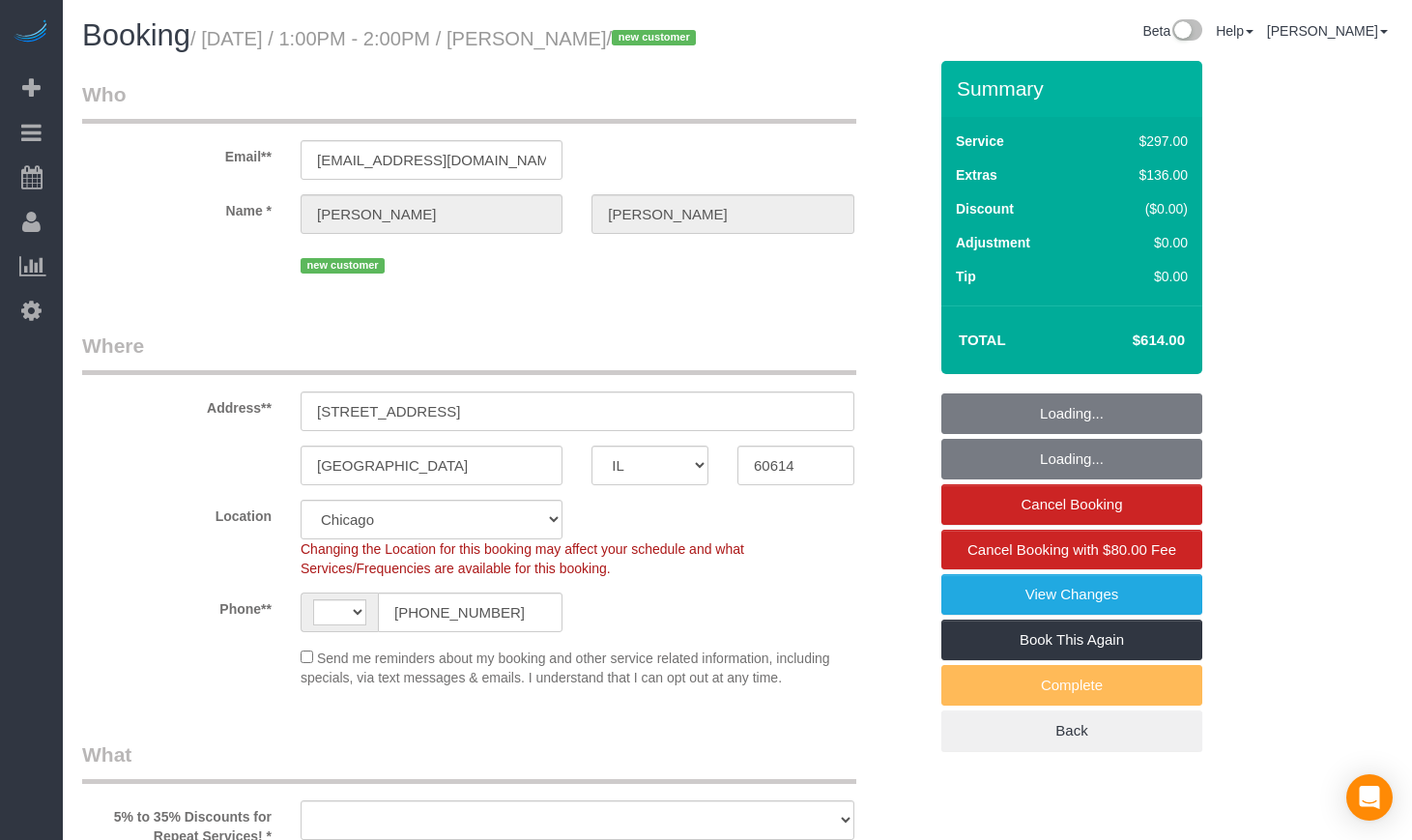
select select "IL"
select select "number:1"
select select "number:68"
select select "number:139"
select select "number:106"
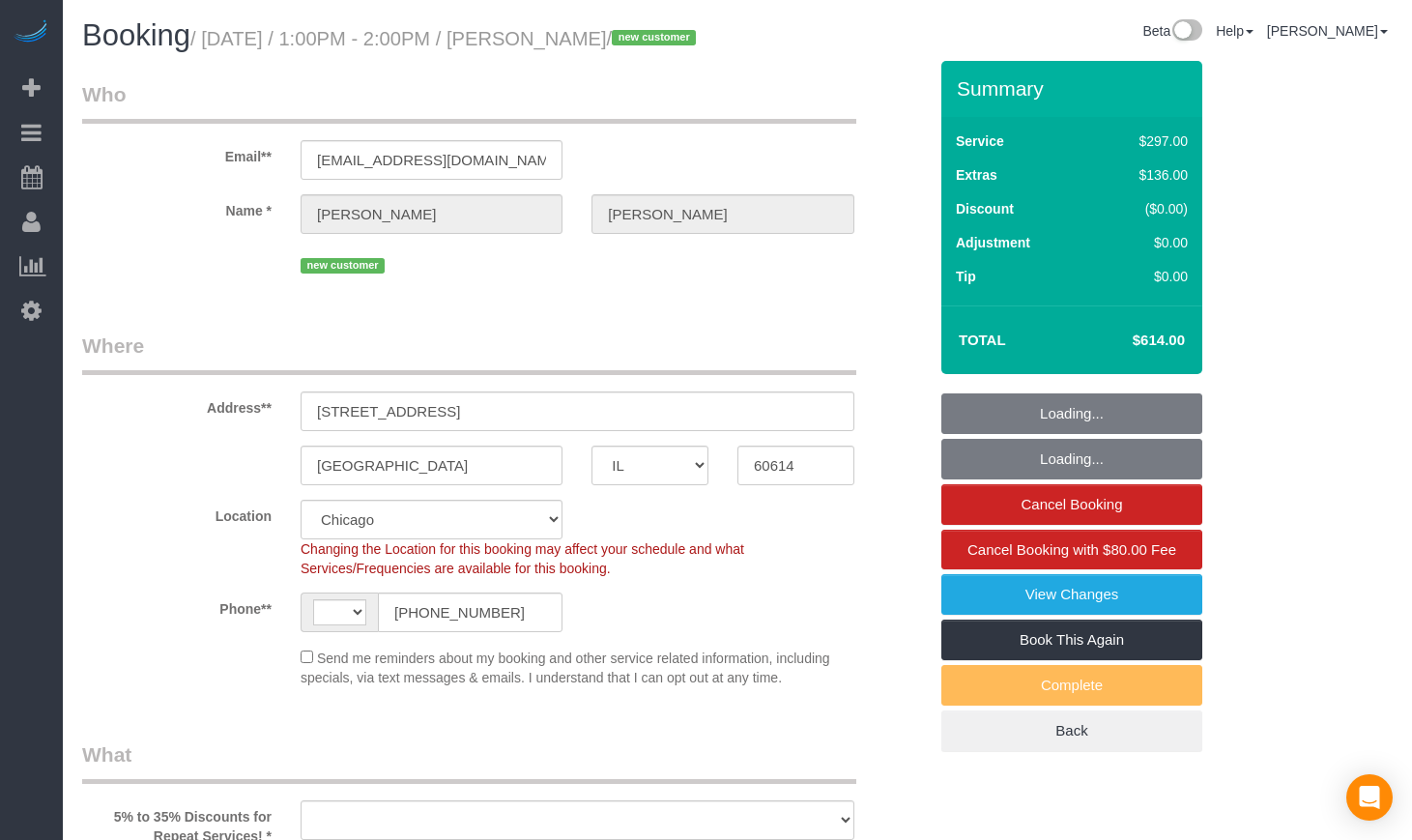
select select "string:US"
select select "object:1061"
select select "513"
select select "1"
select select "8"
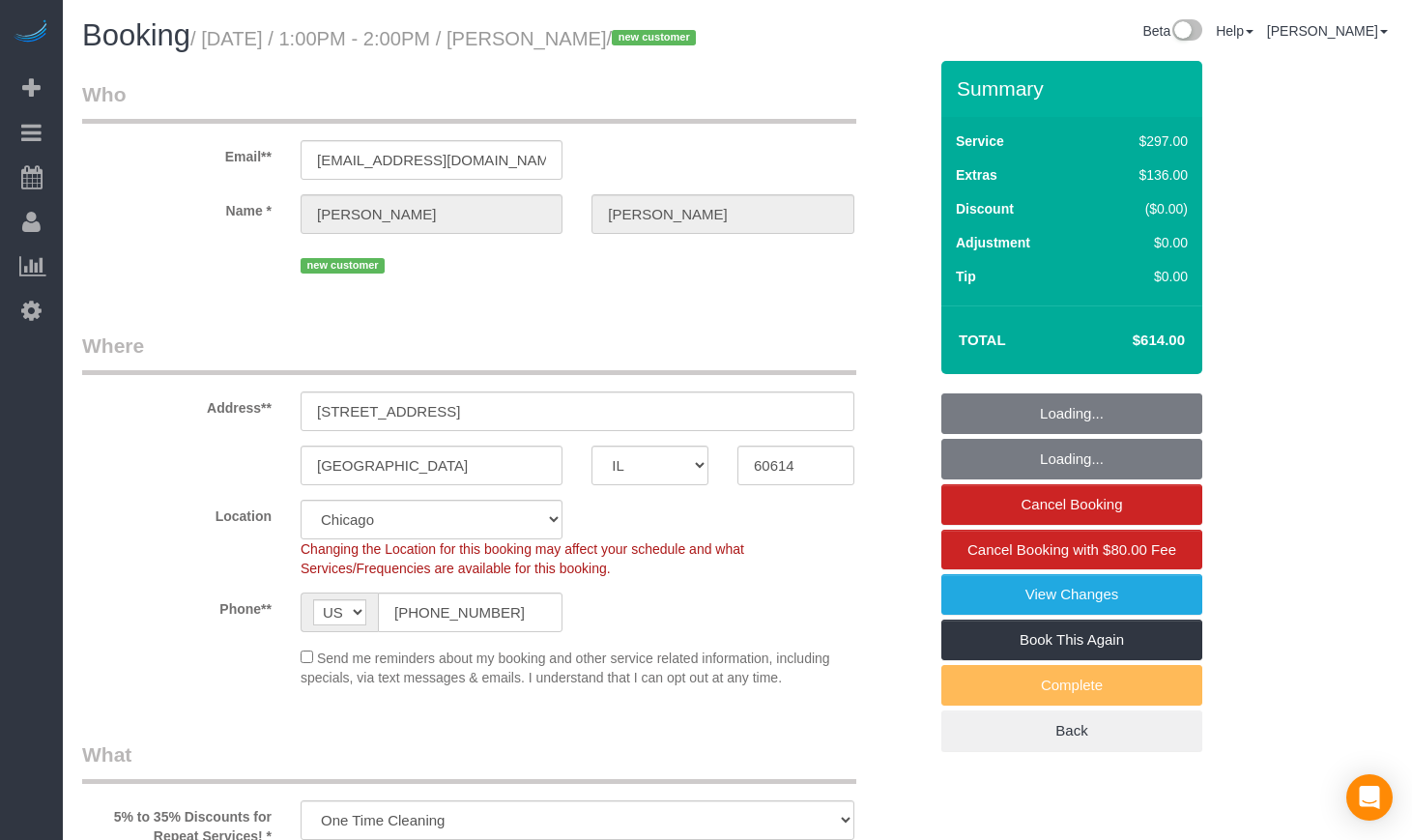
select select "spot1"
select select "1"
select select "8"
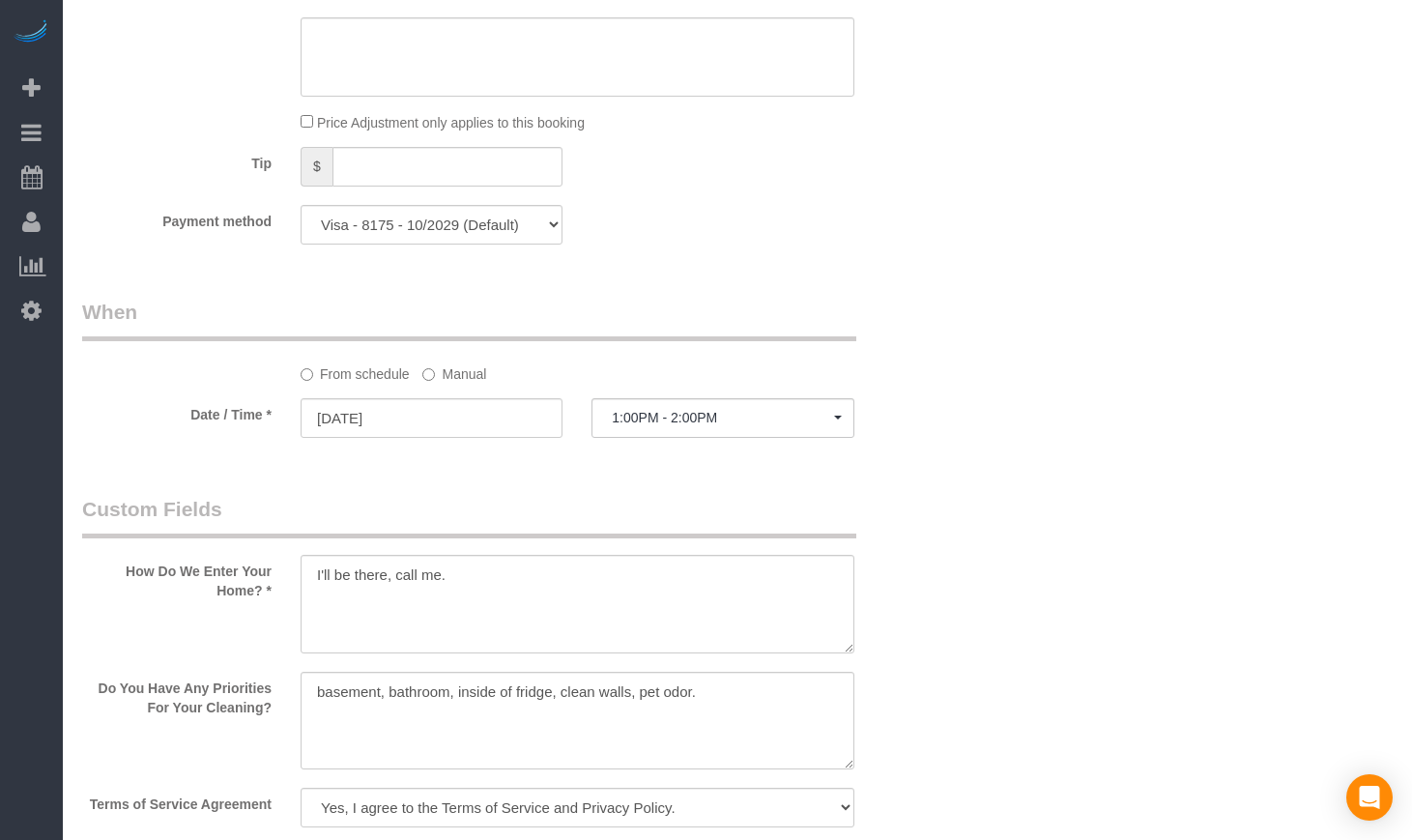
scroll to position [2255, 0]
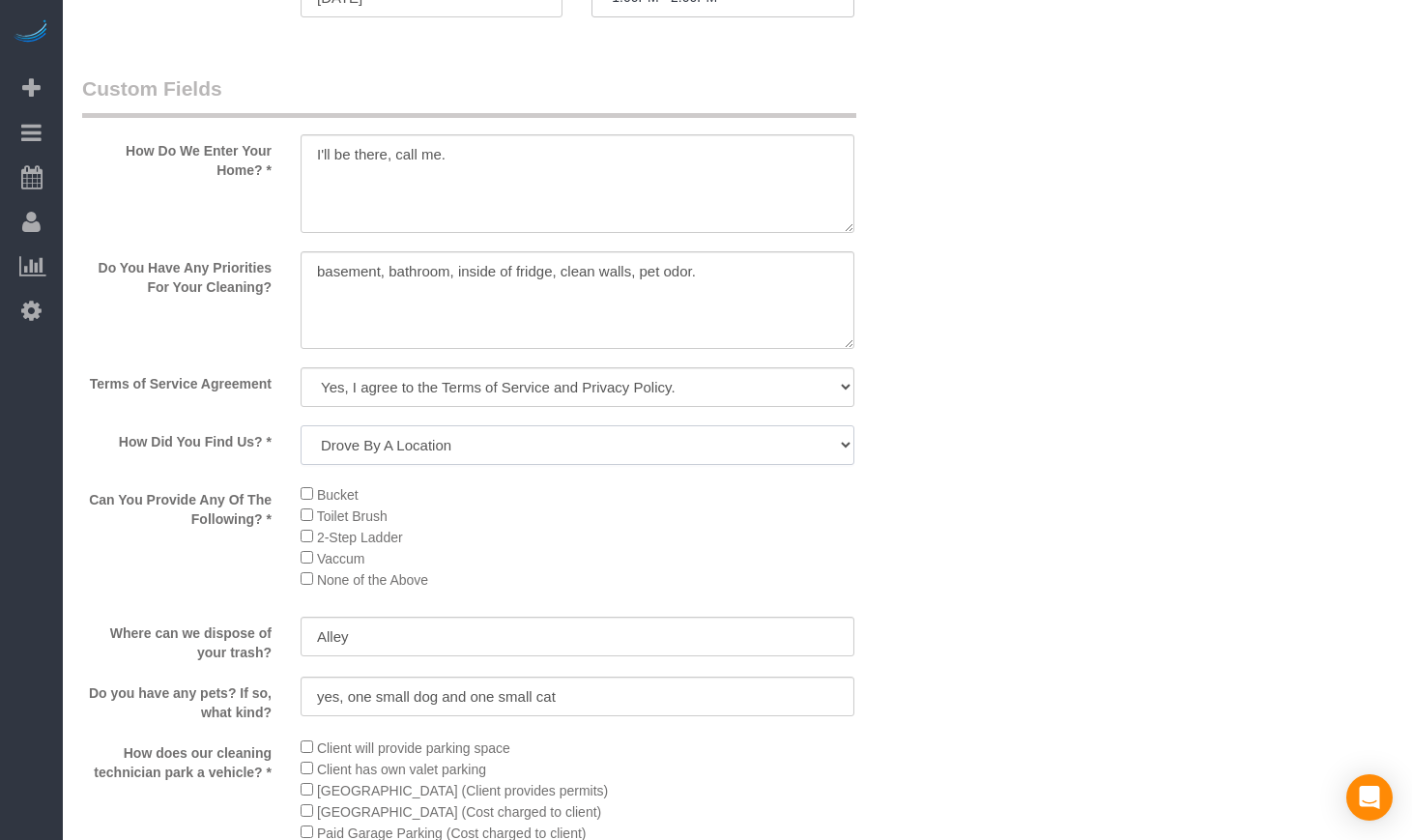
click at [533, 465] on select "Yelp Google Facebook Pinterest Alternative Social Media SMS Message Email Best …" at bounding box center [578, 445] width 554 height 39
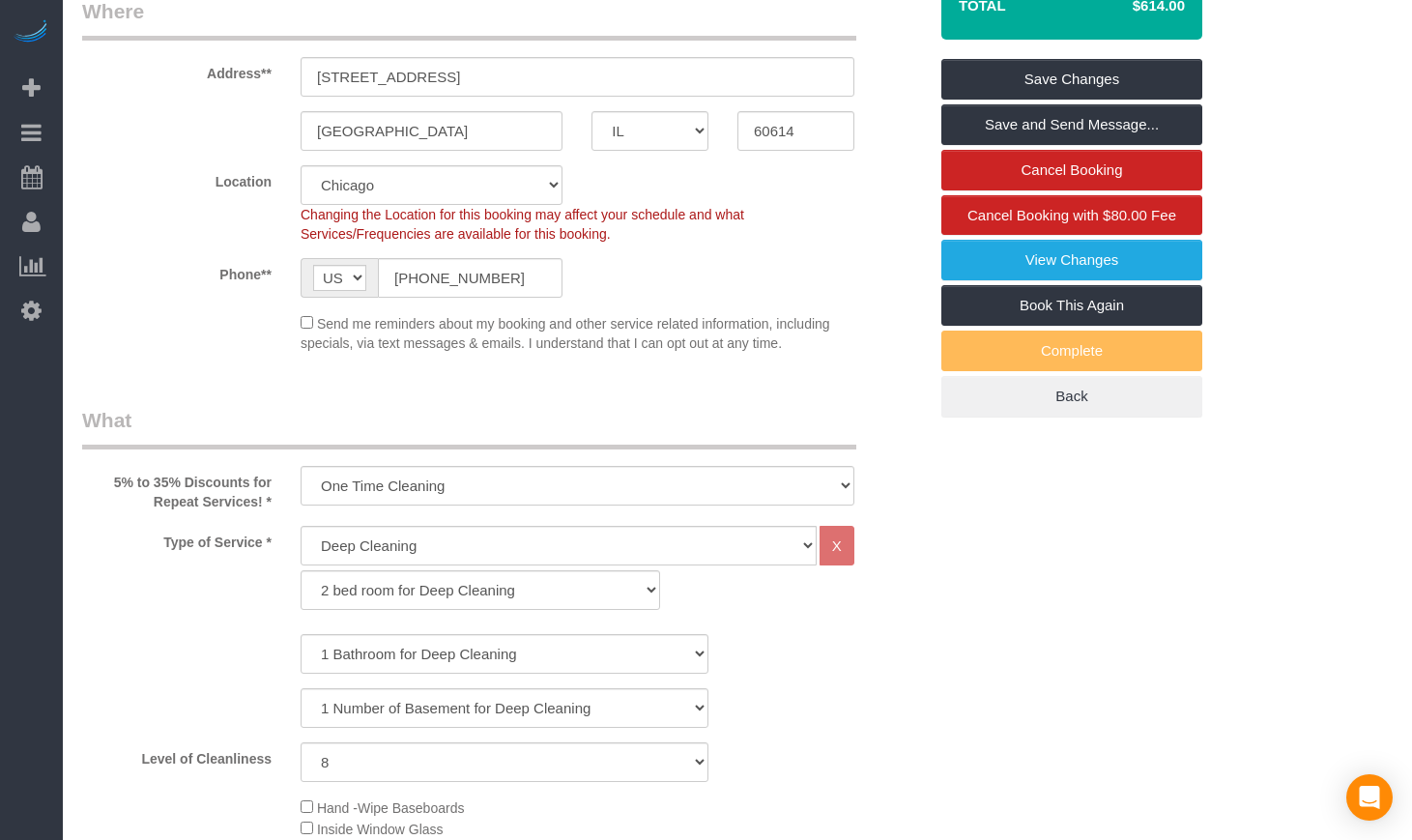
scroll to position [0, 0]
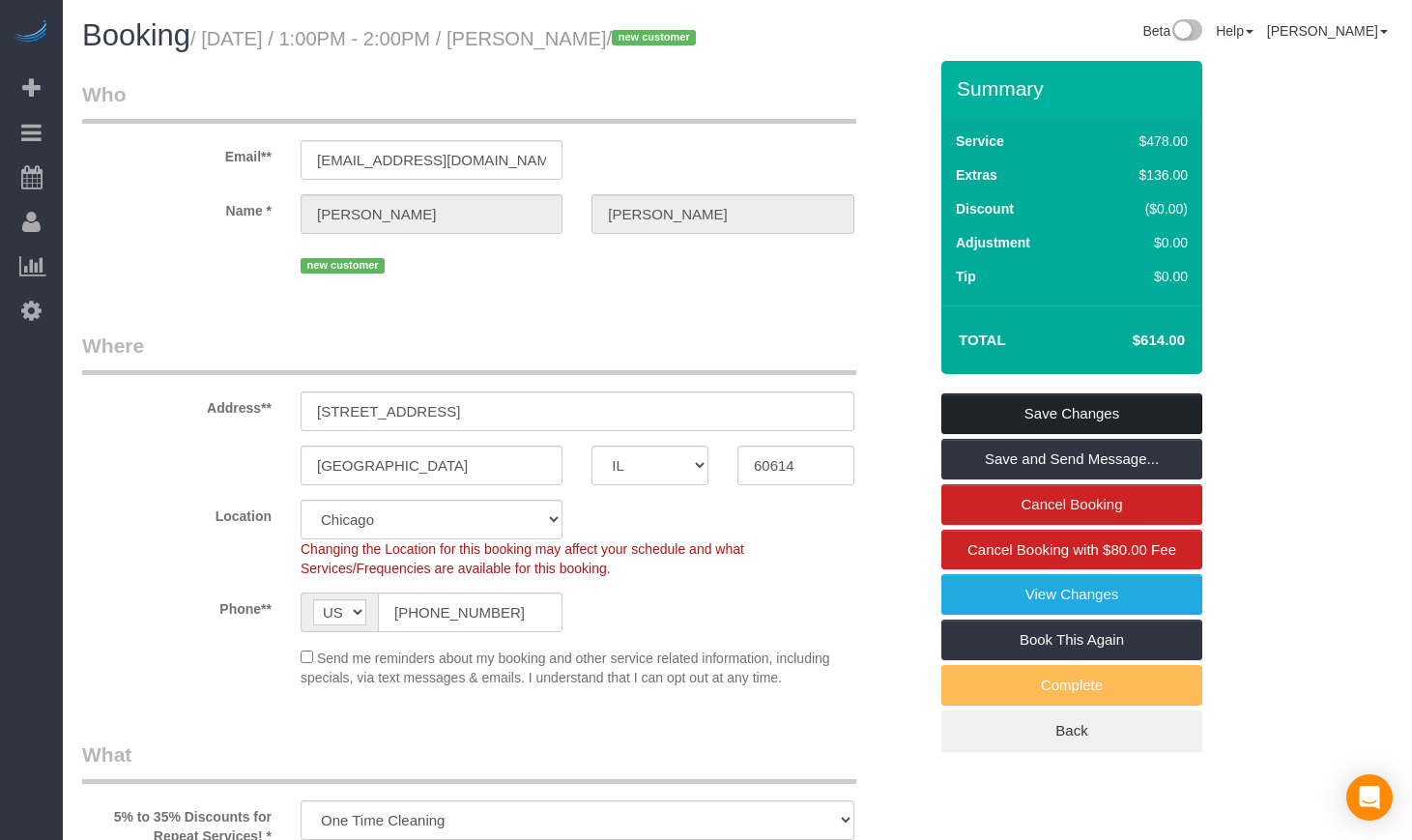
click at [1088, 434] on link "Save Changes" at bounding box center [1072, 413] width 261 height 40
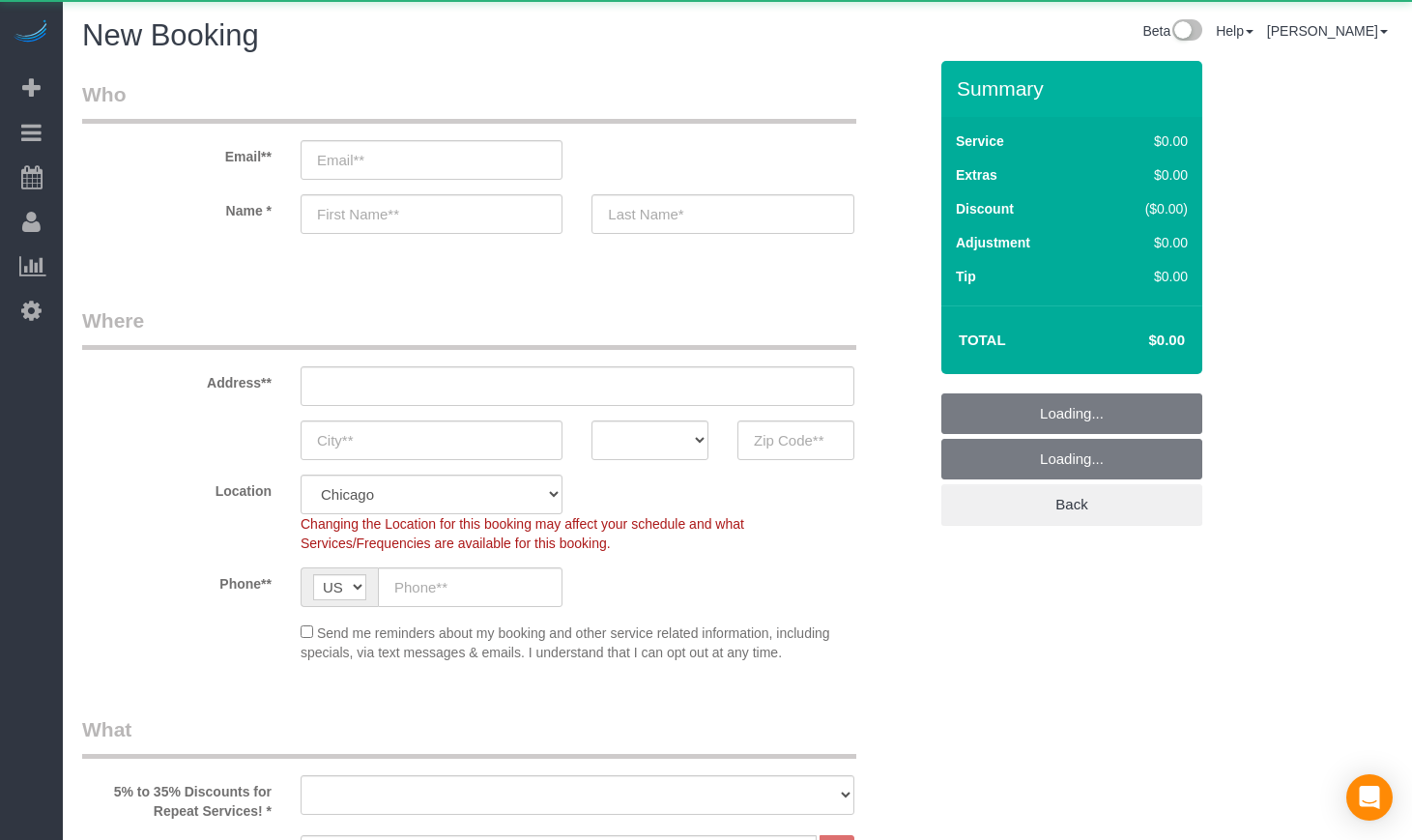
select select "512"
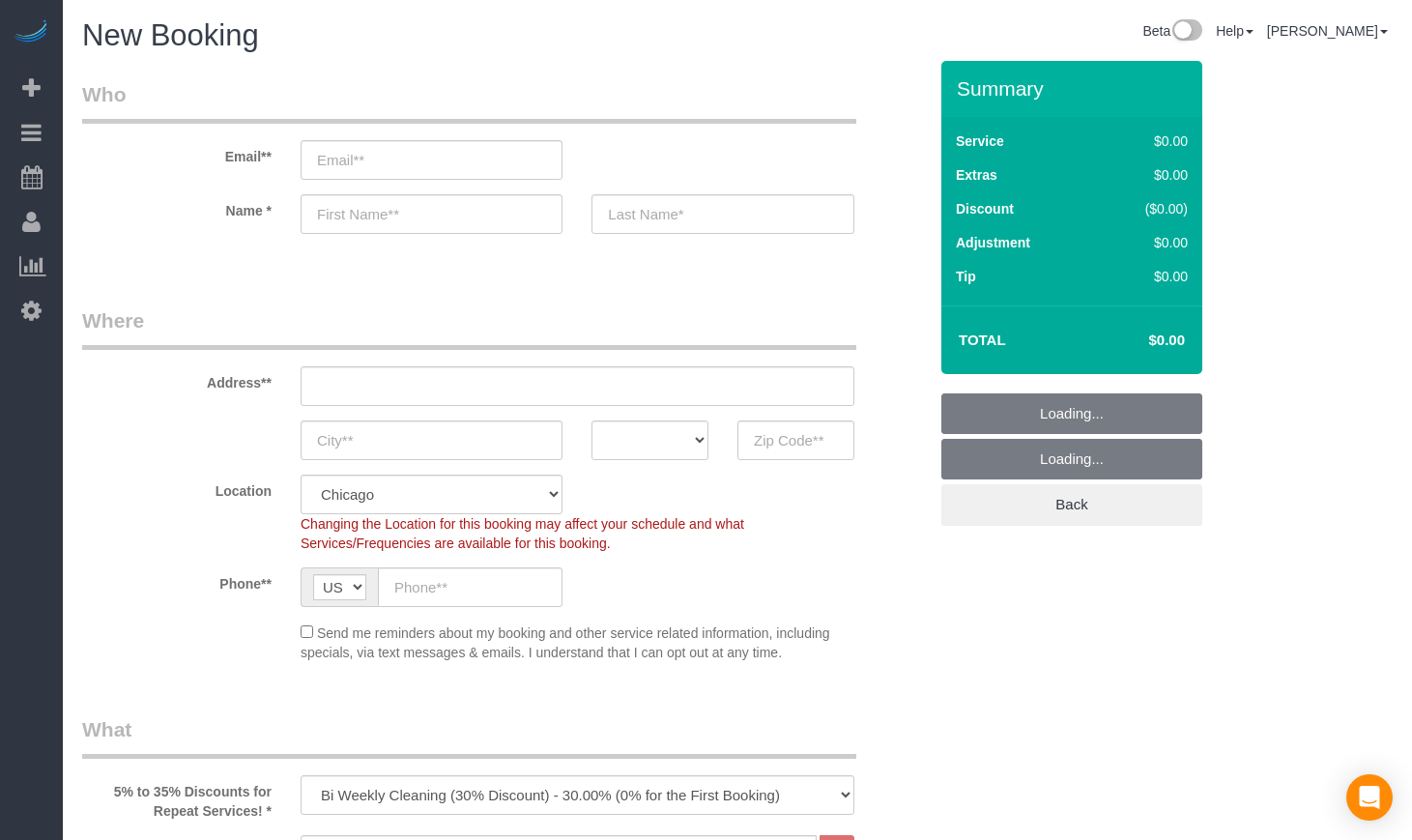
select select "object:1003"
